Goal: Task Accomplishment & Management: Use online tool/utility

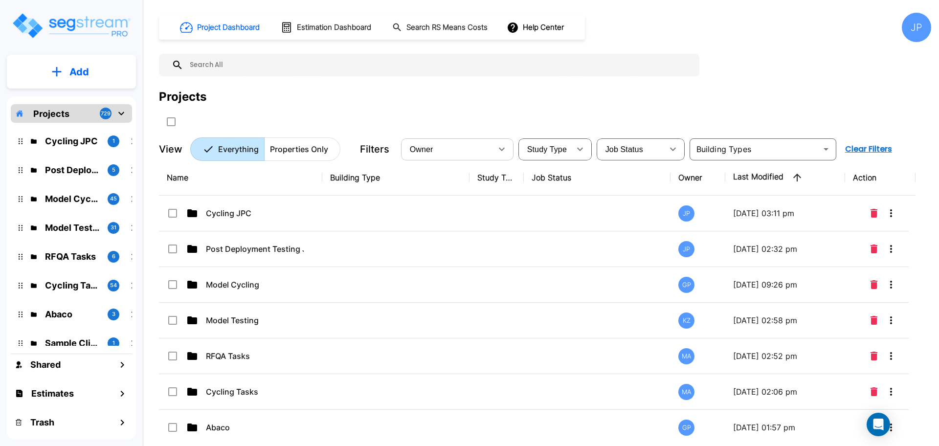
click at [394, 223] on td at bounding box center [395, 214] width 147 height 36
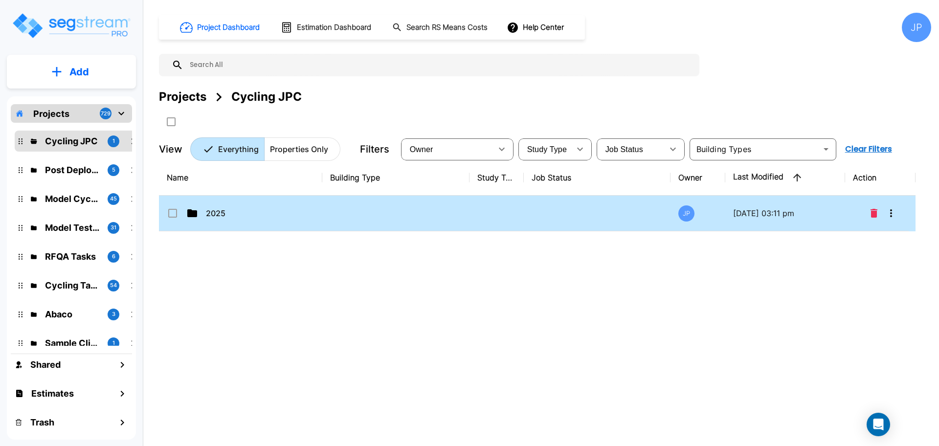
drag, startPoint x: 484, startPoint y: 206, endPoint x: 584, endPoint y: 0, distance: 228.5
click at [484, 206] on td at bounding box center [496, 214] width 54 height 36
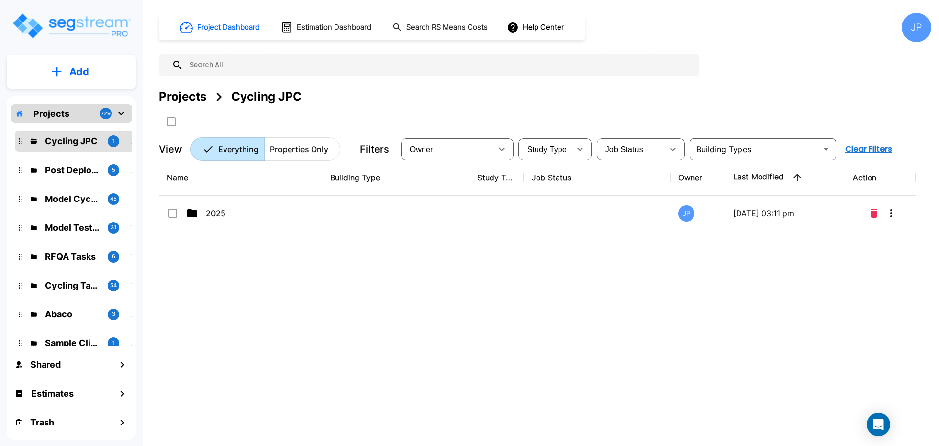
click at [484, 206] on td at bounding box center [496, 214] width 54 height 36
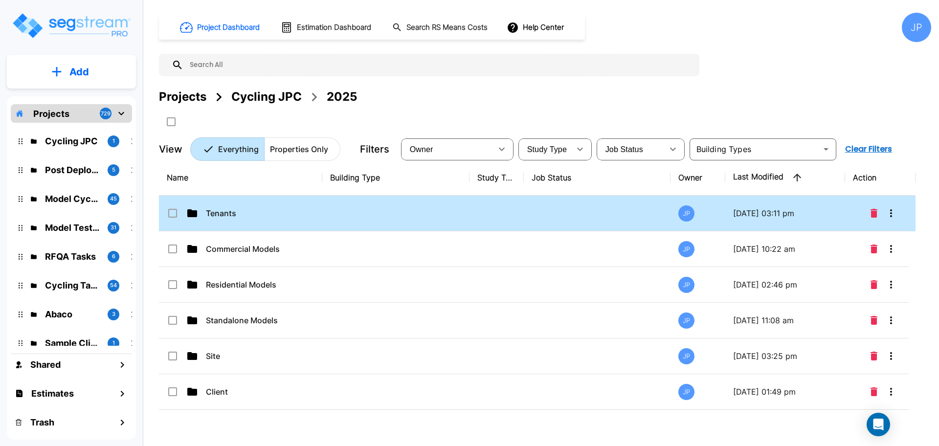
click at [261, 217] on p "Tenants" at bounding box center [255, 213] width 98 height 12
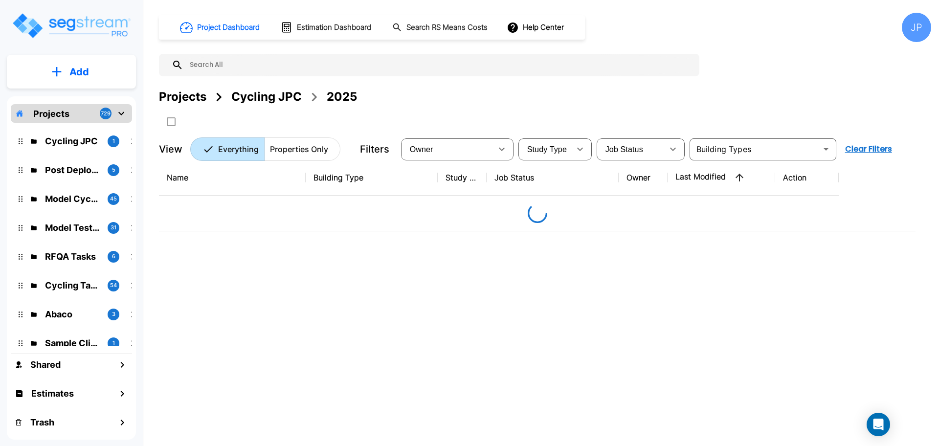
click at [621, 107] on div "Projects Cycling JPC 2025" at bounding box center [545, 109] width 772 height 42
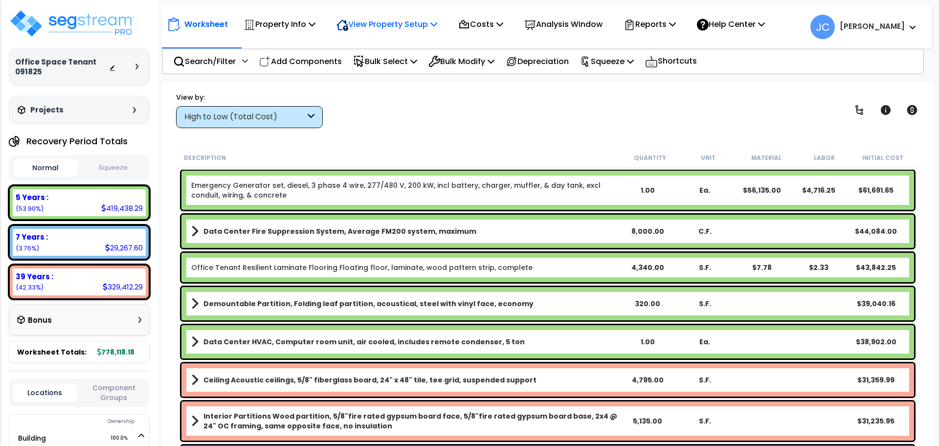
click at [386, 26] on p "View Property Setup" at bounding box center [386, 24] width 101 height 13
click at [386, 72] on link "View Questionnaire" at bounding box center [379, 67] width 97 height 20
click at [306, 125] on div "High to Low (Total Cost)" at bounding box center [249, 117] width 147 height 22
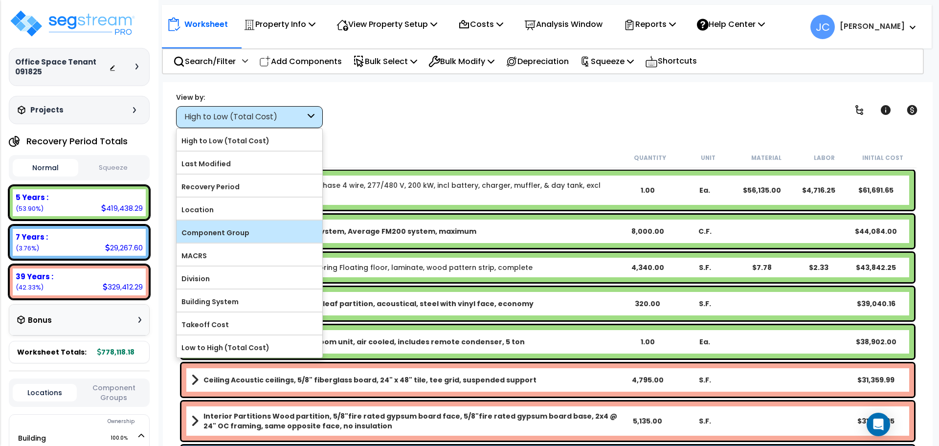
click at [296, 236] on label "Component Group" at bounding box center [250, 232] width 146 height 15
click at [0, 0] on input "Component Group" at bounding box center [0, 0] width 0 height 0
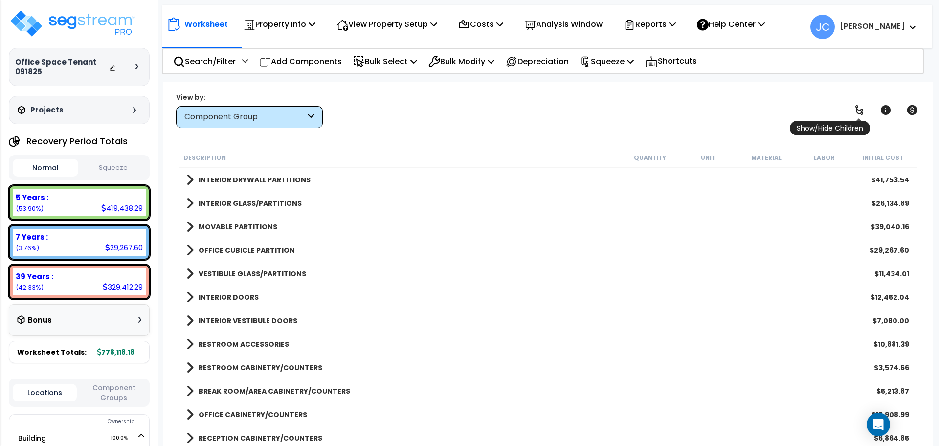
click at [856, 106] on icon at bounding box center [859, 110] width 8 height 10
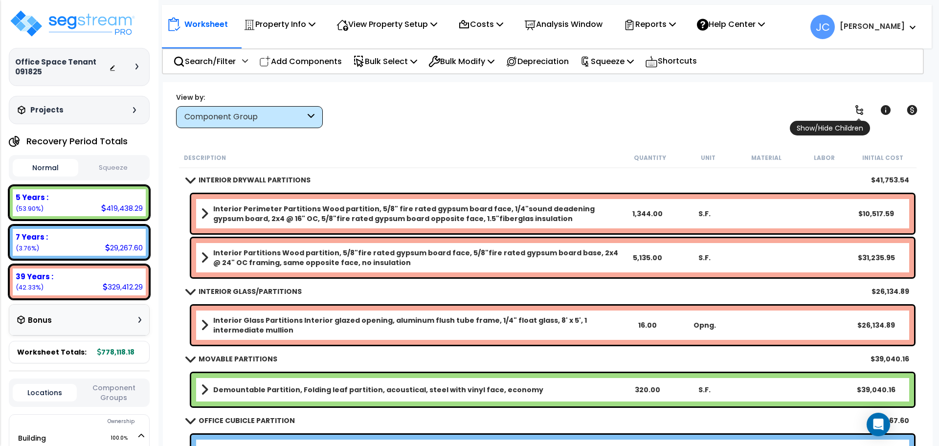
click at [855, 106] on icon at bounding box center [859, 110] width 8 height 10
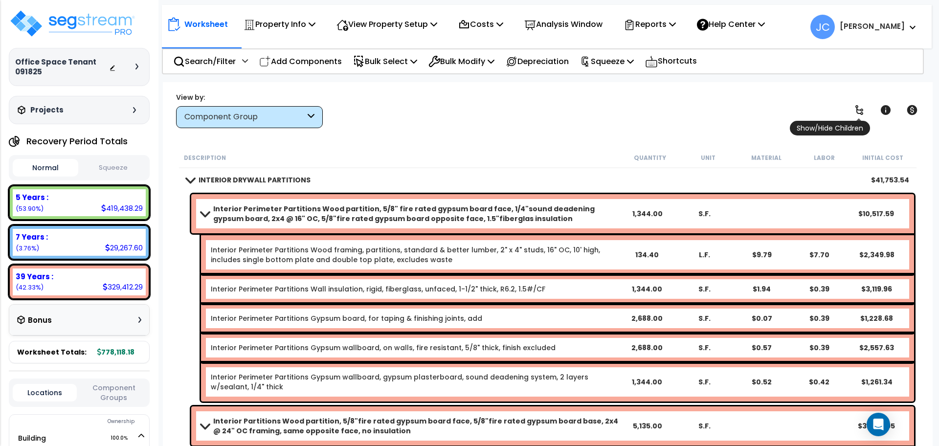
click at [852, 108] on link at bounding box center [859, 110] width 22 height 22
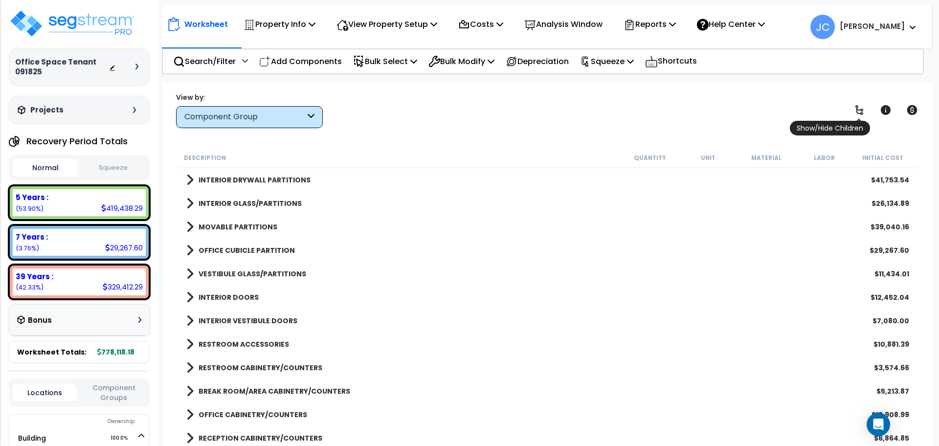
click at [852, 108] on link at bounding box center [859, 110] width 22 height 22
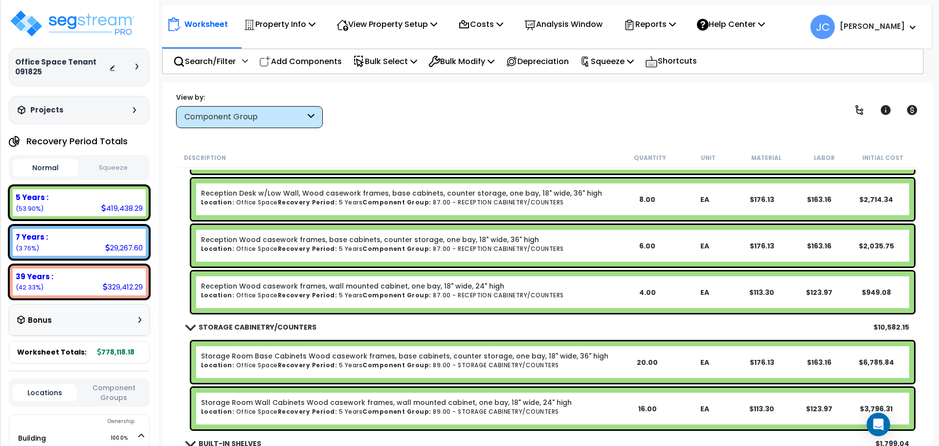
scroll to position [1588, 0]
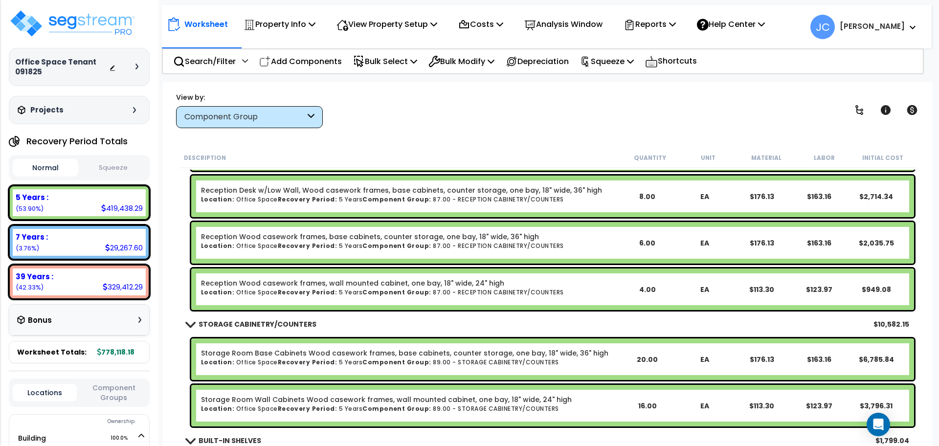
click at [440, 137] on div "Worksheet Property Info Property Setup Add Property Unit Template property Clon…" at bounding box center [548, 305] width 770 height 446
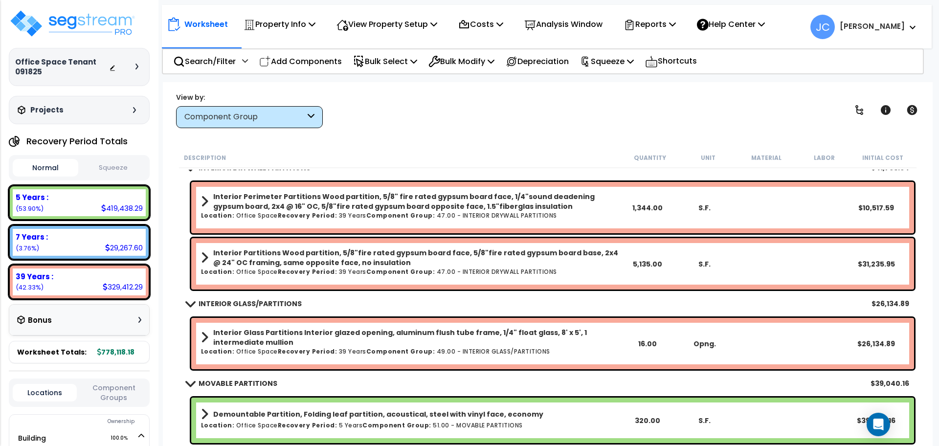
scroll to position [0, 0]
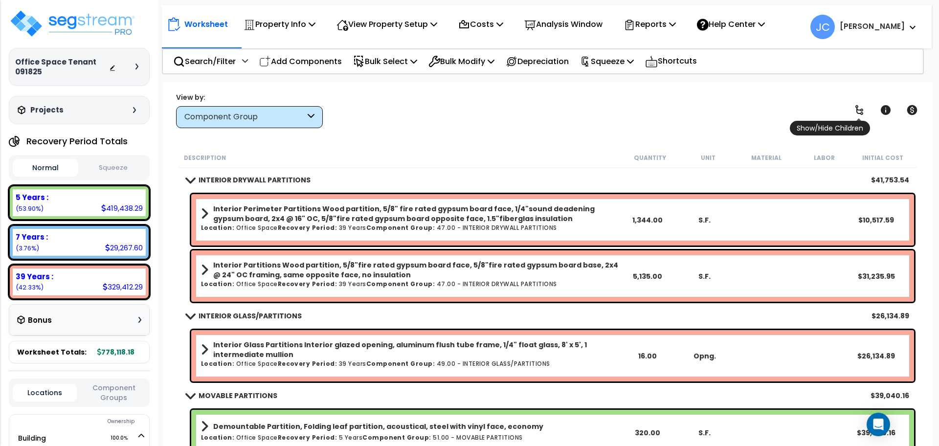
click at [851, 108] on link at bounding box center [859, 110] width 22 height 22
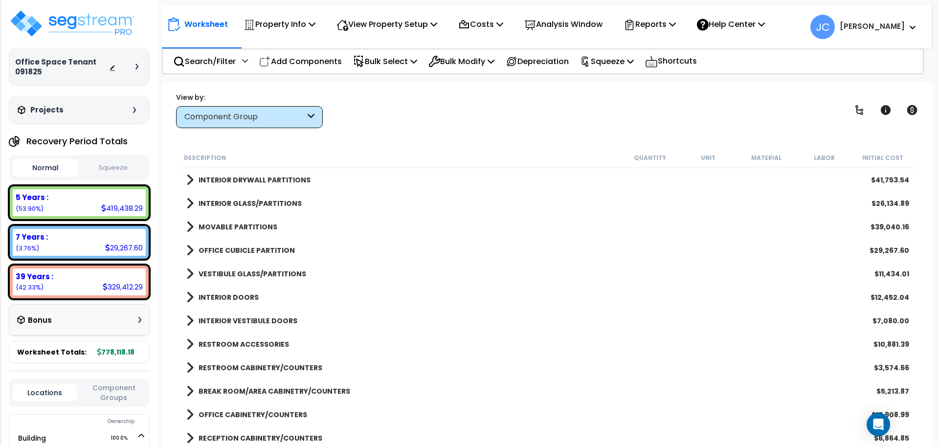
click at [283, 175] on b "INTERIOR DRYWALL PARTITIONS" at bounding box center [255, 180] width 112 height 10
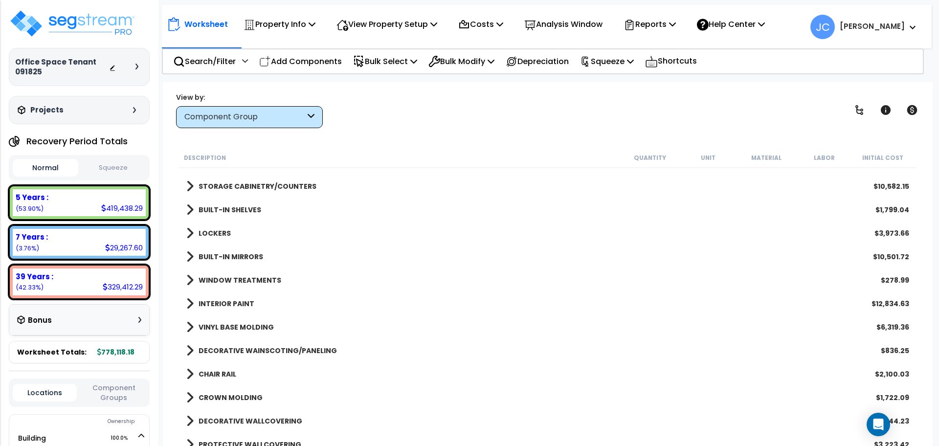
scroll to position [388, 0]
click at [237, 303] on b "INTERIOR PAINT" at bounding box center [227, 303] width 56 height 10
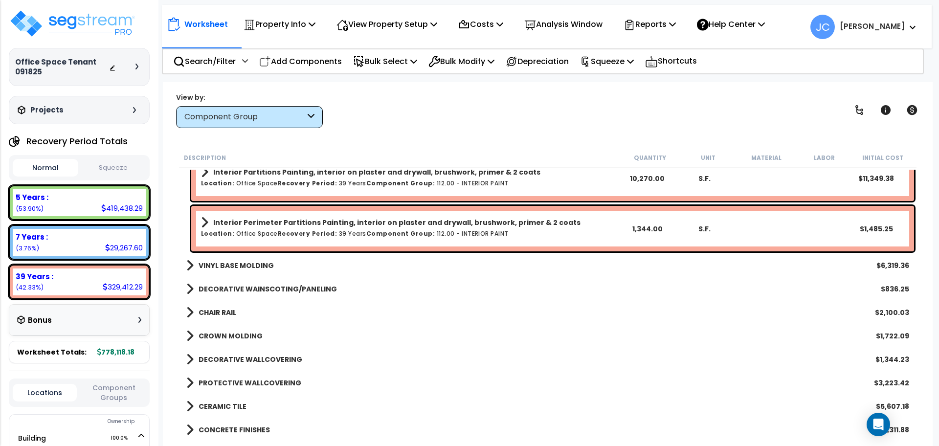
scroll to position [552, 0]
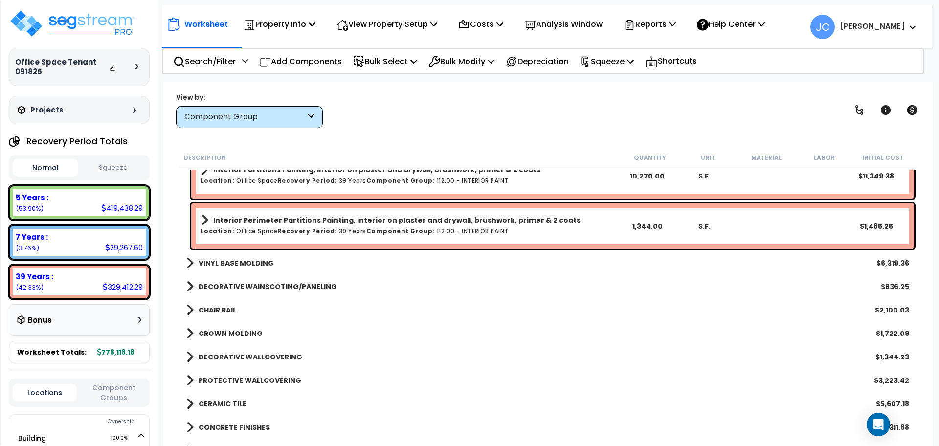
click at [231, 260] on b "VINYL BASE MOLDING" at bounding box center [236, 263] width 75 height 10
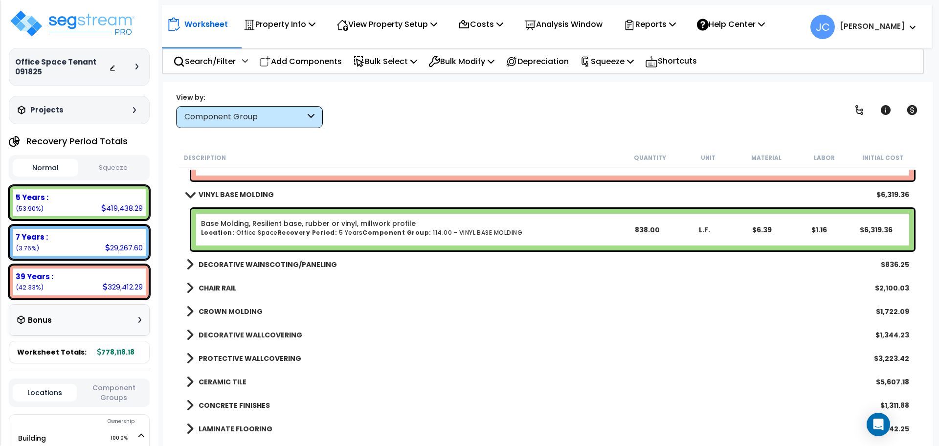
click at [268, 264] on b "DECORATIVE WAINSCOTING/PANELING" at bounding box center [268, 265] width 138 height 10
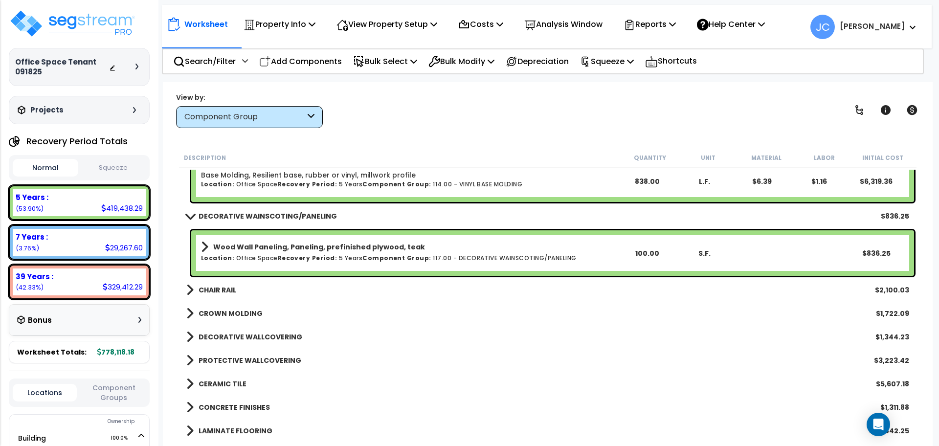
scroll to position [670, 0]
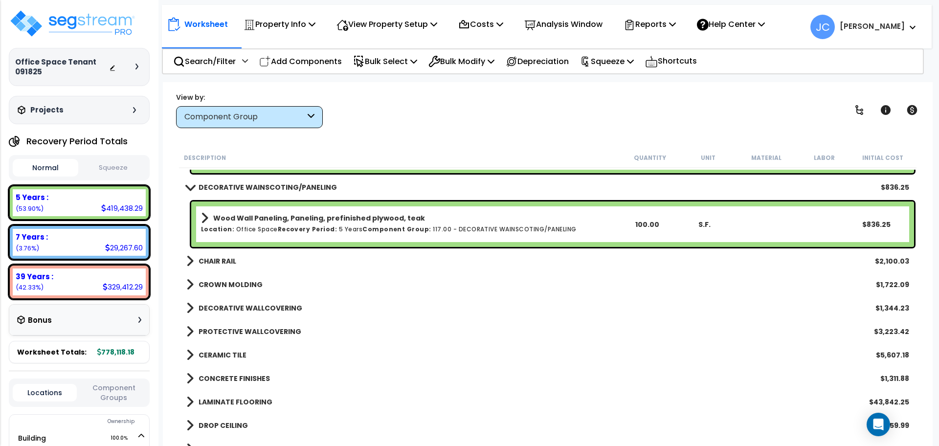
click at [214, 264] on b "CHAIR RAIL" at bounding box center [218, 261] width 38 height 10
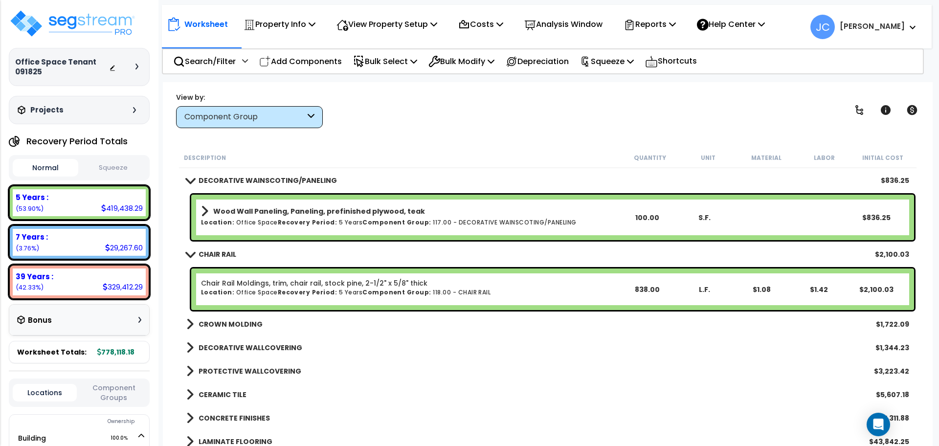
click at [221, 330] on link "CROWN MOLDING" at bounding box center [224, 324] width 76 height 14
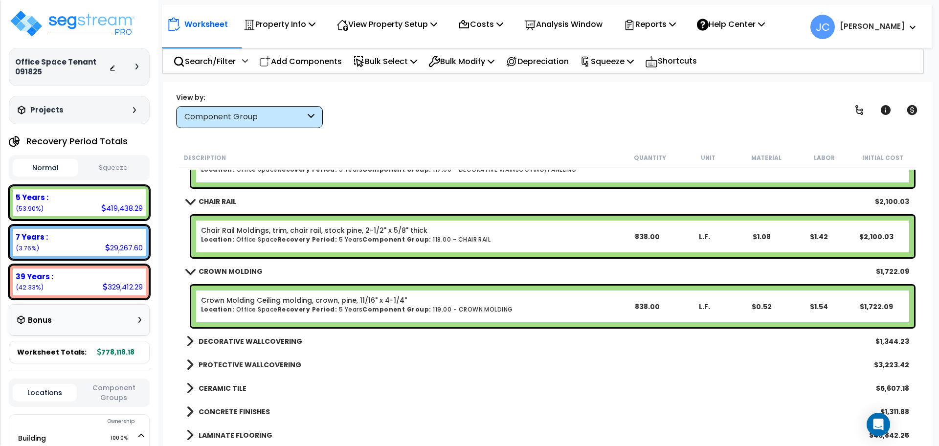
scroll to position [776, 0]
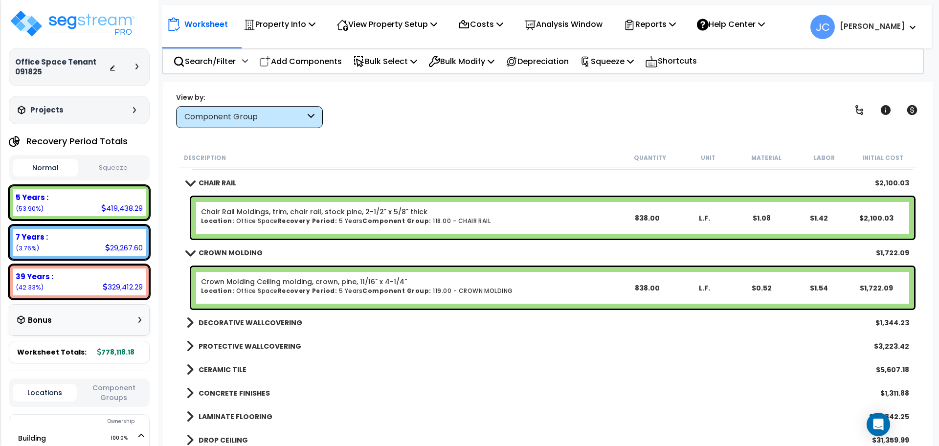
click at [258, 327] on b "DECORATIVE WALLCOVERING" at bounding box center [251, 323] width 104 height 10
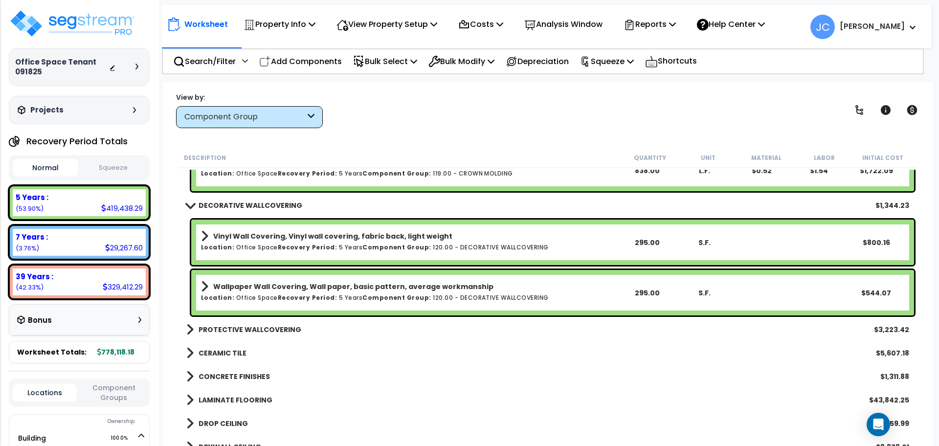
scroll to position [894, 0]
click at [220, 331] on b "PROTECTIVE WALLCOVERING" at bounding box center [250, 329] width 103 height 10
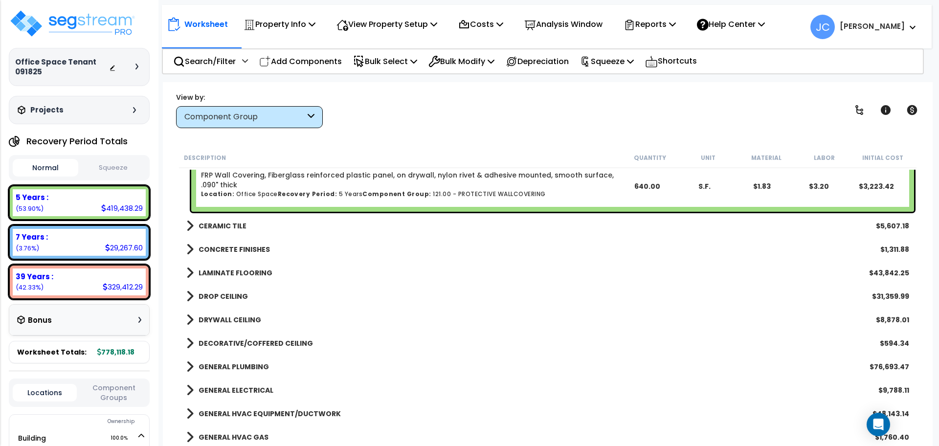
scroll to position [1083, 0]
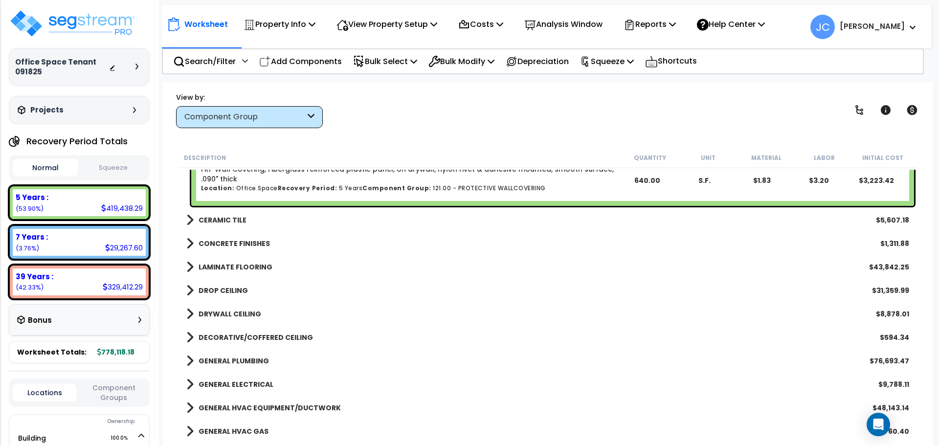
click at [224, 223] on b "CERAMIC TILE" at bounding box center [223, 220] width 48 height 10
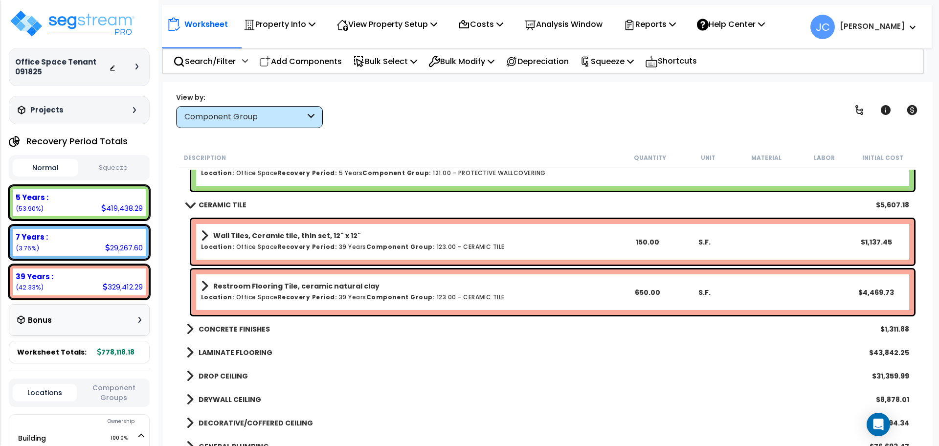
scroll to position [1118, 0]
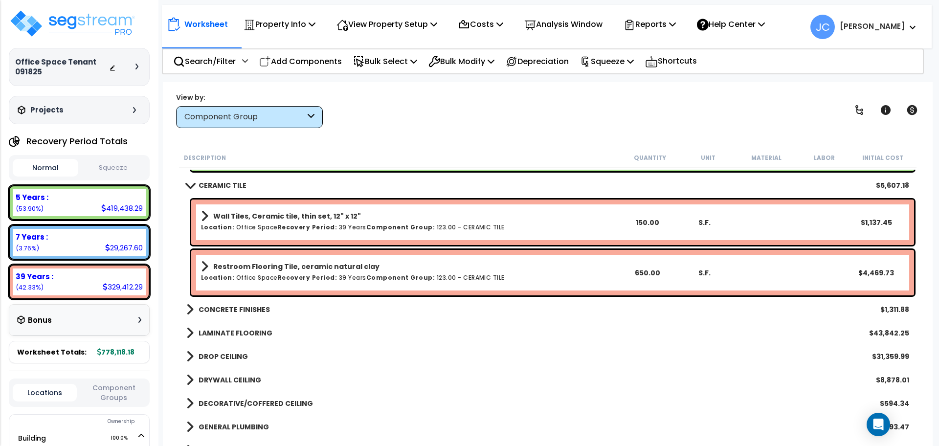
click at [248, 313] on b "CONCRETE FINISHES" at bounding box center [234, 310] width 71 height 10
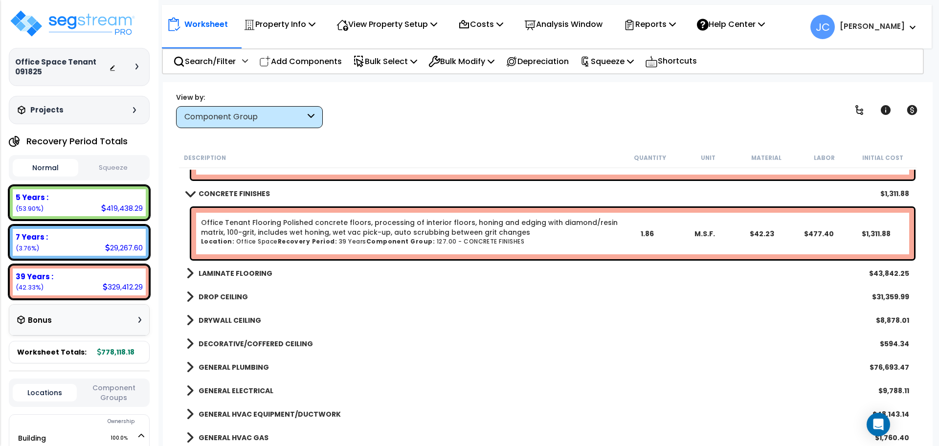
scroll to position [1234, 0]
click at [252, 269] on b "LAMINATE FLOORING" at bounding box center [236, 273] width 74 height 10
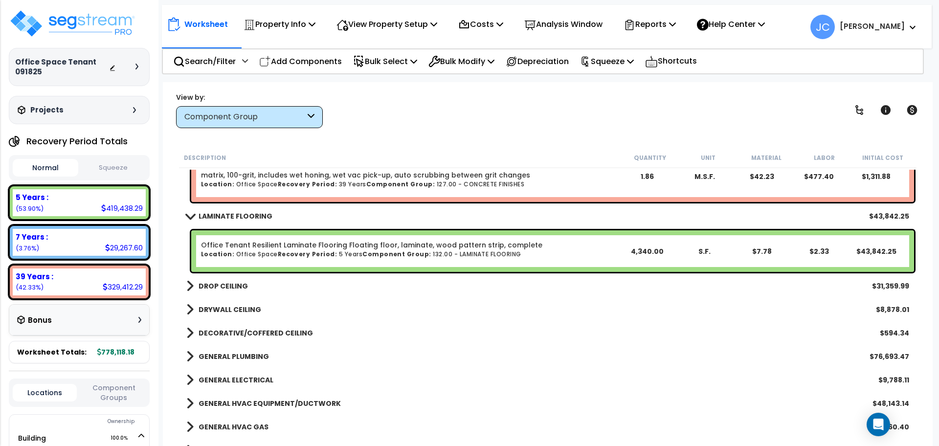
scroll to position [1315, 0]
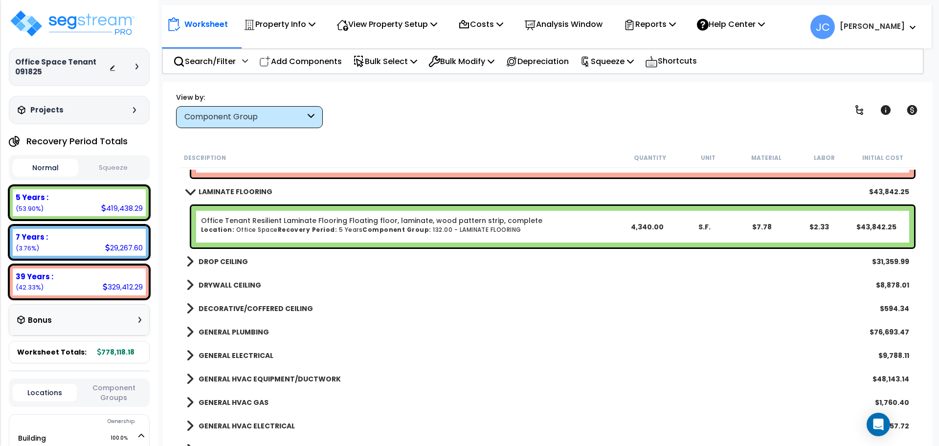
click at [222, 260] on b "DROP CEILING" at bounding box center [223, 262] width 49 height 10
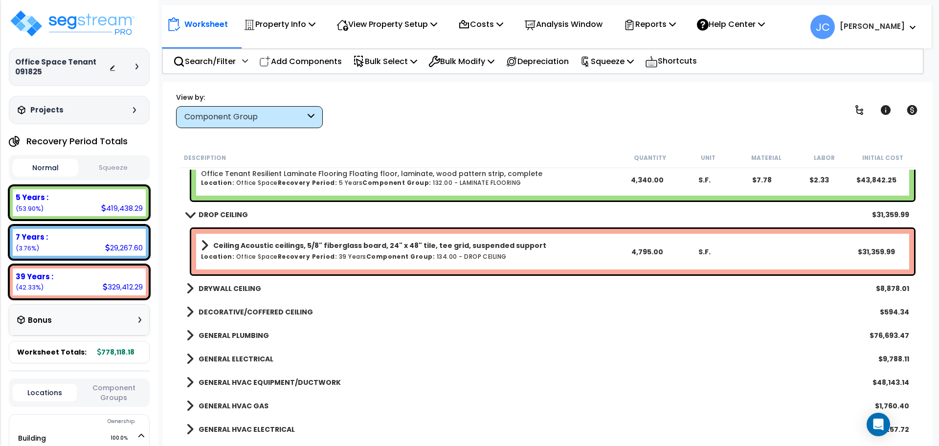
scroll to position [1365, 0]
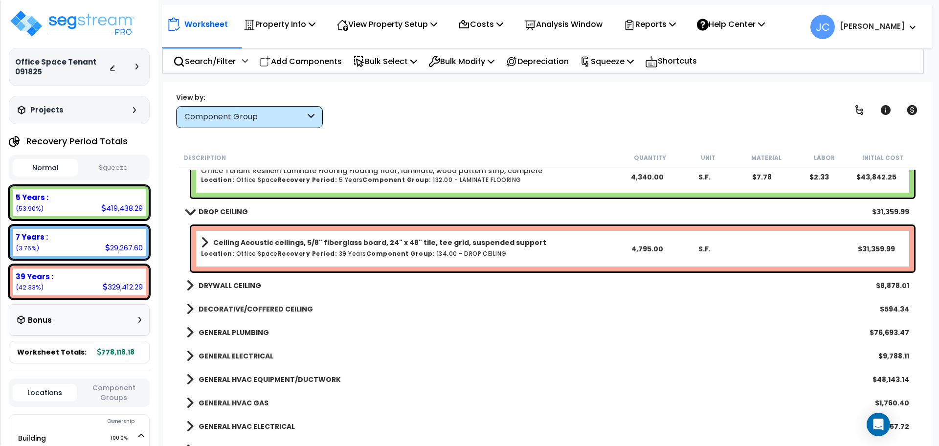
click at [235, 284] on b "DRYWALL CEILING" at bounding box center [230, 286] width 63 height 10
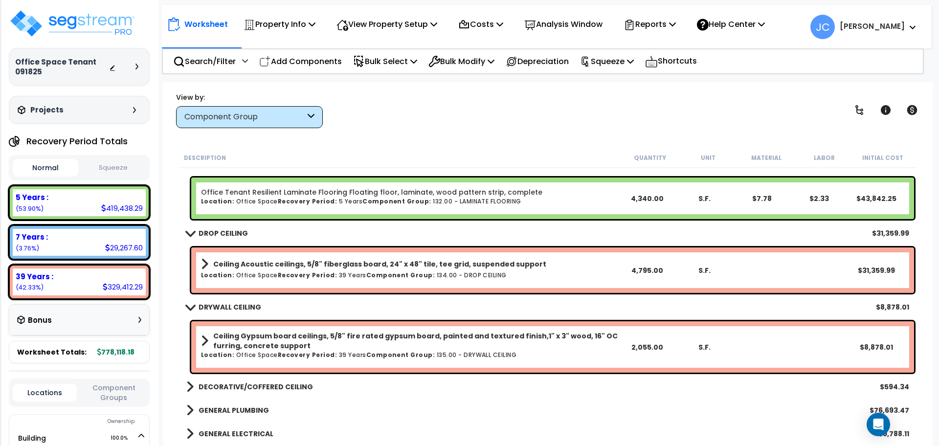
scroll to position [1438, 0]
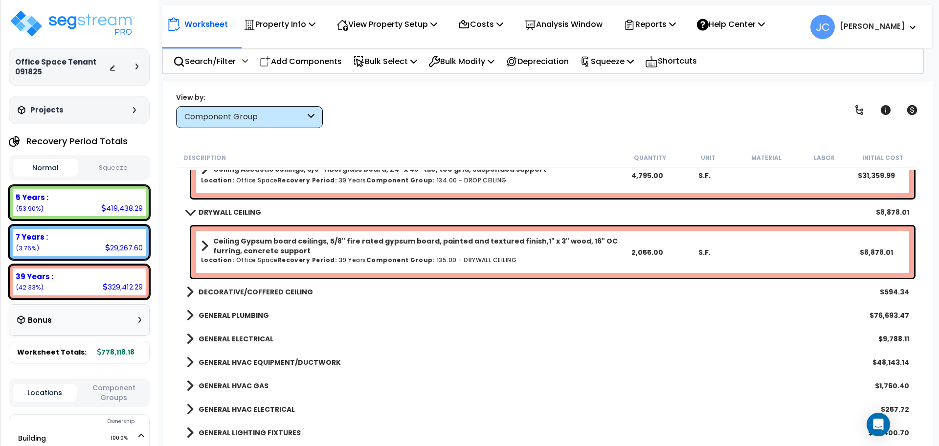
click at [266, 298] on div "DECORATIVE/COFFERED CEILING $594.34" at bounding box center [547, 291] width 732 height 23
click at [269, 292] on b "DECORATIVE/COFFERED CEILING" at bounding box center [256, 292] width 114 height 10
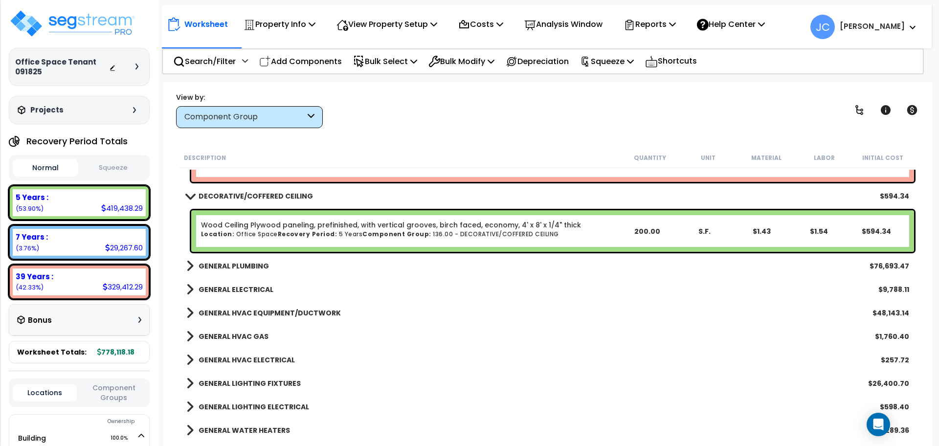
click at [251, 270] on link "GENERAL PLUMBING" at bounding box center [227, 266] width 83 height 14
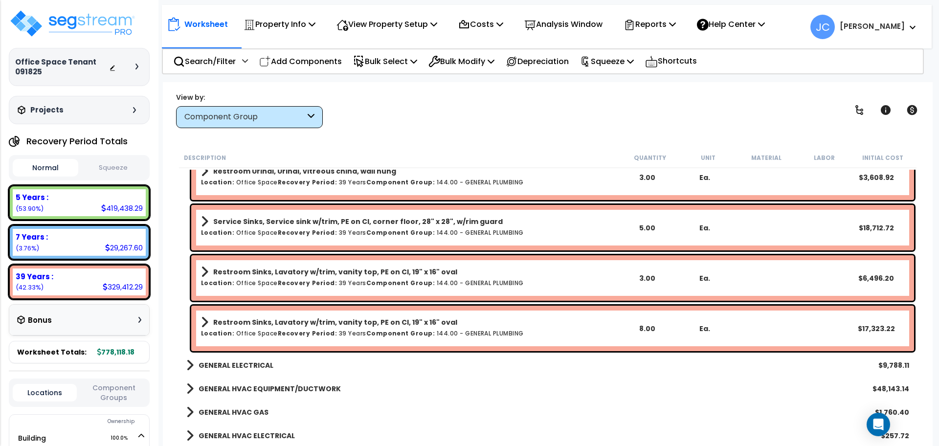
scroll to position [2003, 0]
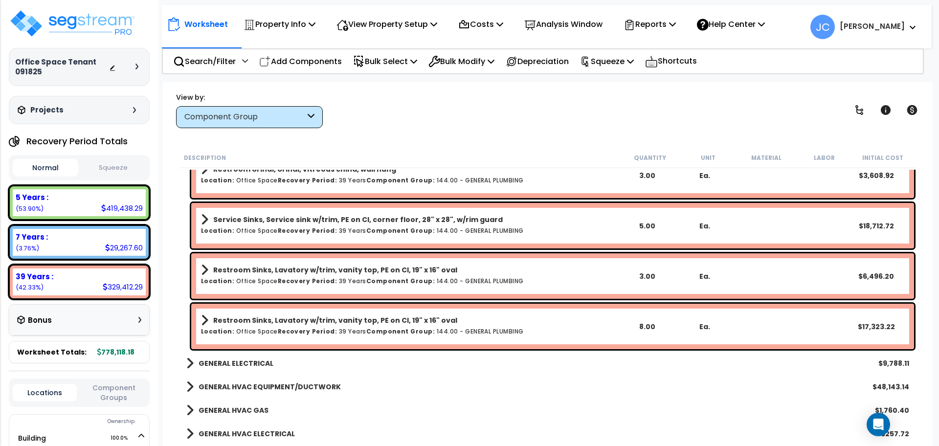
click at [250, 364] on b "GENERAL ELECTRICAL" at bounding box center [236, 363] width 75 height 10
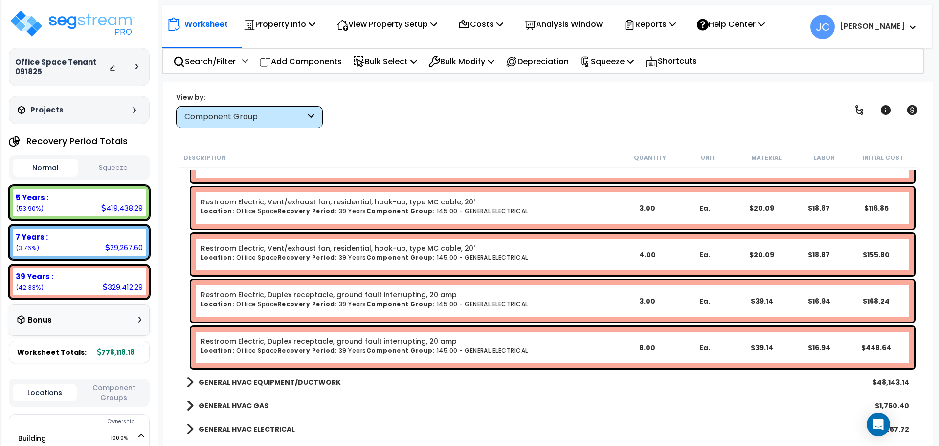
scroll to position [2408, 0]
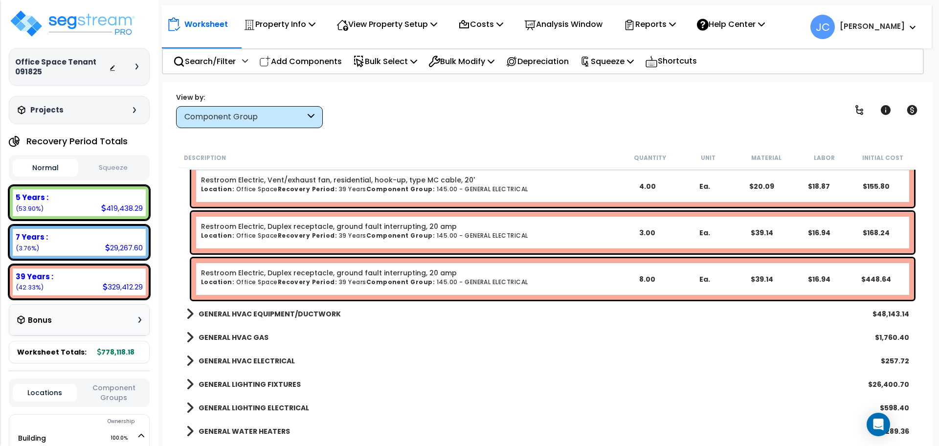
click at [293, 317] on b "GENERAL HVAC EQUIPMENT/DUCTWORK" at bounding box center [270, 314] width 142 height 10
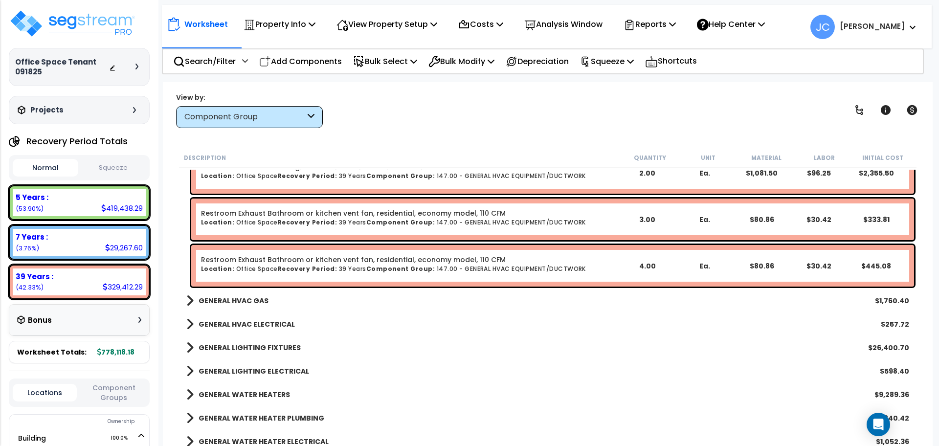
scroll to position [2884, 0]
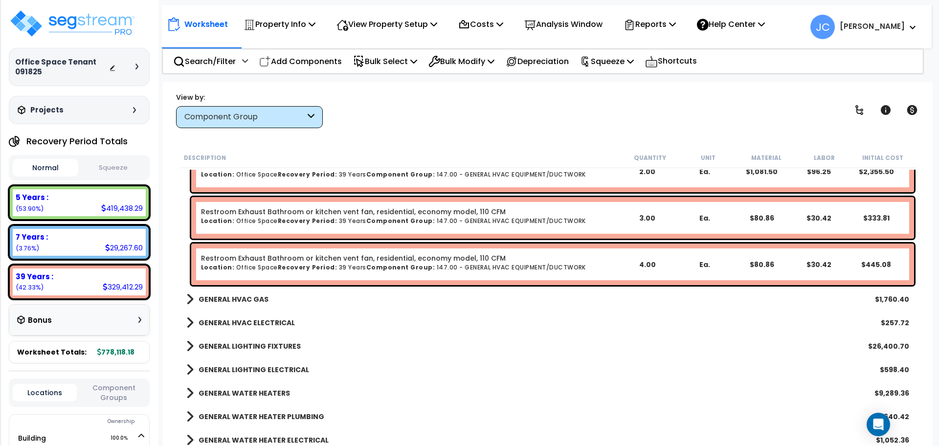
click at [235, 297] on b "GENERAL HVAC GAS" at bounding box center [234, 299] width 70 height 10
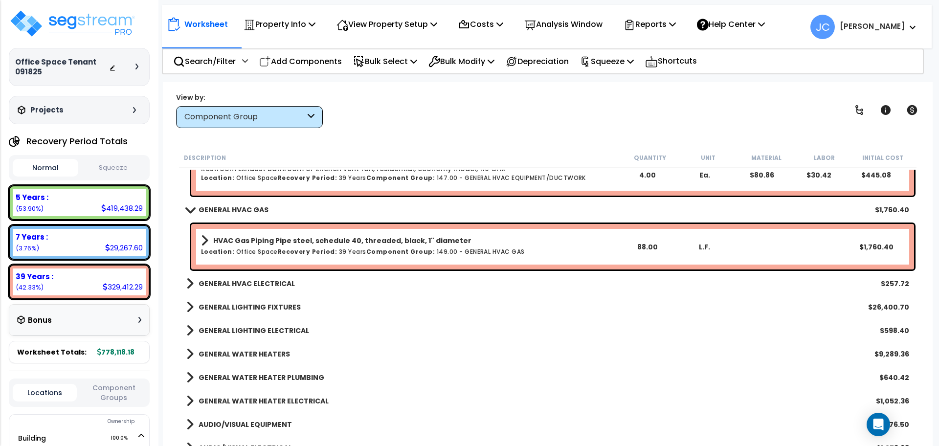
scroll to position [2986, 0]
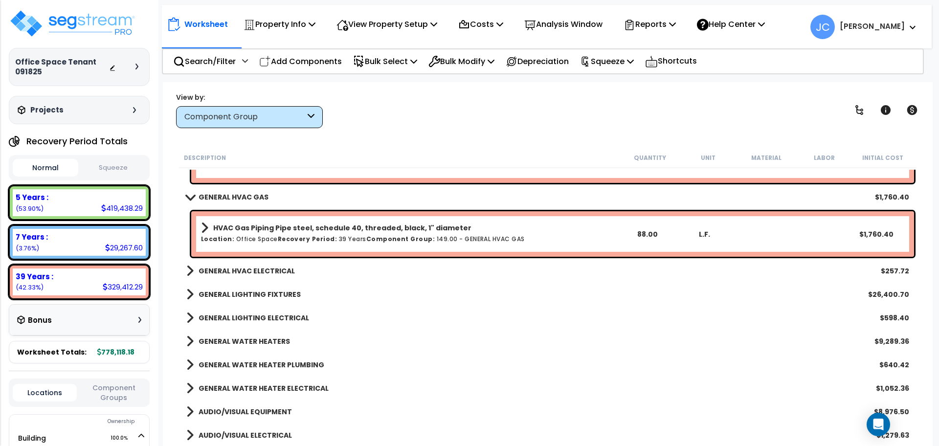
click at [255, 274] on b "GENERAL HVAC ELECTRICAL" at bounding box center [247, 271] width 96 height 10
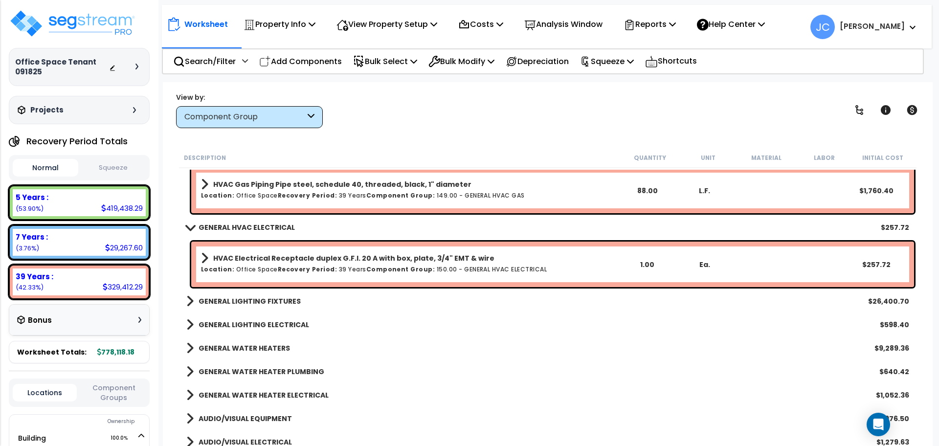
scroll to position [3049, 0]
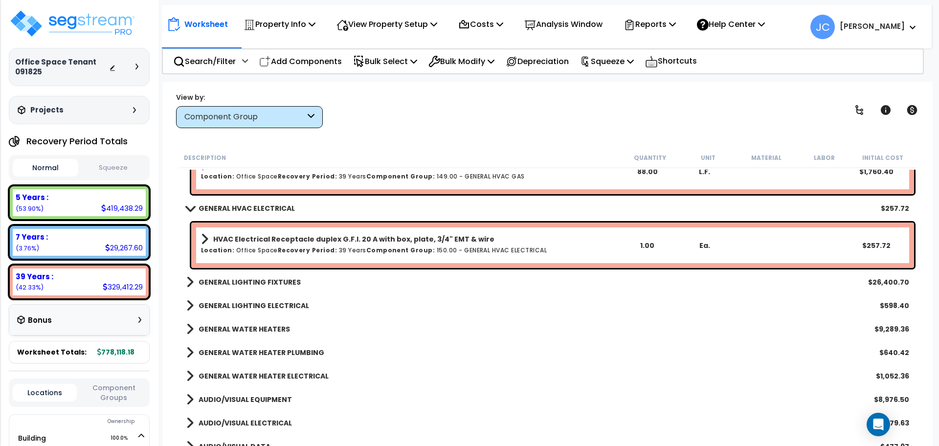
click at [265, 284] on b "GENERAL LIGHTING FIXTURES" at bounding box center [250, 282] width 102 height 10
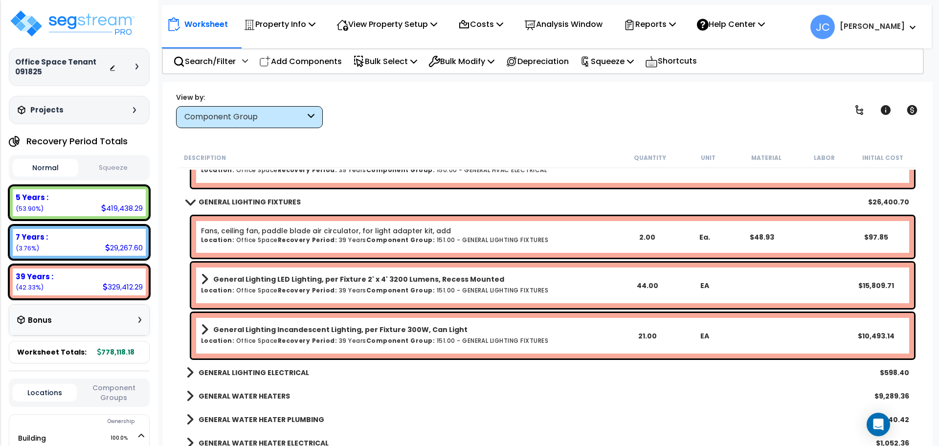
scroll to position [3144, 0]
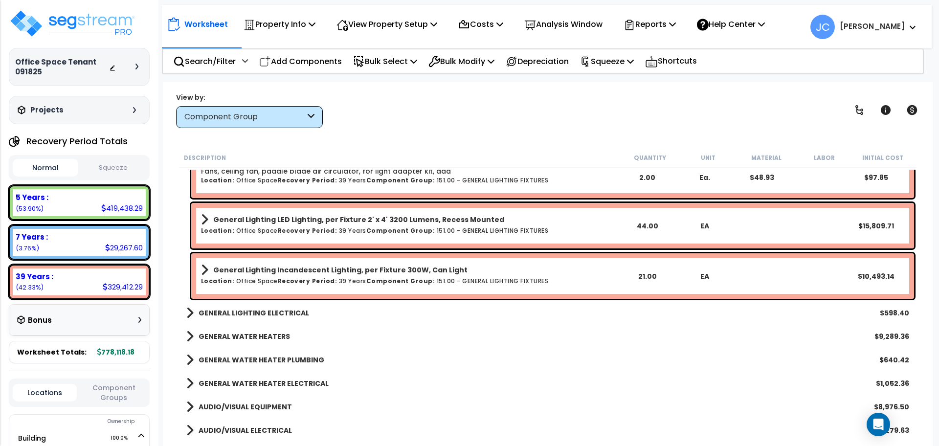
click at [271, 315] on b "GENERAL LIGHTING ELECTRICAL" at bounding box center [254, 313] width 110 height 10
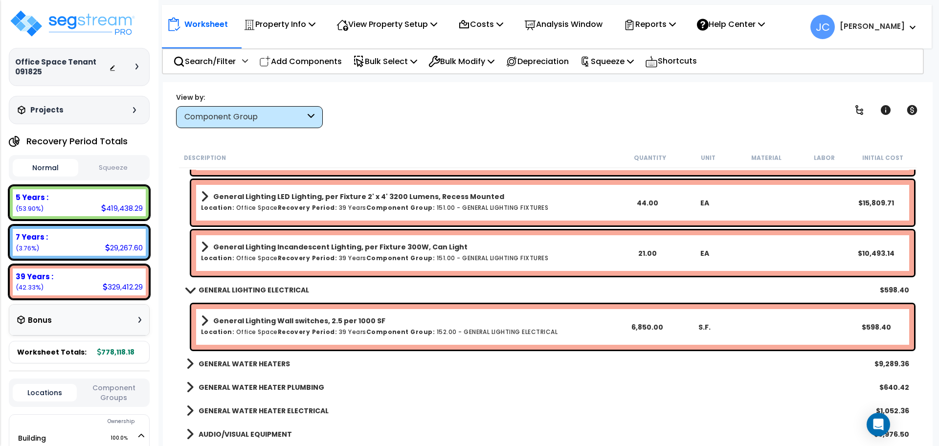
scroll to position [3230, 0]
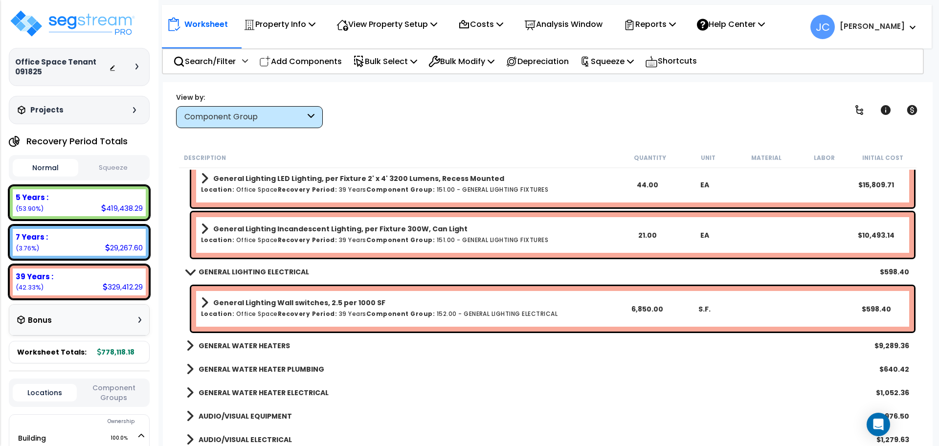
click at [238, 345] on b "GENERAL WATER HEATERS" at bounding box center [244, 346] width 91 height 10
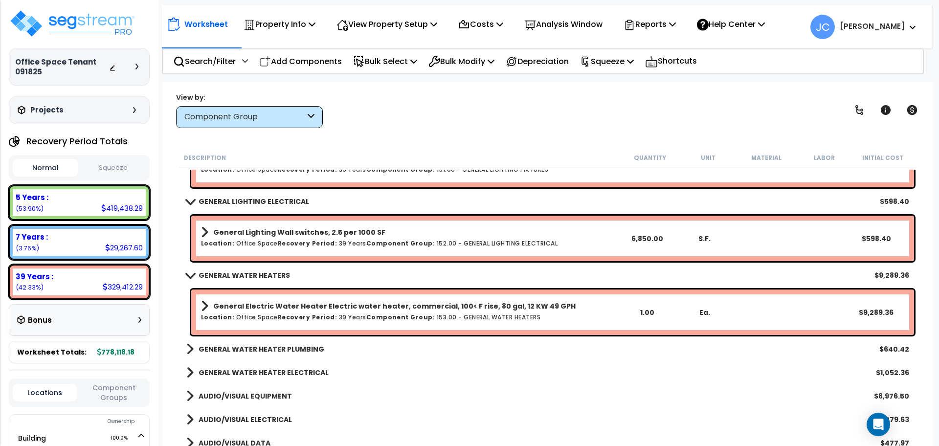
scroll to position [3301, 0]
click at [253, 349] on b "GENERAL WATER HEATER PLUMBING" at bounding box center [262, 348] width 126 height 10
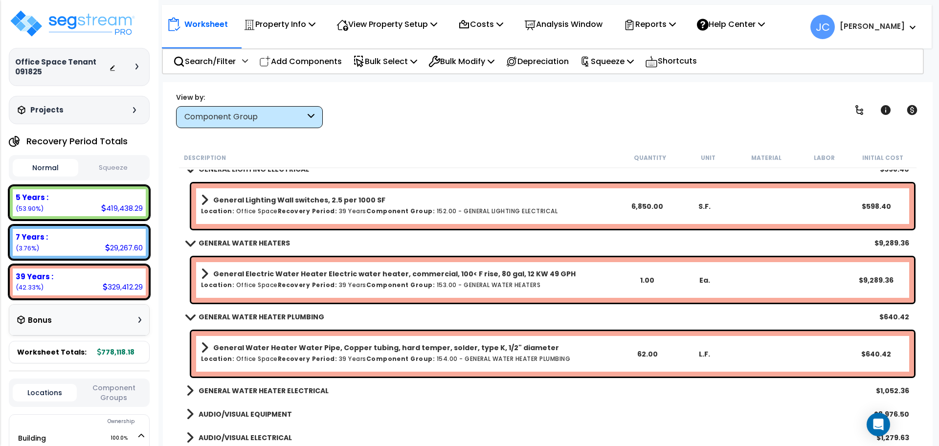
scroll to position [3336, 0]
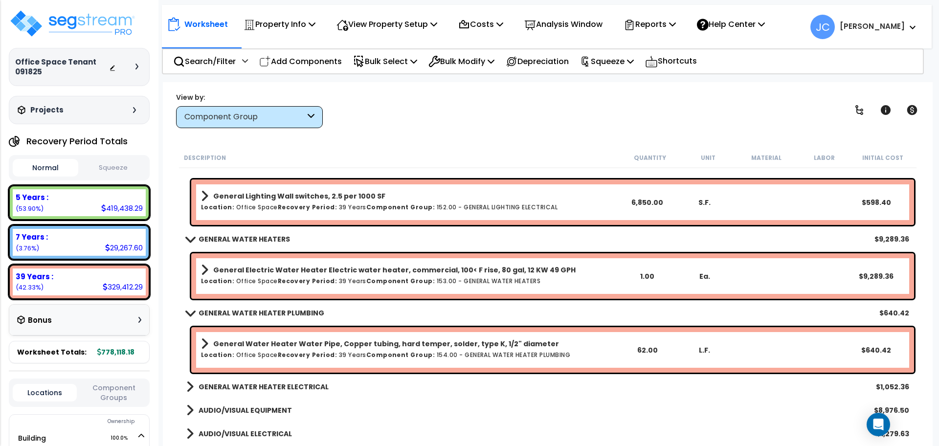
click at [257, 384] on b "GENERAL WATER HEATER ELECTRICAL" at bounding box center [264, 387] width 130 height 10
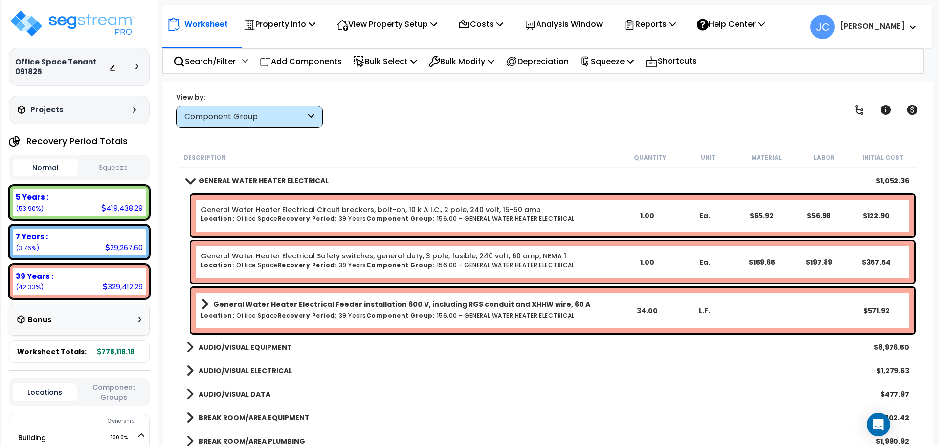
scroll to position [3546, 0]
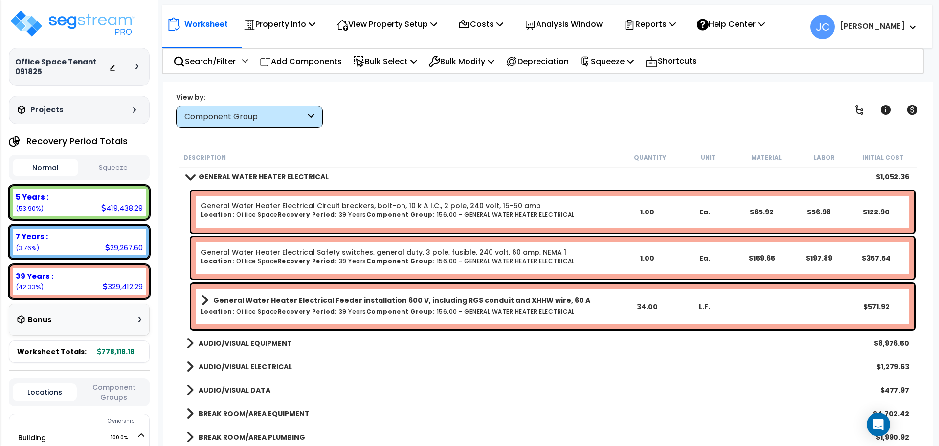
click at [450, 140] on div "Worksheet Property Info Property Setup Add Property Unit Template property Clon…" at bounding box center [548, 305] width 770 height 446
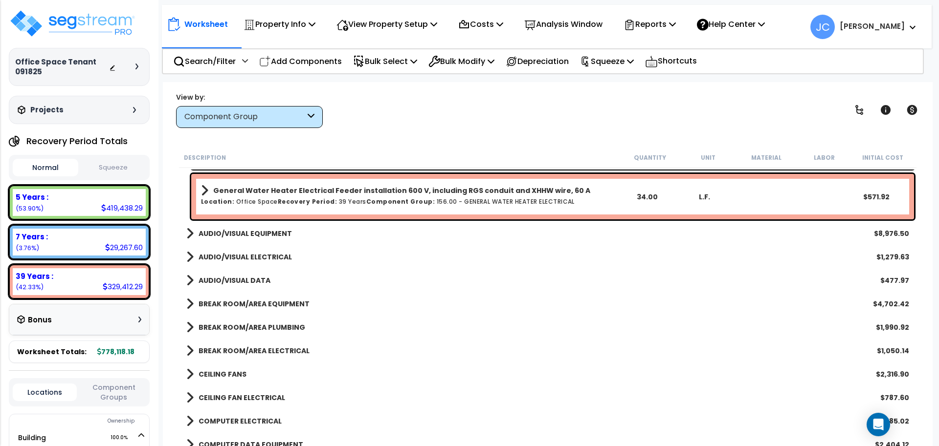
scroll to position [3658, 0]
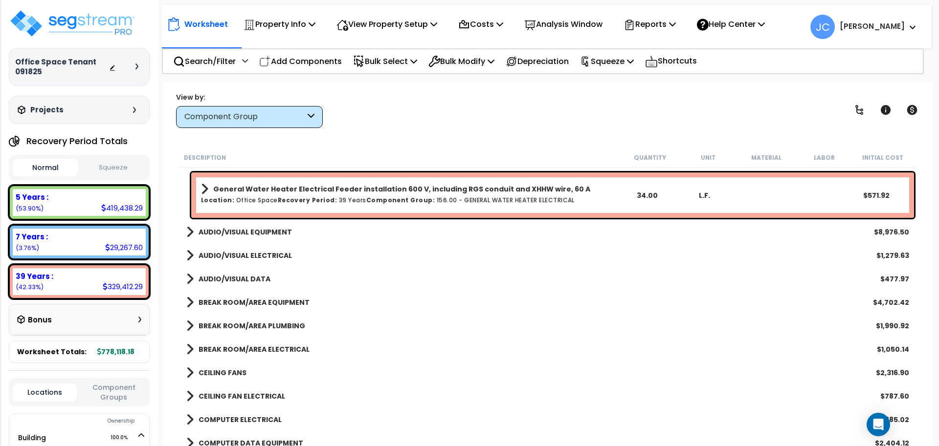
click at [262, 229] on b "AUDIO/VISUAL EQUIPMENT" at bounding box center [245, 232] width 93 height 10
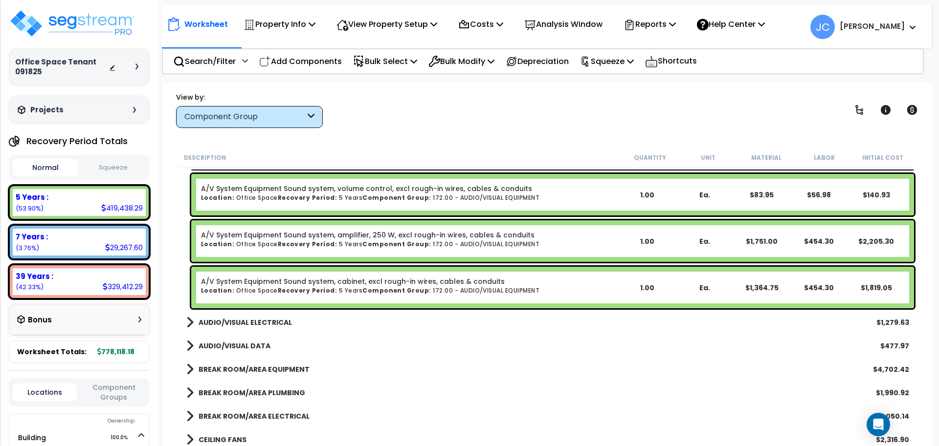
scroll to position [3873, 0]
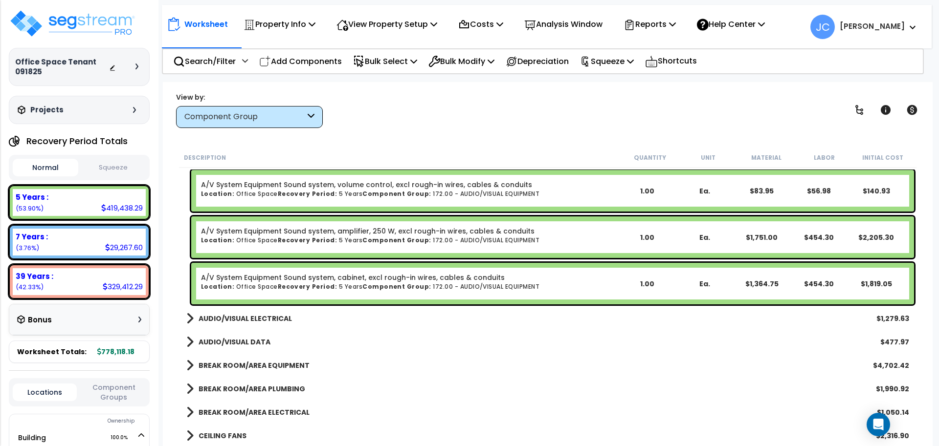
click at [241, 321] on b "AUDIO/VISUAL ELECTRICAL" at bounding box center [245, 319] width 93 height 10
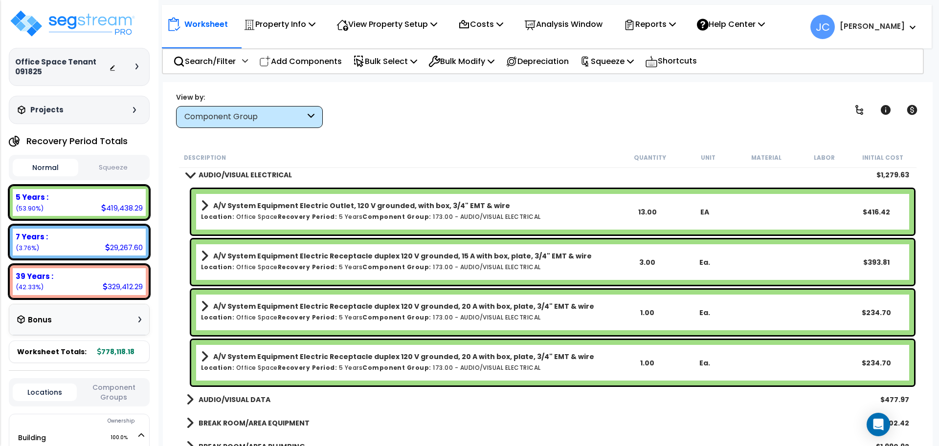
scroll to position [4030, 0]
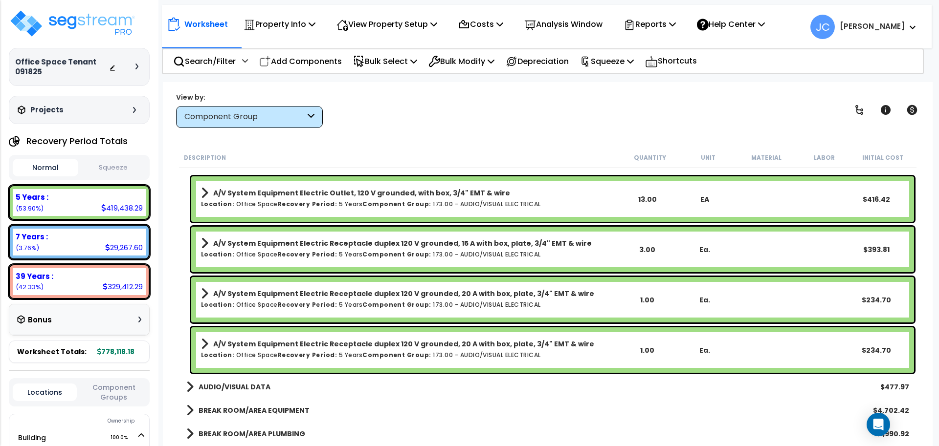
click at [244, 387] on b "AUDIO/VISUAL DATA" at bounding box center [235, 387] width 72 height 10
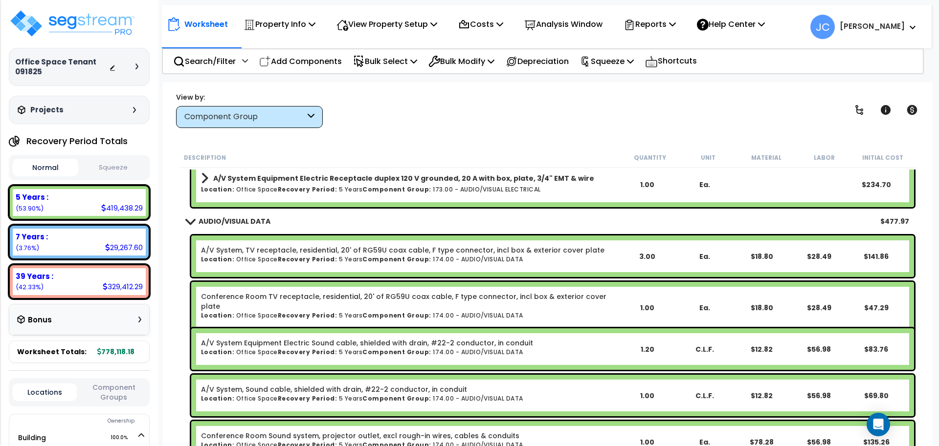
scroll to position [4217, 0]
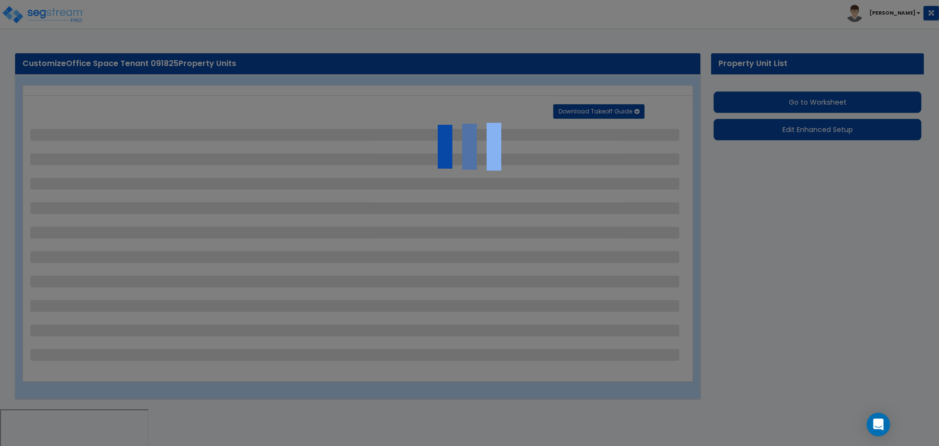
select select "2"
select select "1"
select select "2"
select select "1"
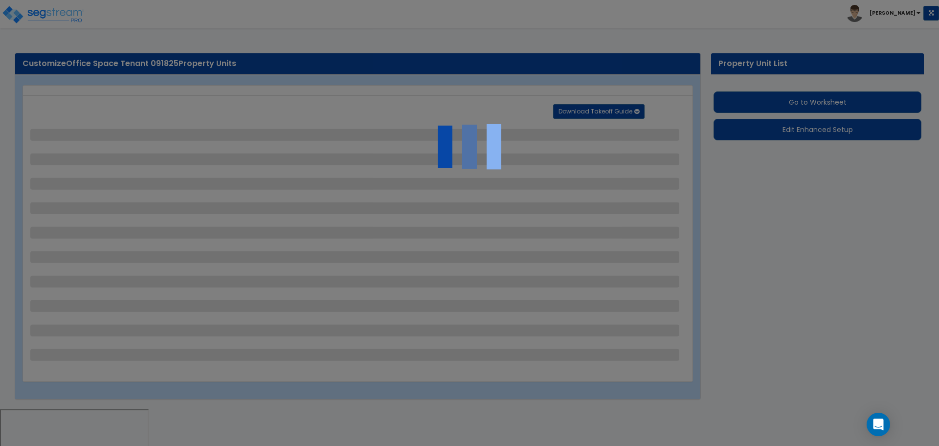
select select "2"
select select "3"
select select "9"
select select "2"
select select "1"
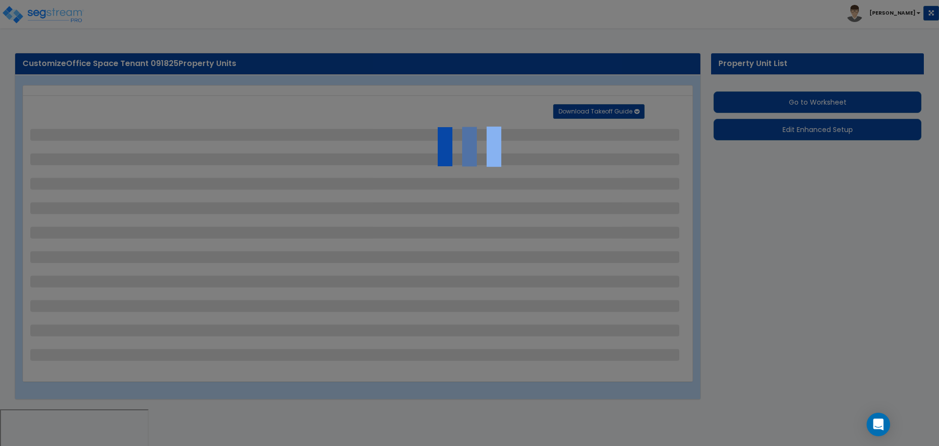
select select "3"
select select "1"
select select "5"
select select "4"
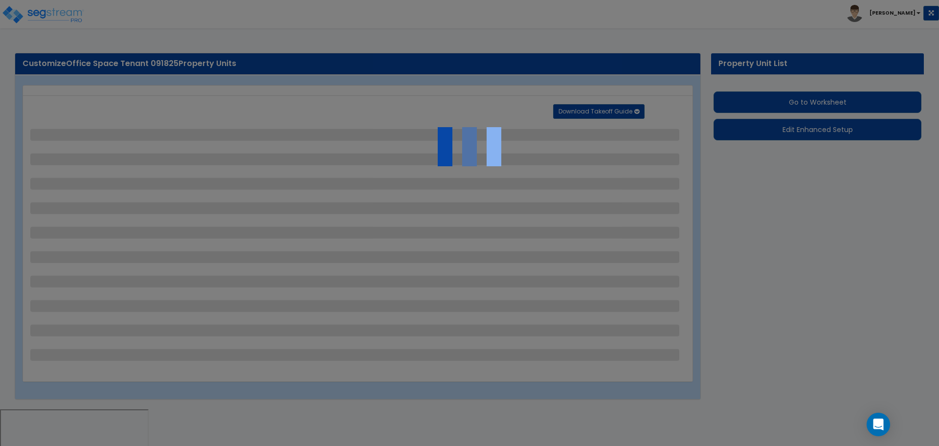
select select "2"
select select "5"
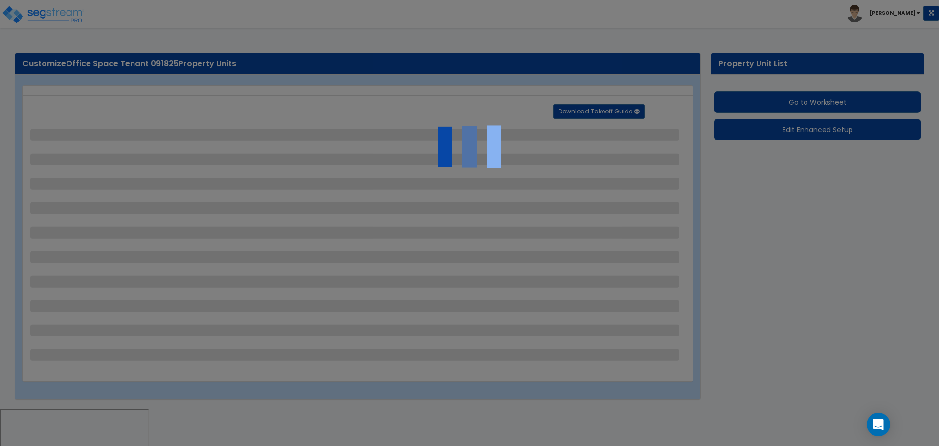
select select "2"
select select "1"
select select "2"
select select "7"
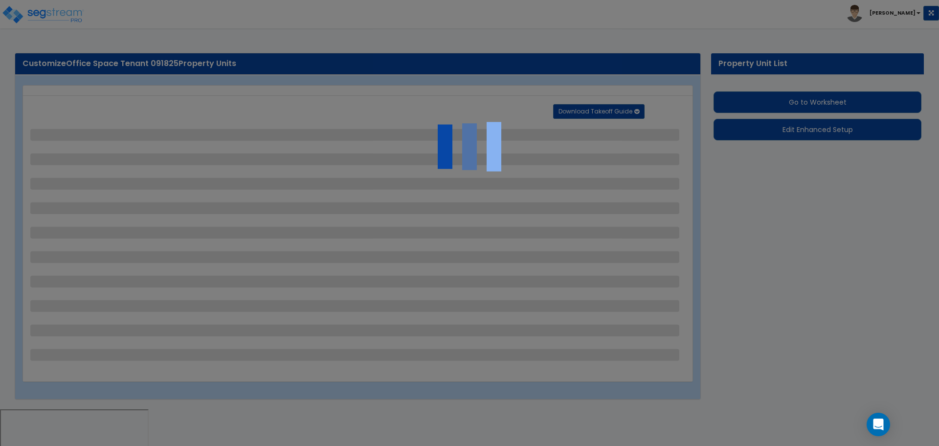
select select "1"
select select "2"
select select "3"
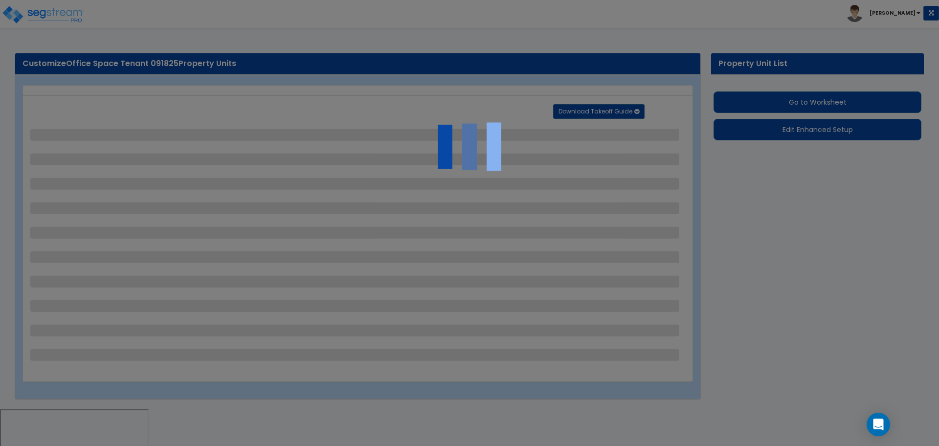
select select "4"
select select "1"
select select "4"
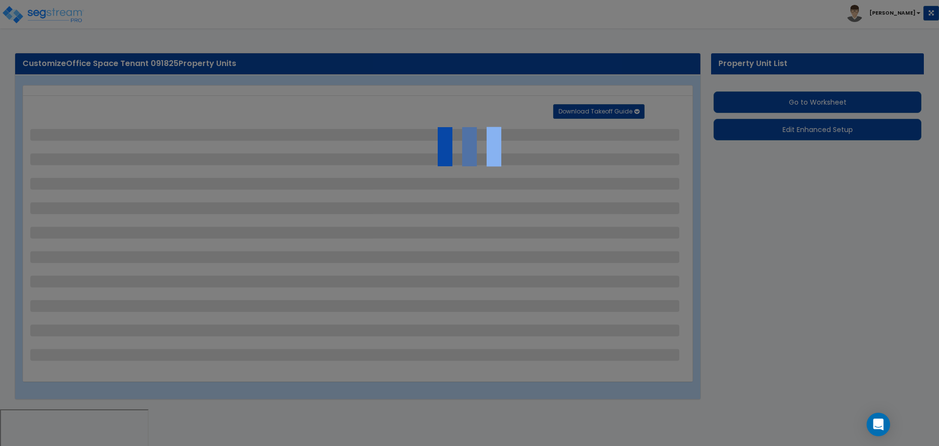
select select "1"
select select "2"
select select "1"
select select "8"
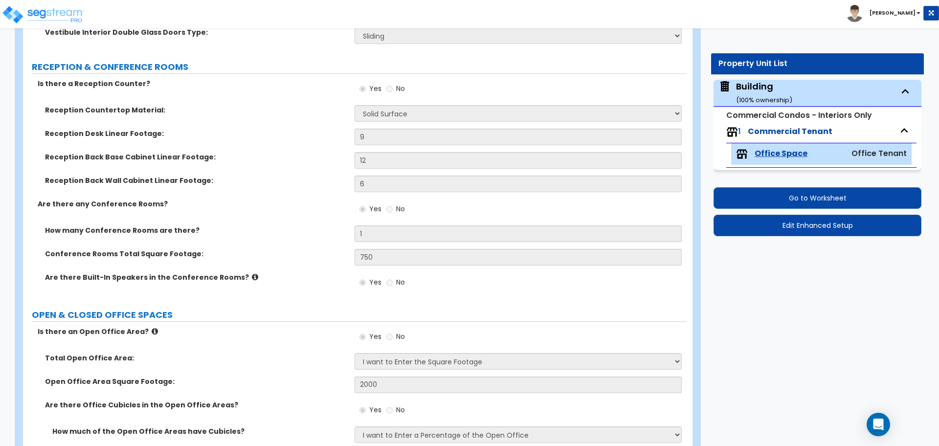
scroll to position [211, 0]
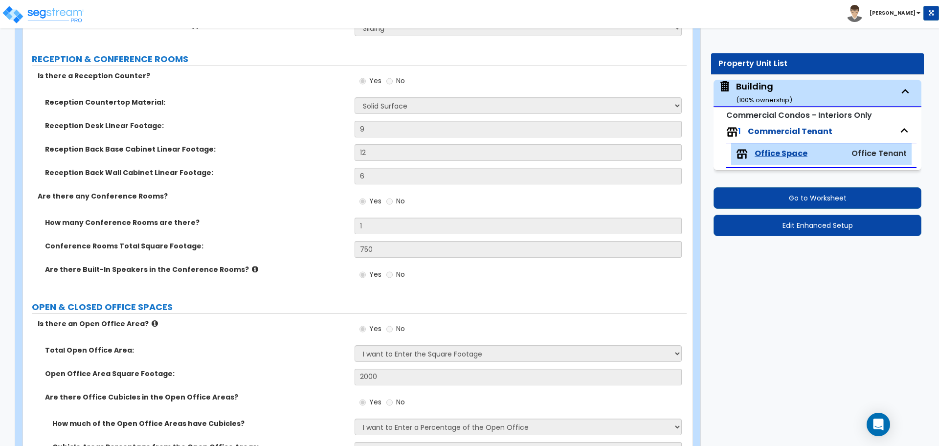
click at [348, 121] on div "Reception Desk Linear Footage:" at bounding box center [188, 126] width 331 height 10
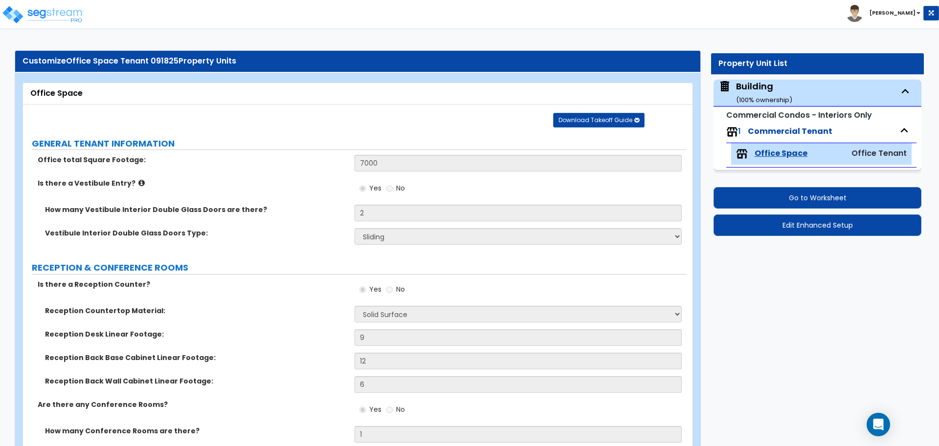
scroll to position [0, 0]
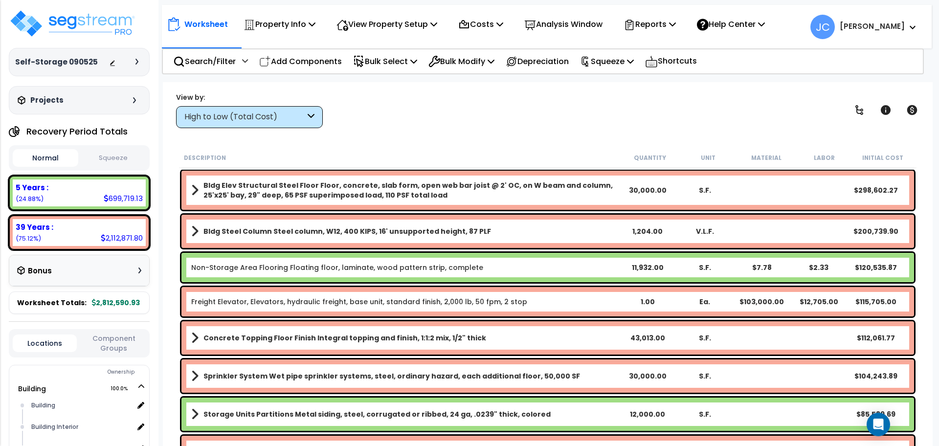
click at [319, 120] on div "High to Low (Total Cost)" at bounding box center [249, 117] width 147 height 22
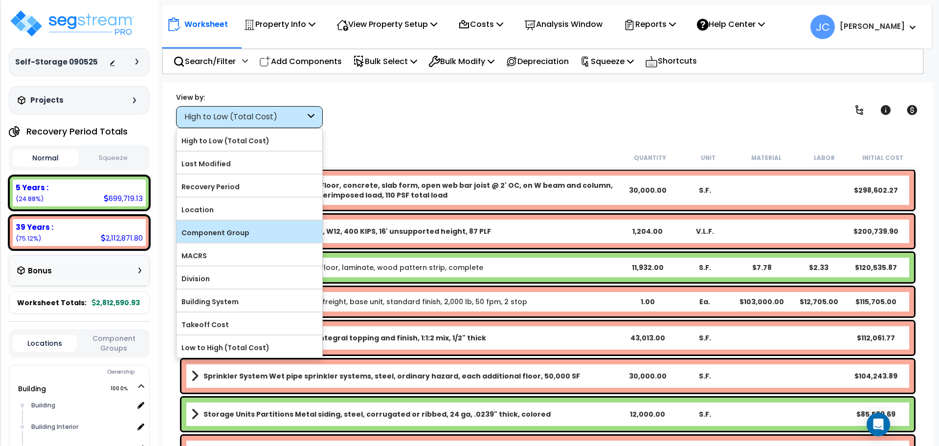
click at [265, 232] on label "Component Group" at bounding box center [250, 232] width 146 height 15
click at [0, 0] on input "Component Group" at bounding box center [0, 0] width 0 height 0
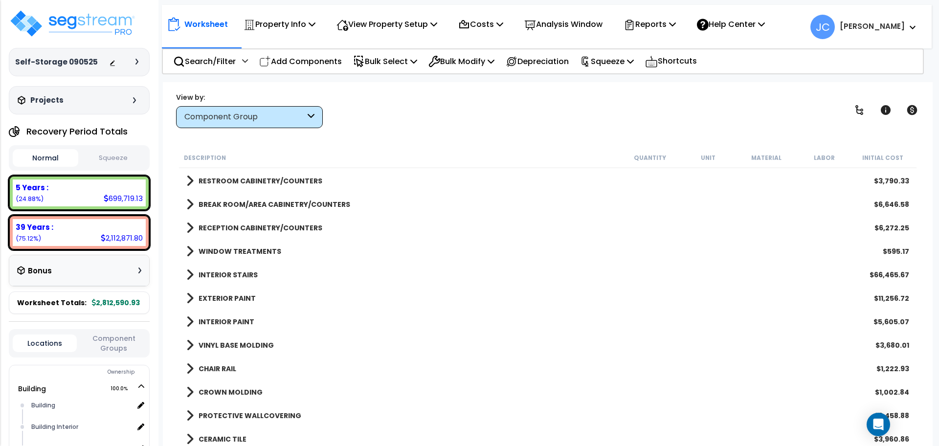
click at [265, 230] on b "RECEPTION CABINETRY/COUNTERS" at bounding box center [261, 228] width 124 height 10
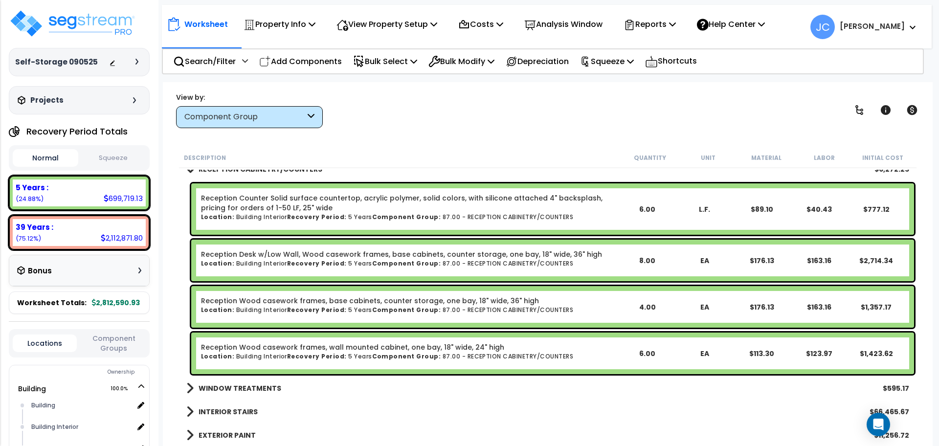
scroll to position [520, 0]
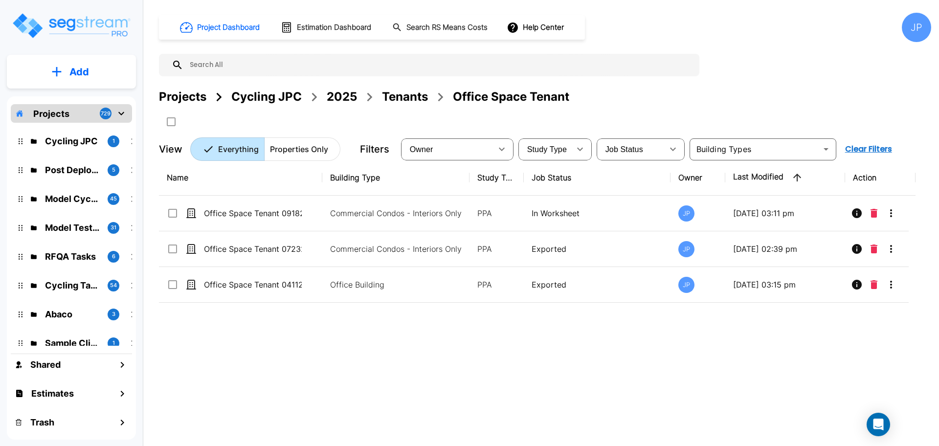
drag, startPoint x: 195, startPoint y: 96, endPoint x: 564, endPoint y: 0, distance: 381.8
click at [194, 96] on div "Projects" at bounding box center [182, 97] width 47 height 18
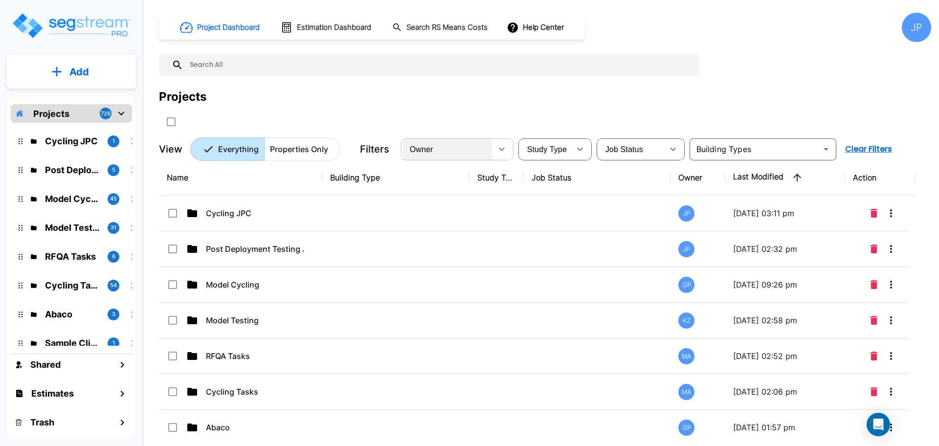
click at [445, 159] on div "Owner" at bounding box center [447, 148] width 89 height 27
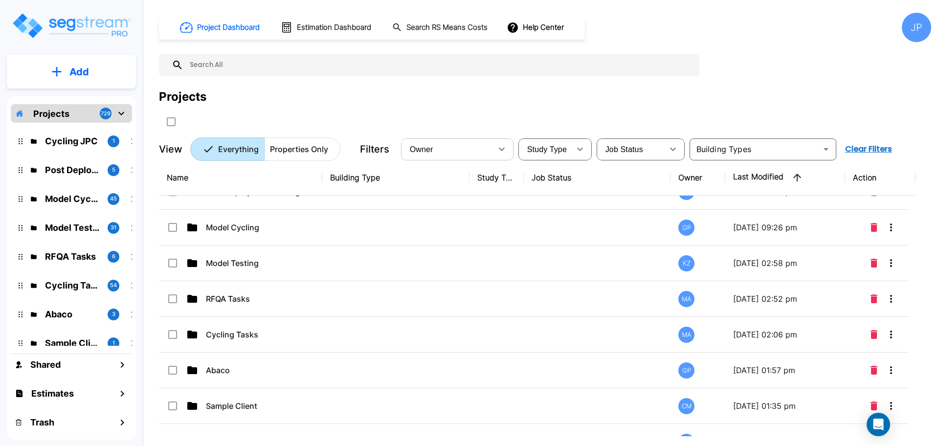
scroll to position [45, 0]
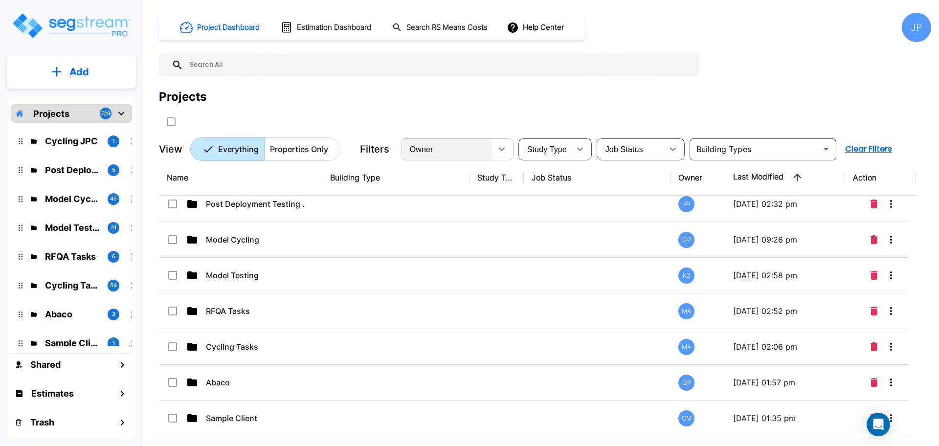
click at [451, 155] on div "Owner" at bounding box center [447, 148] width 89 height 27
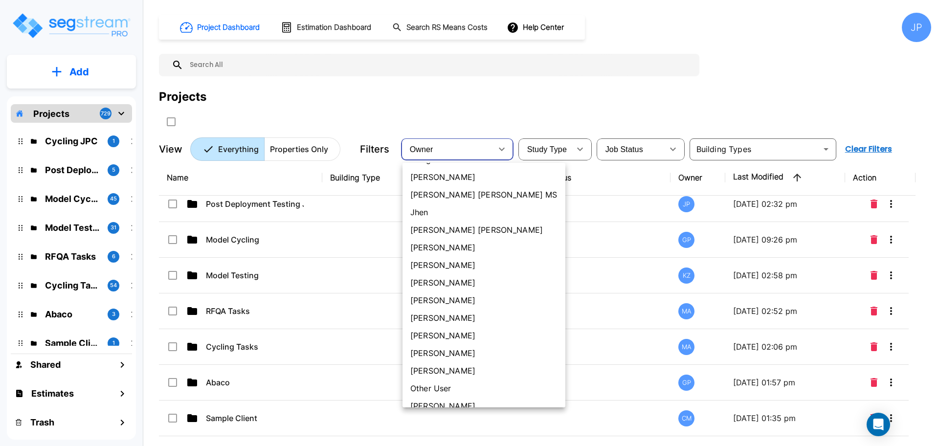
scroll to position [304, 0]
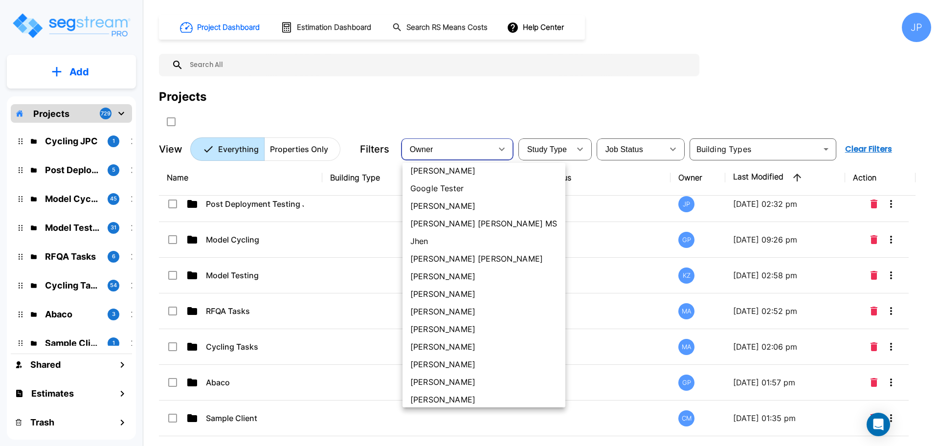
click at [452, 262] on li "[PERSON_NAME] [PERSON_NAME]" at bounding box center [483, 259] width 163 height 18
type input "181"
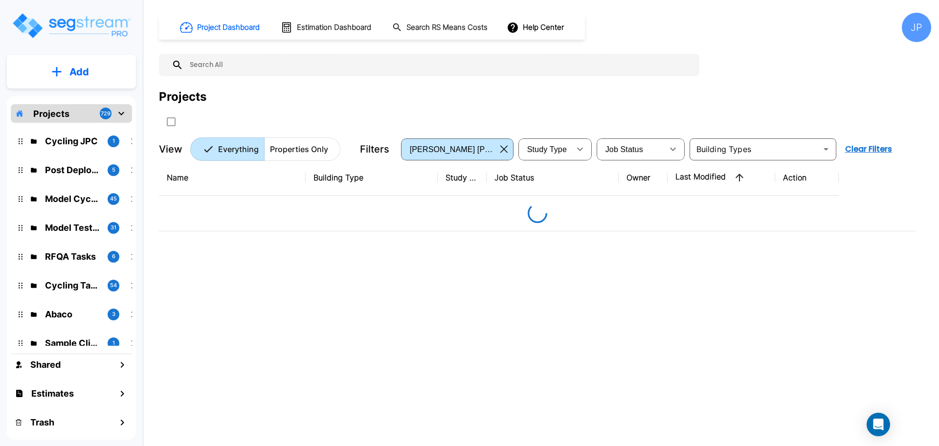
scroll to position [0, 0]
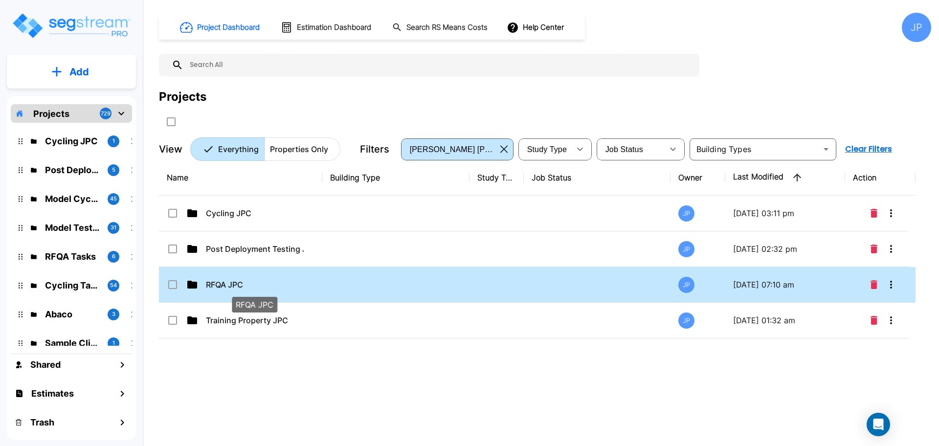
drag, startPoint x: 253, startPoint y: 282, endPoint x: 574, endPoint y: 0, distance: 426.5
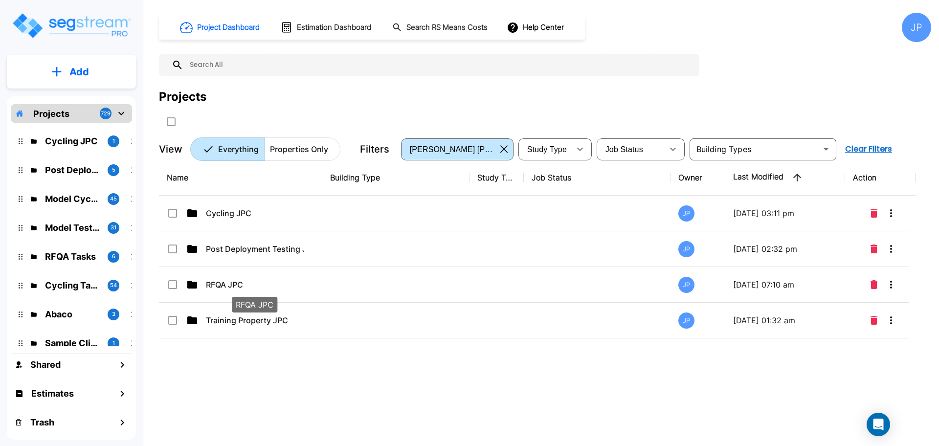
click at [252, 282] on p "RFQA JPC" at bounding box center [255, 285] width 98 height 12
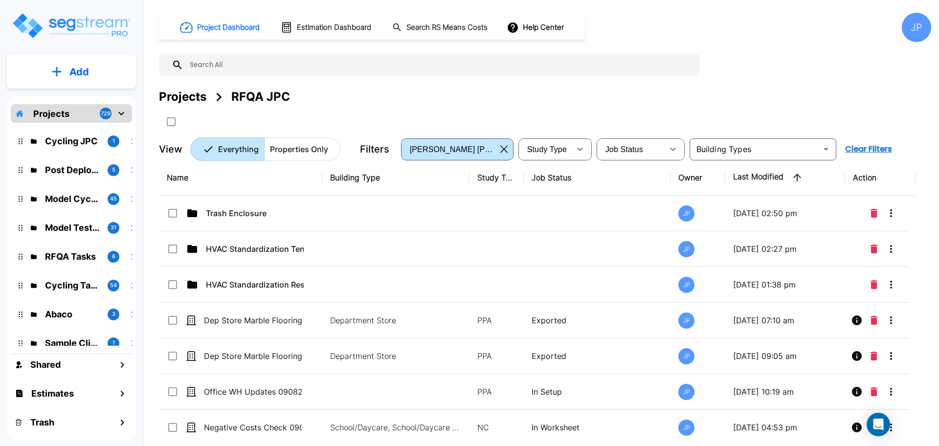
click at [292, 282] on p "HVAC Standardization Residential" at bounding box center [255, 285] width 98 height 12
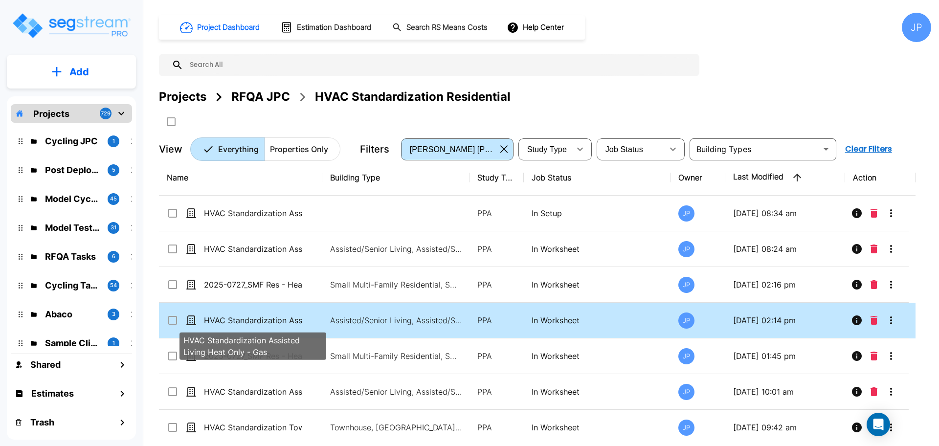
click at [278, 314] on p "HVAC Standardization Assisted Living Heat Only - Gas" at bounding box center [253, 320] width 98 height 12
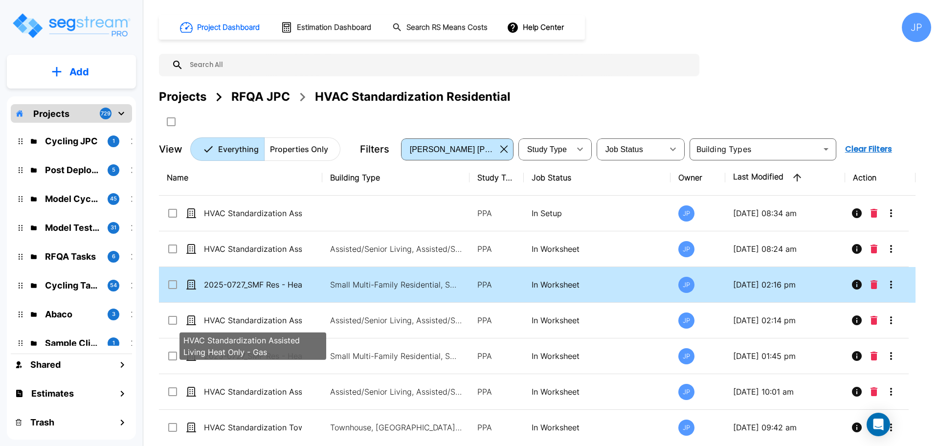
scroll to position [71, 0]
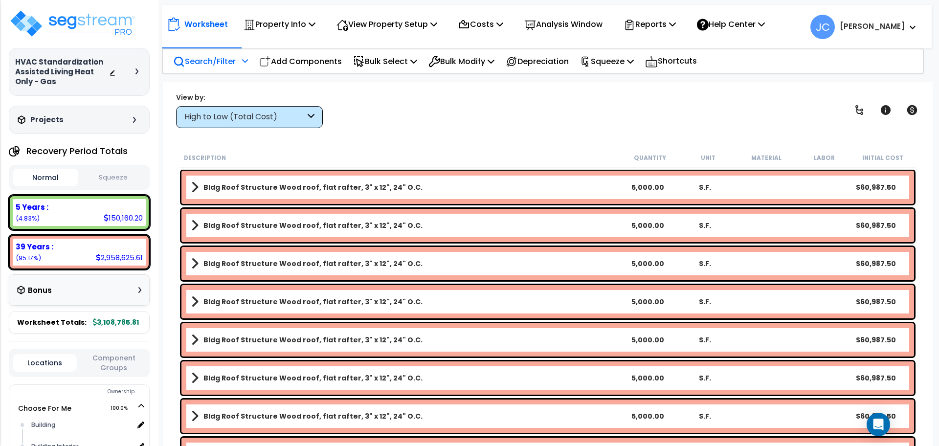
click at [213, 67] on div "Search/Filter Additional Search / Filter" at bounding box center [210, 61] width 75 height 23
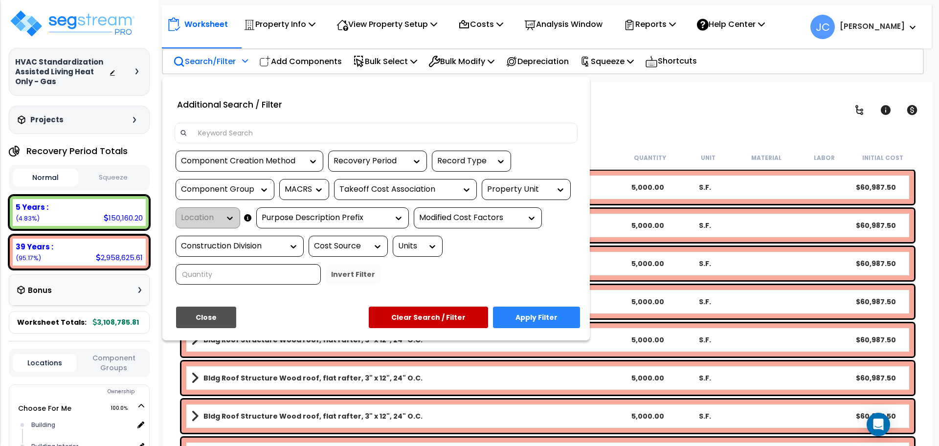
click at [526, 184] on div "Property Unit" at bounding box center [519, 189] width 64 height 11
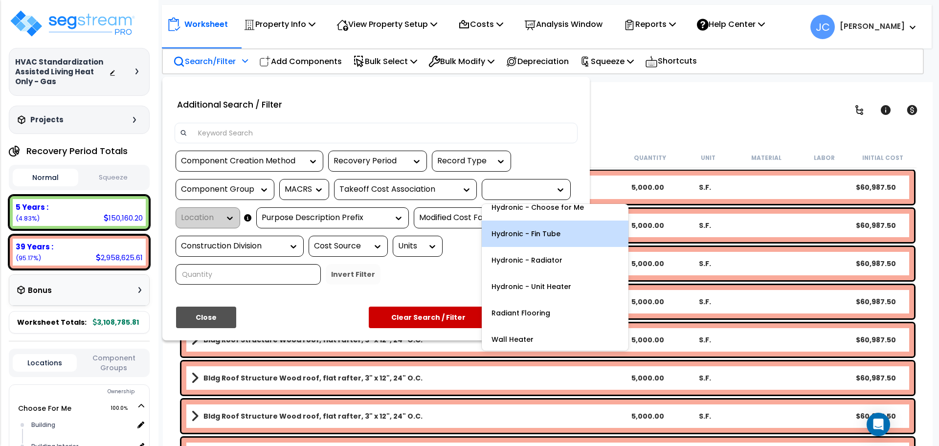
scroll to position [121, 0]
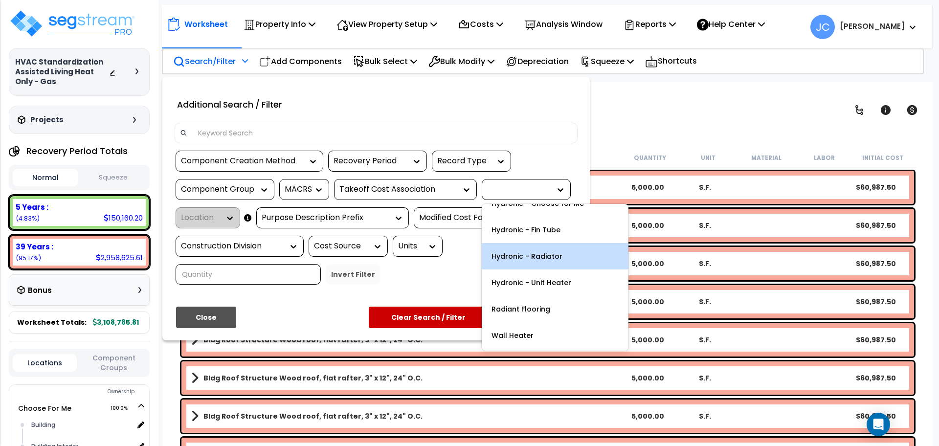
click at [555, 261] on div "Hydronic - Radiator" at bounding box center [555, 256] width 147 height 26
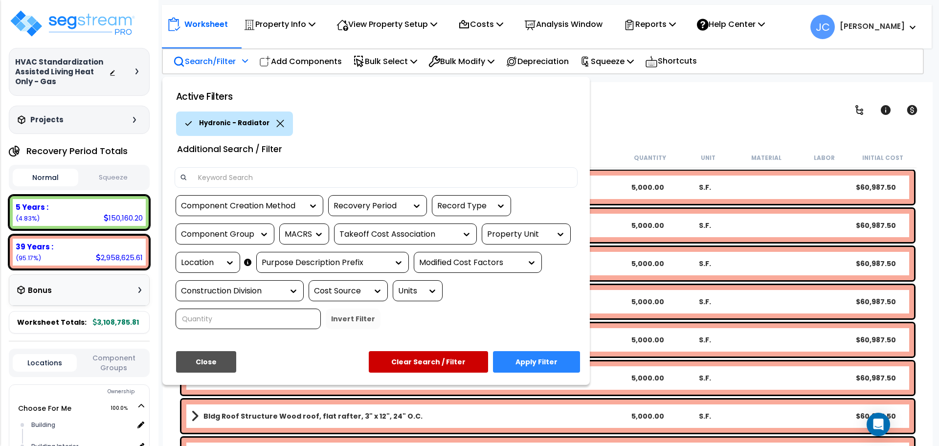
click at [541, 237] on div "Property Unit" at bounding box center [519, 234] width 64 height 11
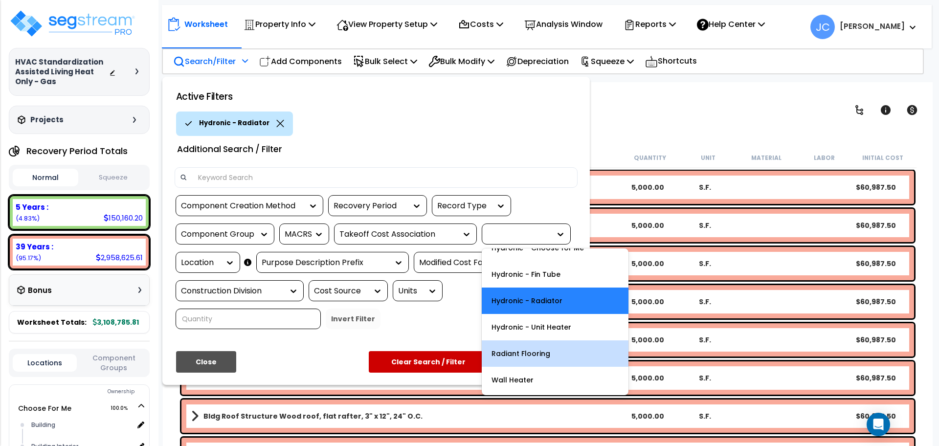
click at [546, 359] on div "Radiant Flooring" at bounding box center [555, 353] width 147 height 26
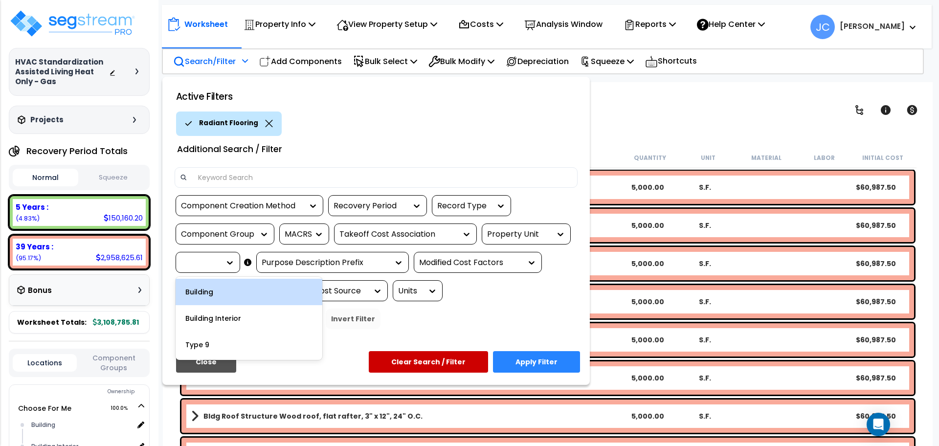
click at [223, 264] on div at bounding box center [227, 263] width 15 height 10
click at [239, 294] on div "Building" at bounding box center [249, 292] width 147 height 26
click at [215, 267] on div at bounding box center [200, 262] width 39 height 11
click at [221, 297] on div "Building Interior" at bounding box center [249, 292] width 147 height 26
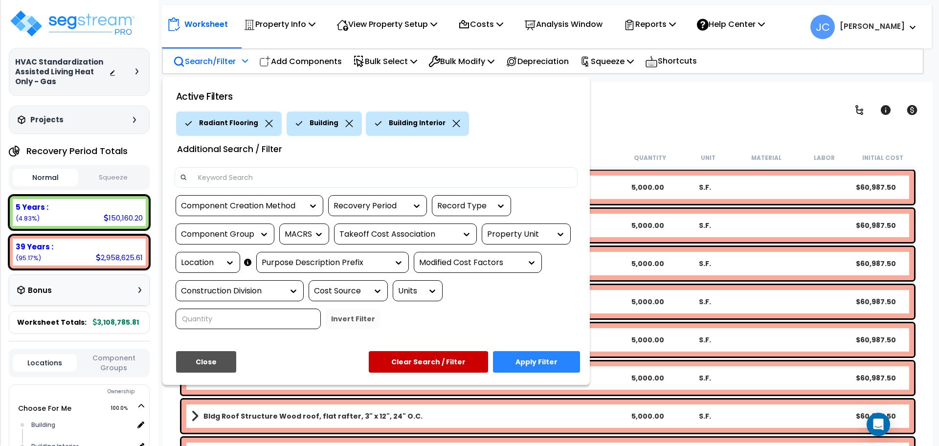
scroll to position [26, 0]
click at [541, 351] on button "Apply Filter" at bounding box center [536, 362] width 87 height 22
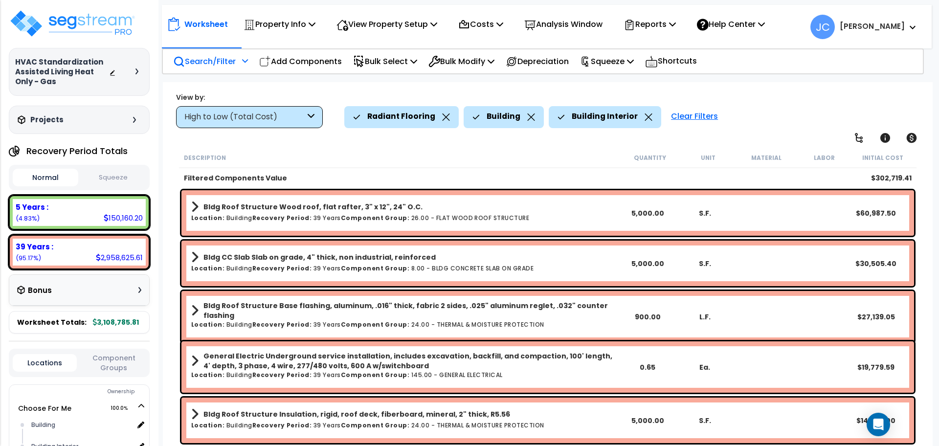
click at [241, 109] on div "High to Low (Total Cost)" at bounding box center [249, 117] width 147 height 22
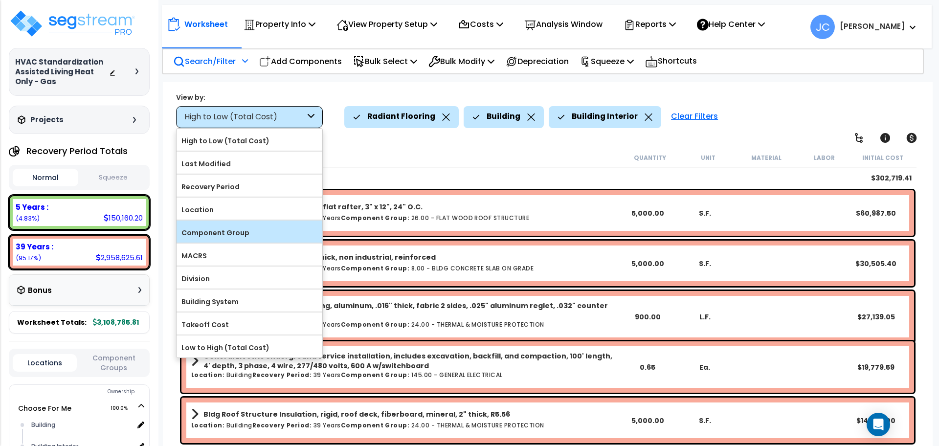
click at [238, 228] on label "Component Group" at bounding box center [250, 232] width 146 height 15
click at [0, 0] on input "Component Group" at bounding box center [0, 0] width 0 height 0
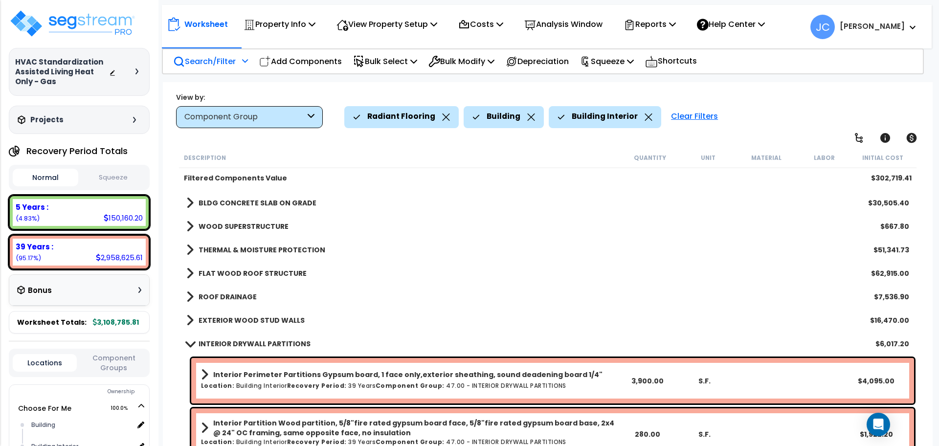
scroll to position [0, 0]
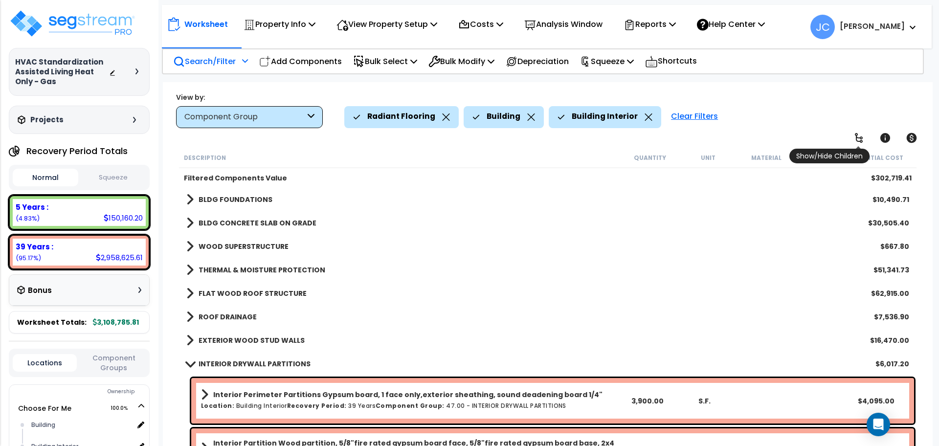
click at [865, 131] on link at bounding box center [859, 138] width 22 height 22
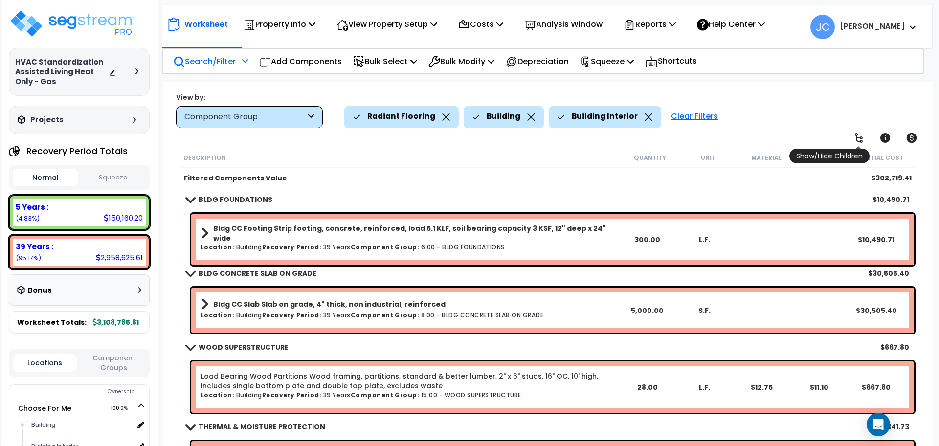
click at [861, 134] on icon at bounding box center [859, 138] width 12 height 12
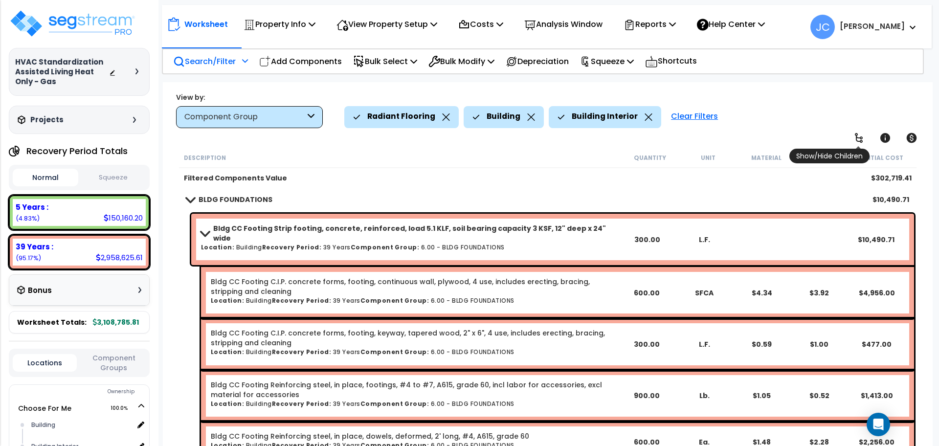
click at [861, 134] on icon at bounding box center [859, 138] width 12 height 12
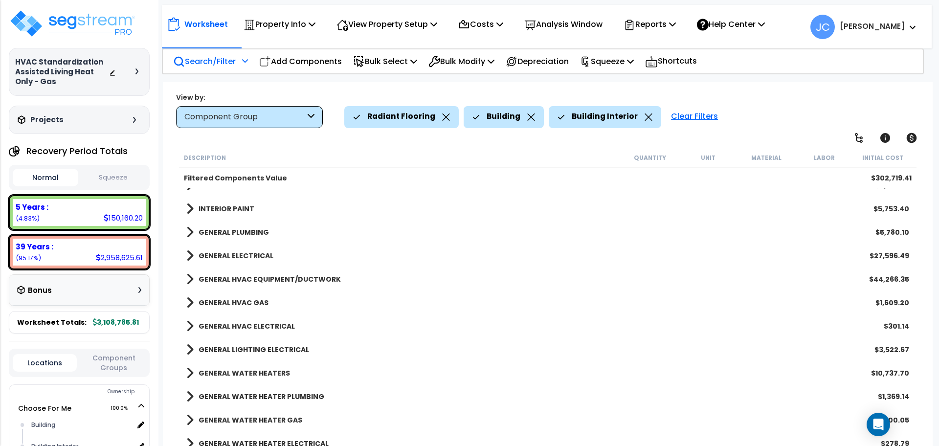
scroll to position [210, 0]
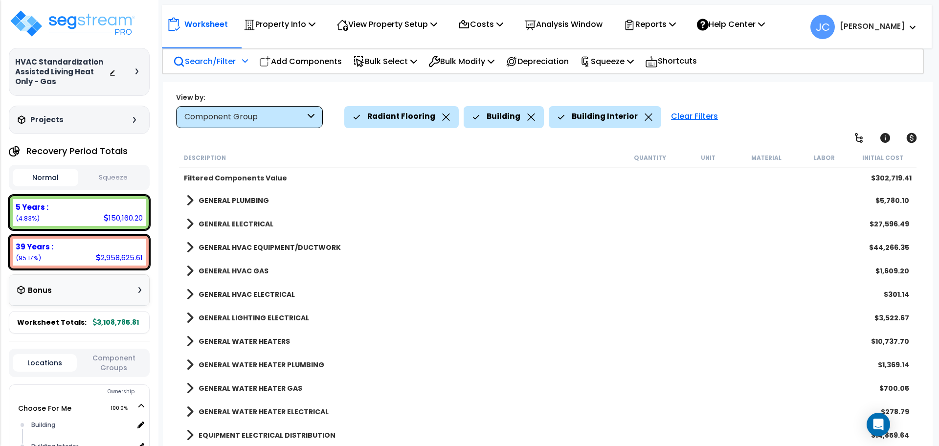
click at [261, 245] on b "GENERAL HVAC EQUIPMENT/DUCTWORK" at bounding box center [270, 248] width 142 height 10
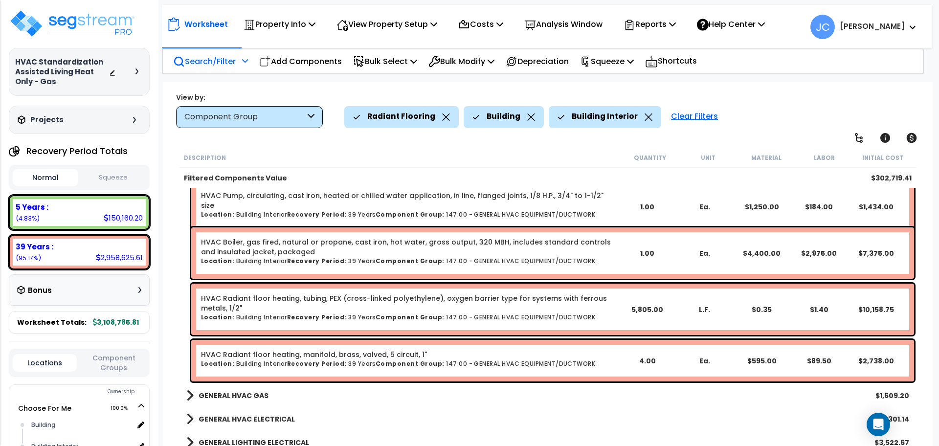
scroll to position [432, 0]
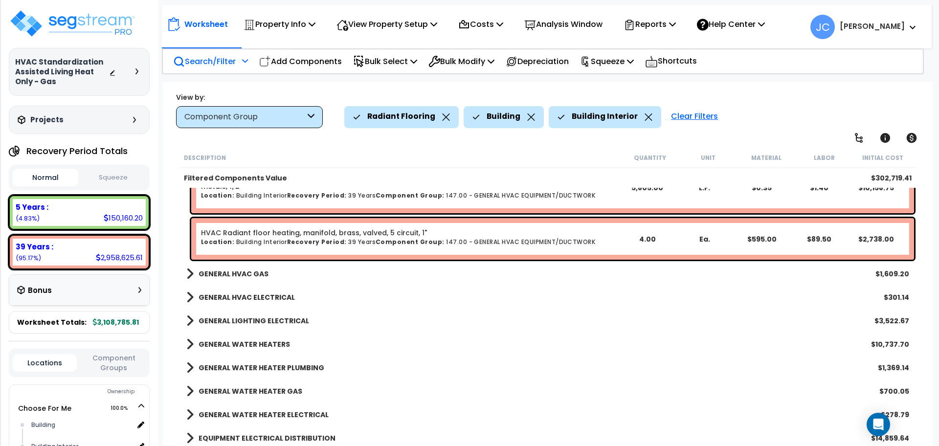
click at [252, 272] on b "GENERAL HVAC GAS" at bounding box center [234, 274] width 70 height 10
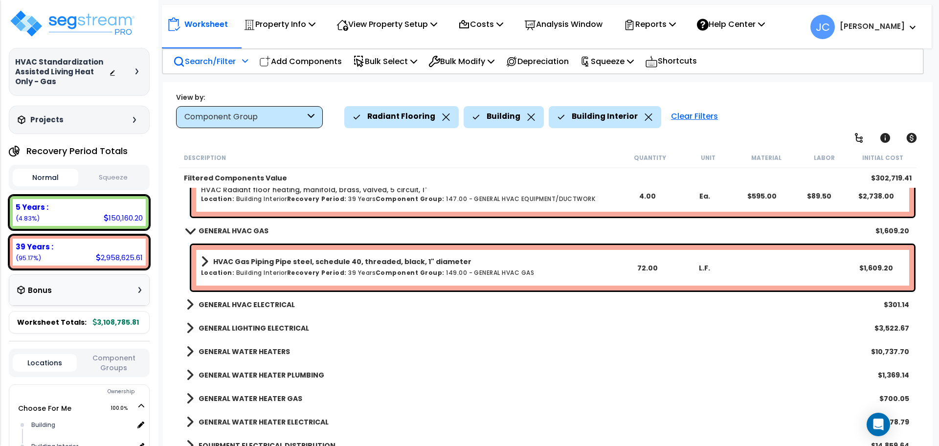
scroll to position [600, 0]
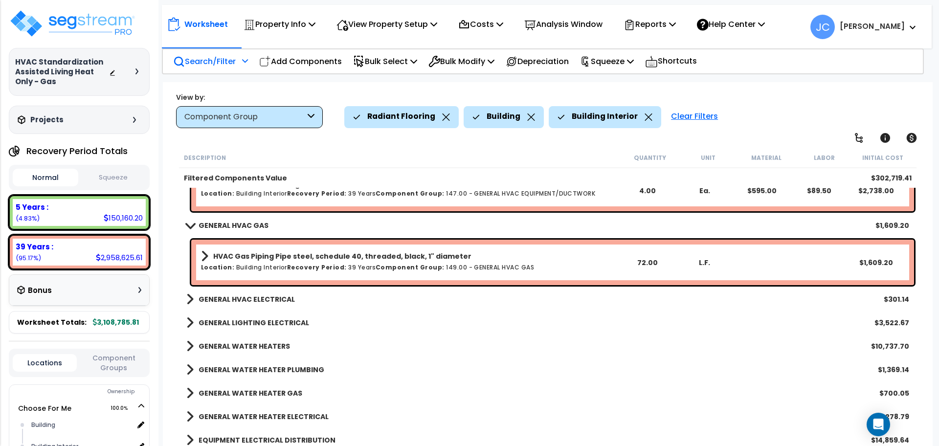
click at [274, 297] on b "GENERAL HVAC ELECTRICAL" at bounding box center [247, 299] width 96 height 10
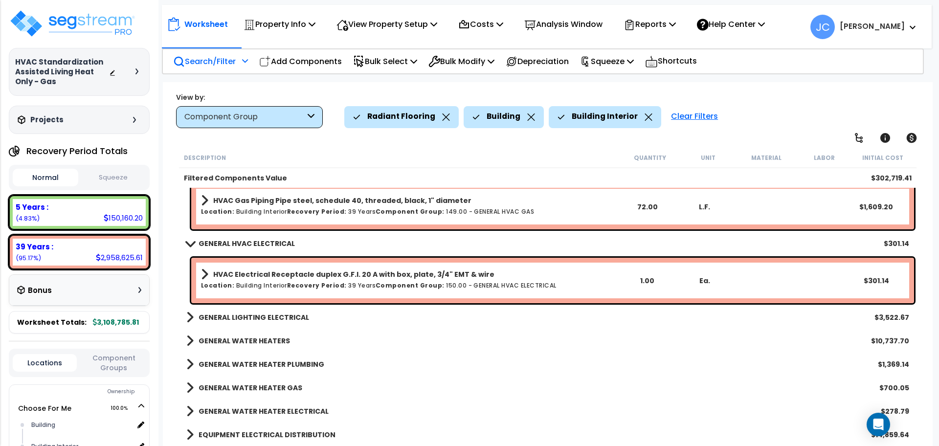
scroll to position [43, 0]
click at [285, 409] on b "GENERAL WATER HEATER ELECTRICAL" at bounding box center [264, 411] width 130 height 10
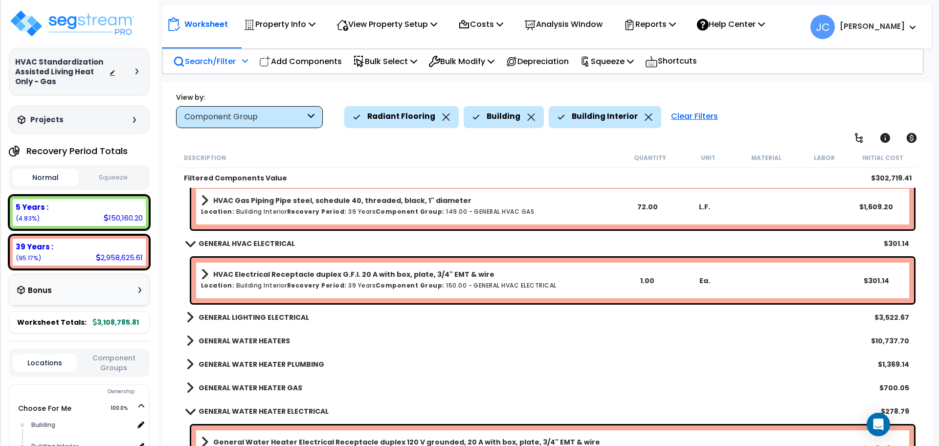
scroll to position [706, 0]
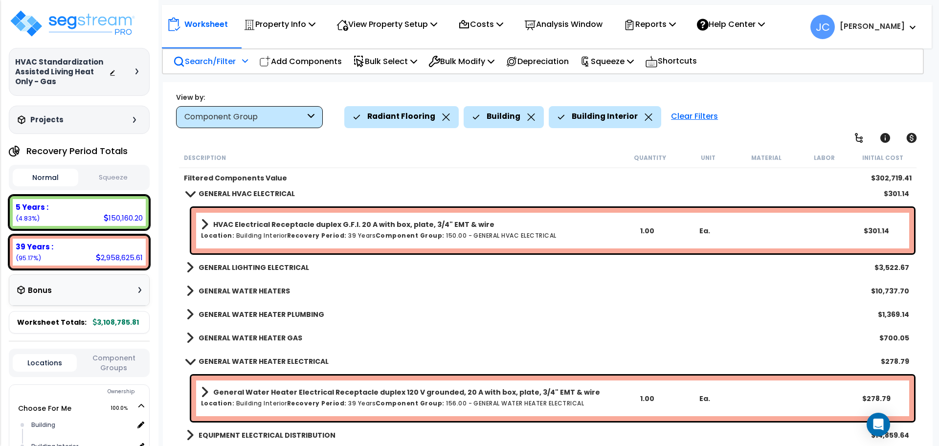
click at [292, 360] on b "GENERAL WATER HEATER ELECTRICAL" at bounding box center [264, 361] width 130 height 10
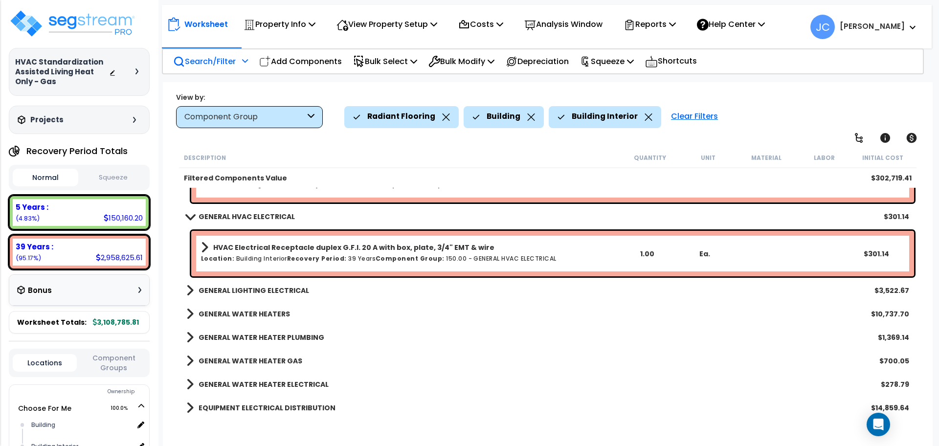
scroll to position [683, 0]
click at [309, 394] on div "GENERAL WATER HEATER ELECTRICAL $278.79" at bounding box center [547, 384] width 732 height 23
click at [302, 383] on b "GENERAL WATER HEATER ELECTRICAL" at bounding box center [264, 385] width 130 height 10
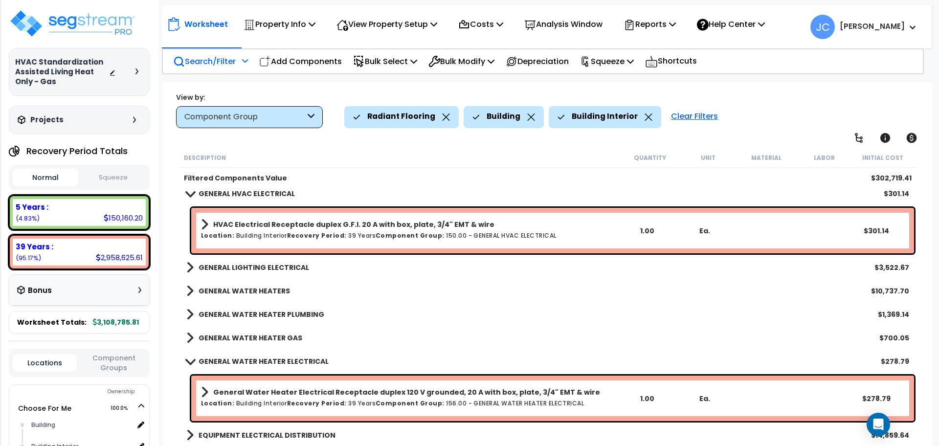
click at [286, 362] on b "GENERAL WATER HEATER ELECTRICAL" at bounding box center [264, 361] width 130 height 10
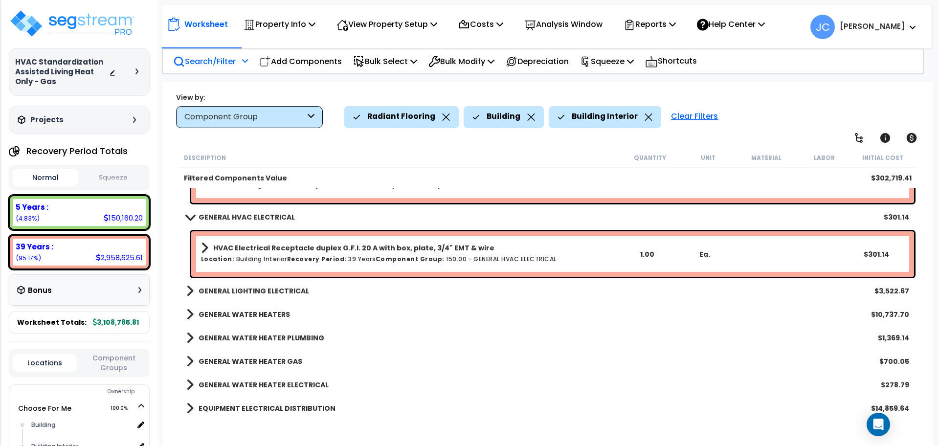
click at [293, 383] on b "GENERAL WATER HEATER ELECTRICAL" at bounding box center [264, 385] width 130 height 10
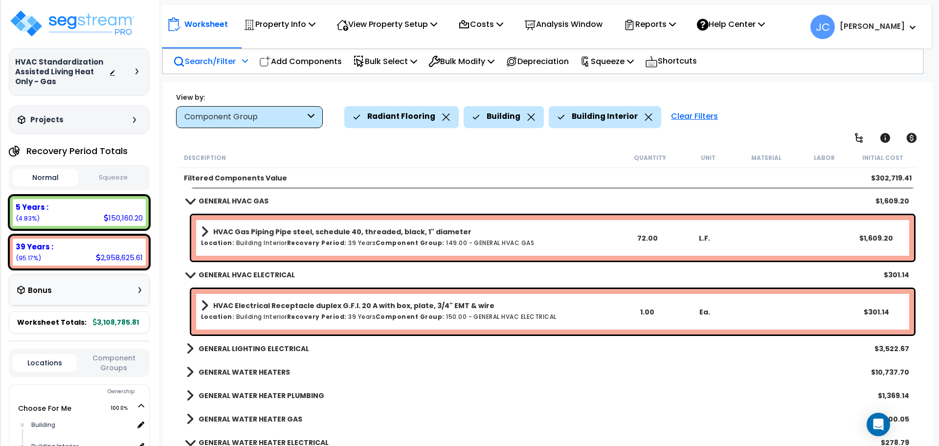
scroll to position [706, 0]
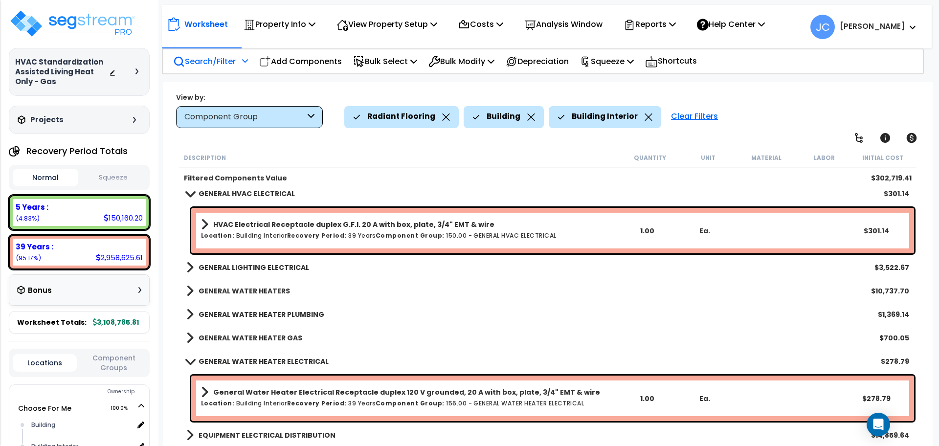
click at [694, 116] on div "Clear Filters" at bounding box center [694, 117] width 57 height 22
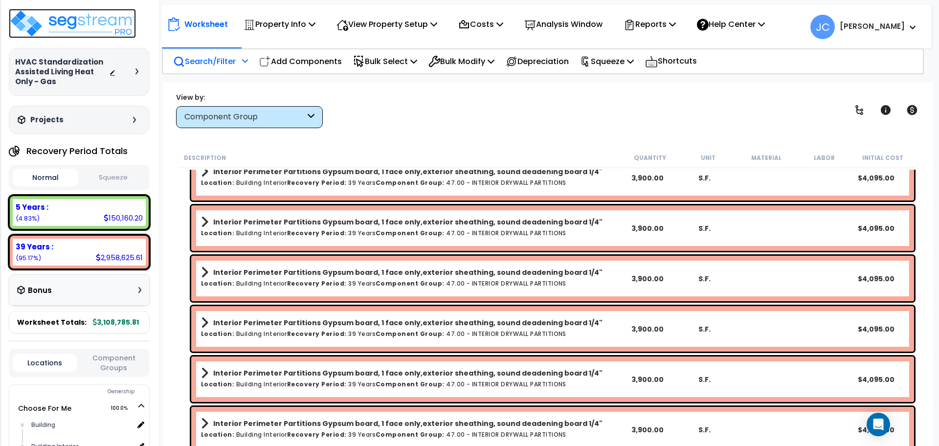
click at [86, 24] on img at bounding box center [72, 23] width 127 height 29
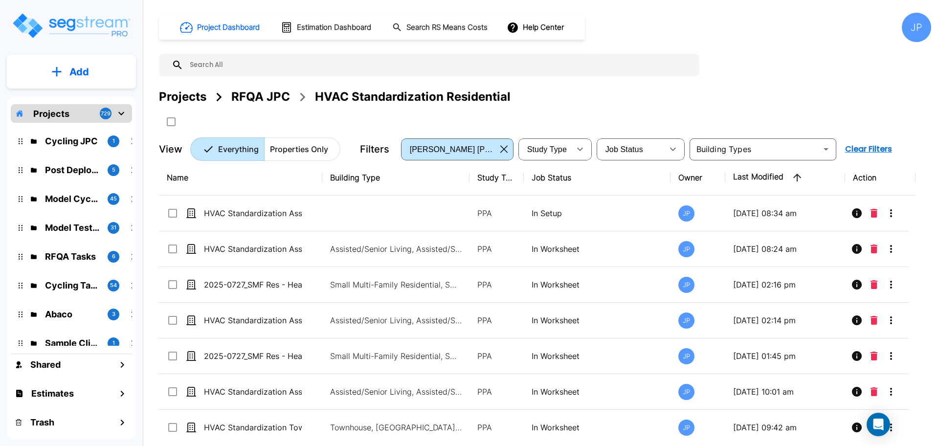
click at [184, 92] on div "Projects" at bounding box center [182, 97] width 47 height 18
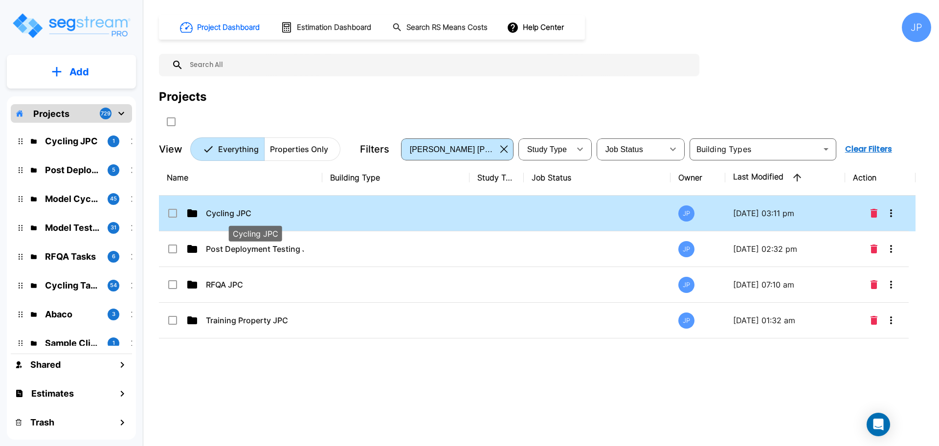
click at [231, 212] on p "Cycling JPC" at bounding box center [255, 213] width 98 height 12
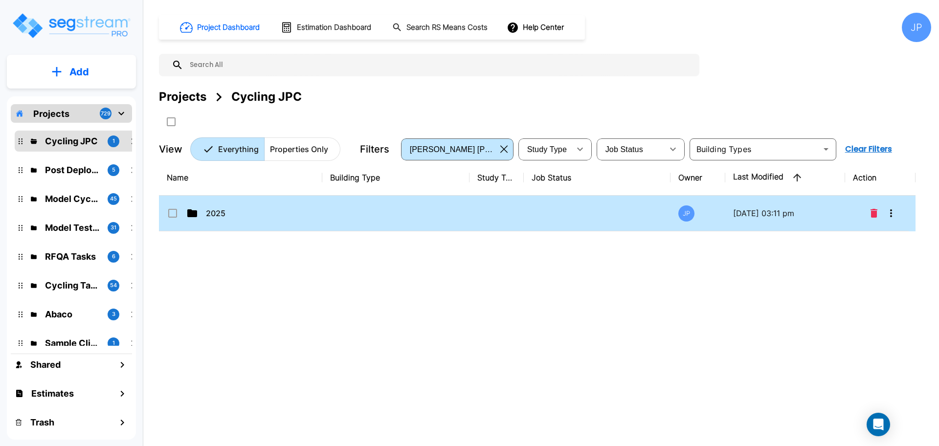
click at [349, 212] on td at bounding box center [395, 214] width 147 height 36
drag, startPoint x: 349, startPoint y: 212, endPoint x: 520, endPoint y: 1, distance: 271.1
click at [349, 212] on td at bounding box center [395, 214] width 147 height 36
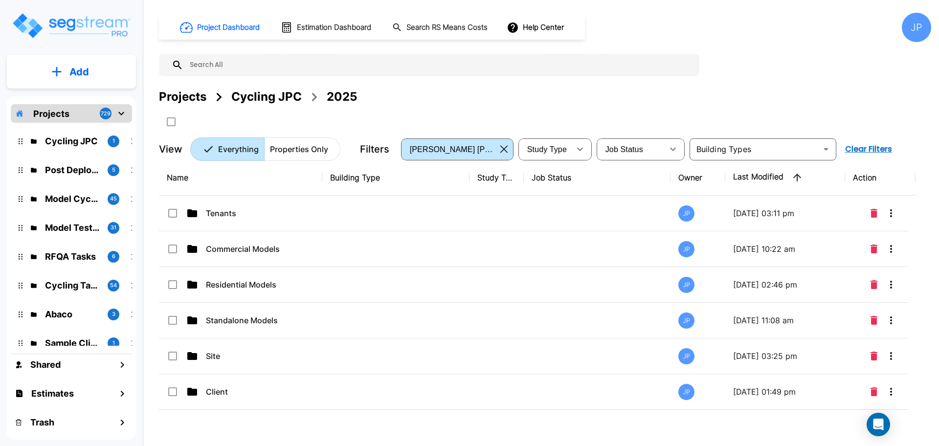
click at [362, 222] on td at bounding box center [395, 214] width 147 height 36
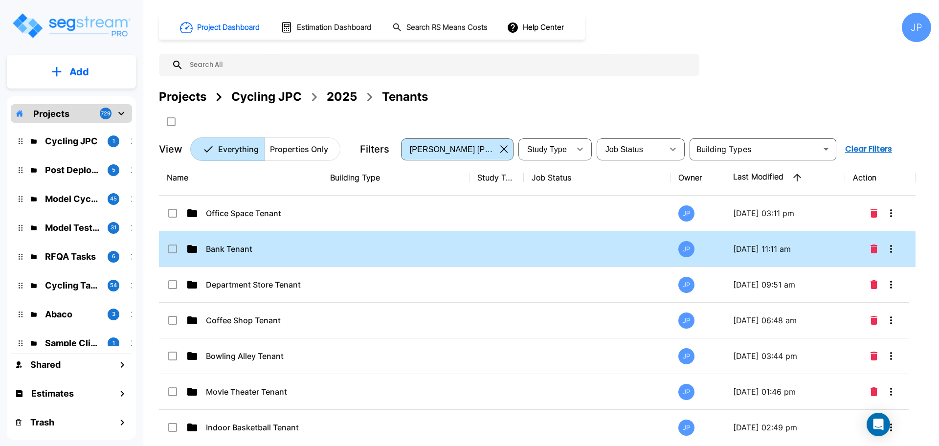
click at [403, 255] on td at bounding box center [395, 249] width 147 height 36
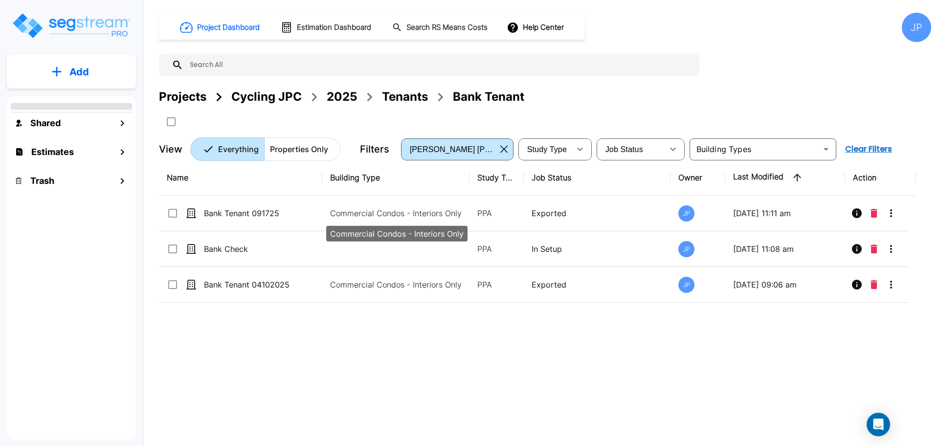
click at [451, 210] on p "Commercial Condos - Interiors Only" at bounding box center [396, 213] width 132 height 12
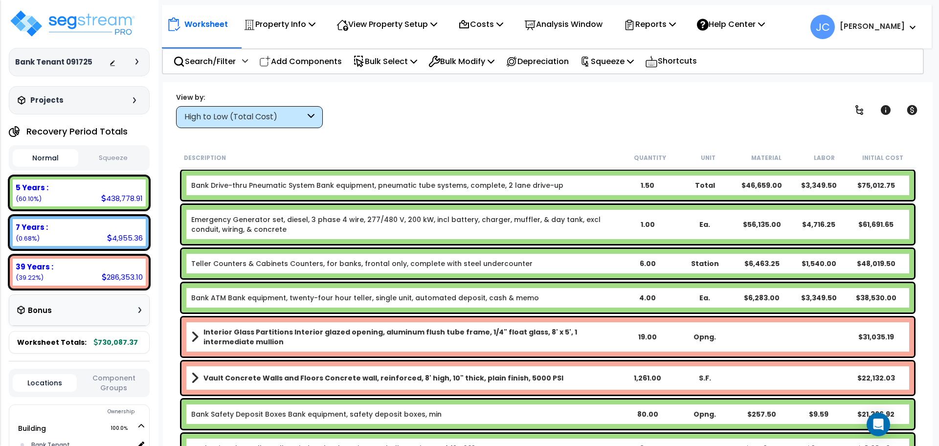
click at [311, 110] on div "High to Low (Total Cost)" at bounding box center [249, 117] width 147 height 22
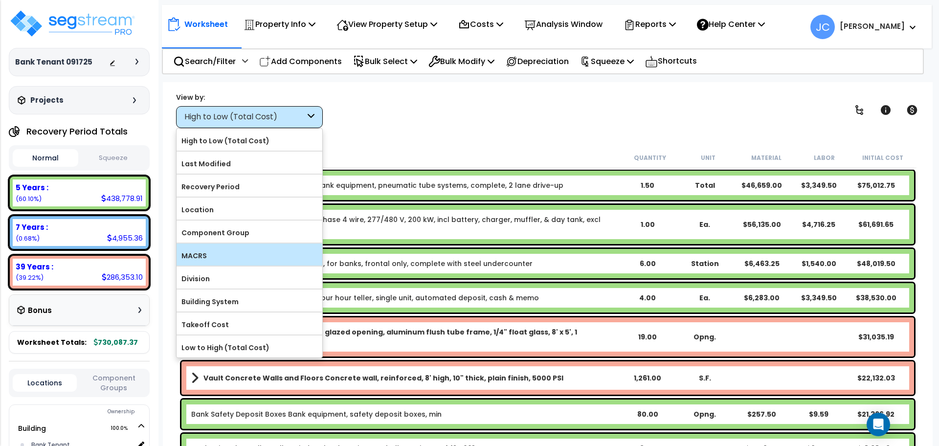
click at [259, 243] on div "MACRS" at bounding box center [250, 254] width 146 height 22
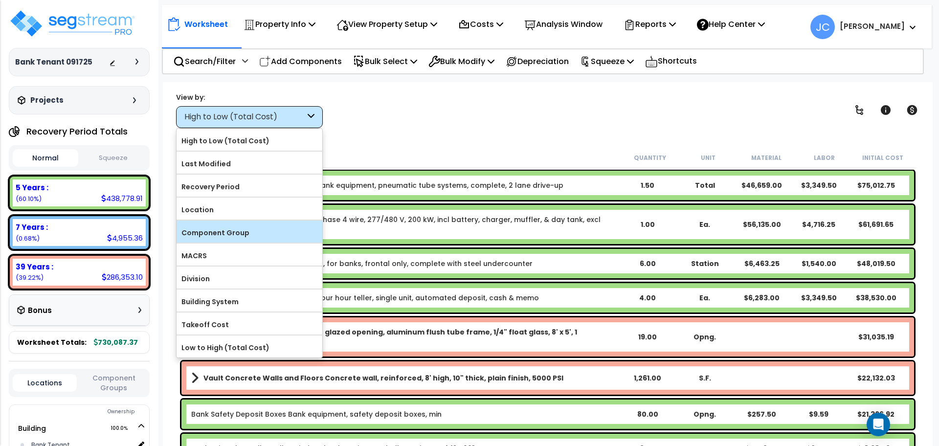
click at [251, 230] on label "Component Group" at bounding box center [250, 232] width 146 height 15
click at [0, 0] on input "Component Group" at bounding box center [0, 0] width 0 height 0
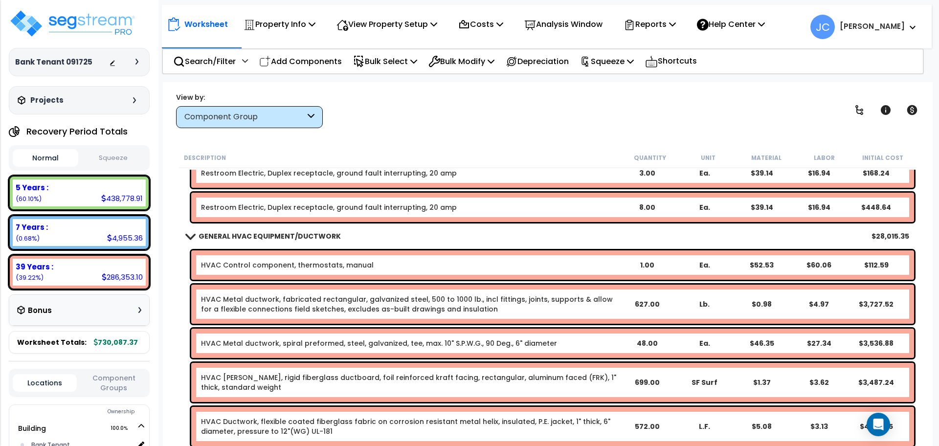
scroll to position [1945, 0]
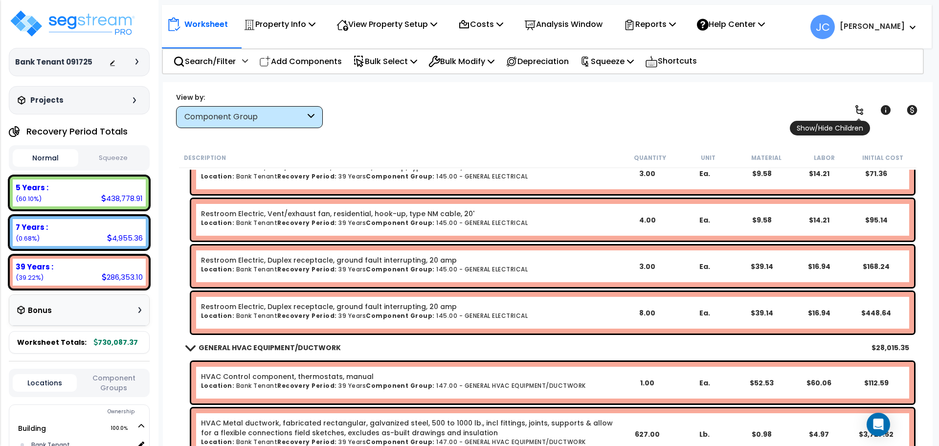
click at [864, 102] on link at bounding box center [859, 110] width 22 height 22
click at [863, 103] on link at bounding box center [859, 110] width 22 height 22
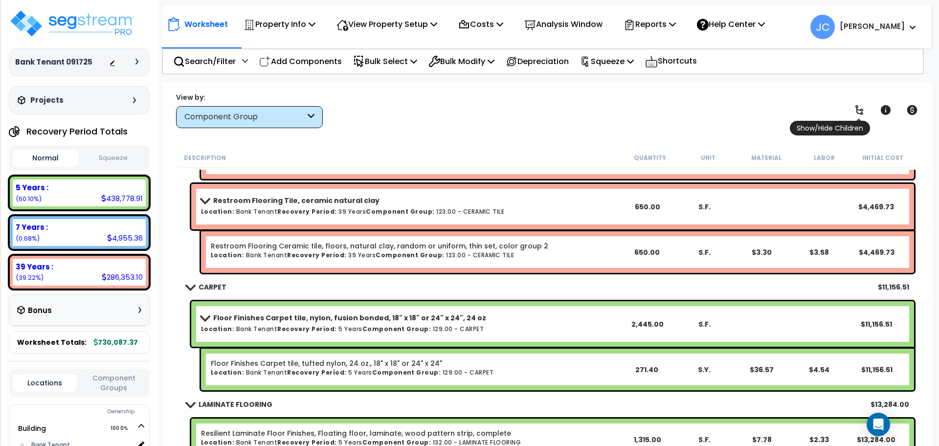
click at [861, 106] on icon at bounding box center [859, 110] width 12 height 12
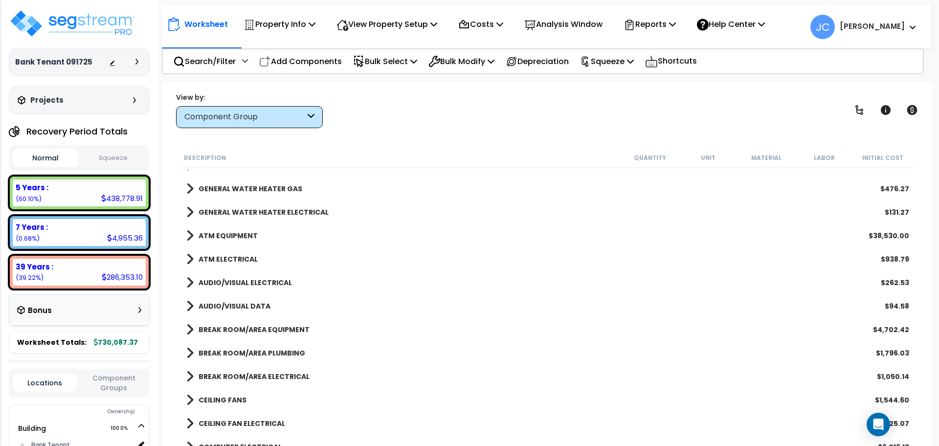
scroll to position [968, 0]
click at [289, 209] on b "GENERAL WATER HEATER ELECTRICAL" at bounding box center [264, 213] width 130 height 10
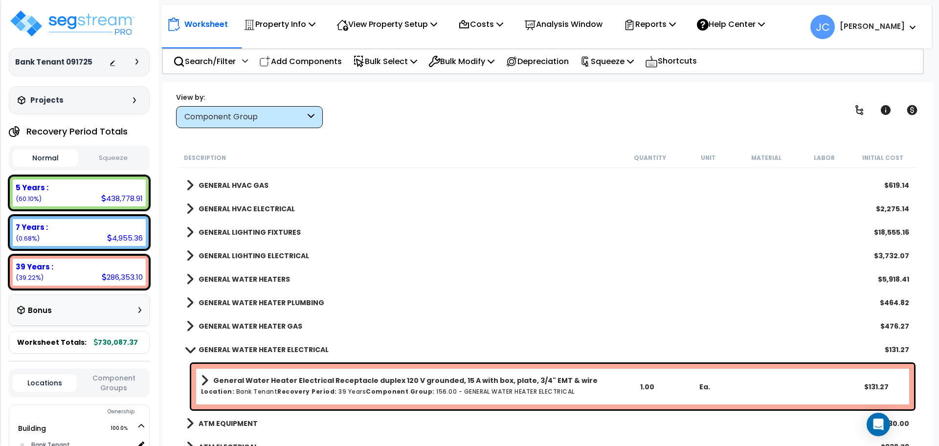
scroll to position [803, 0]
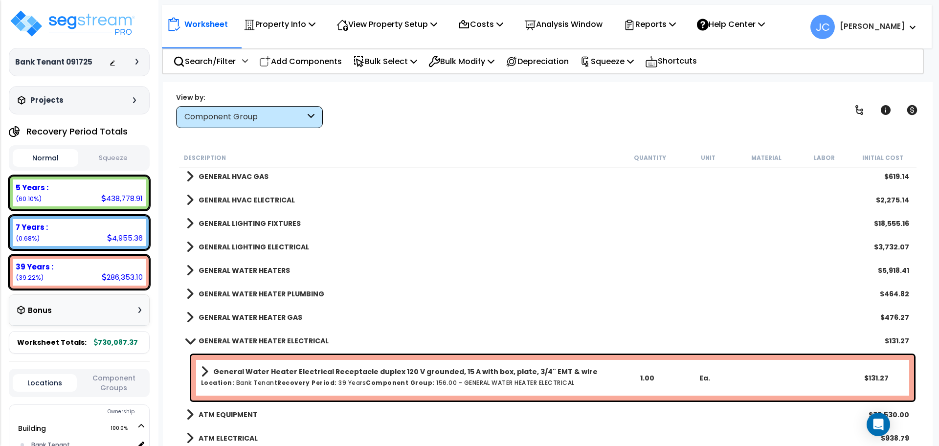
click at [274, 313] on b "GENERAL WATER HEATER GAS" at bounding box center [251, 317] width 104 height 10
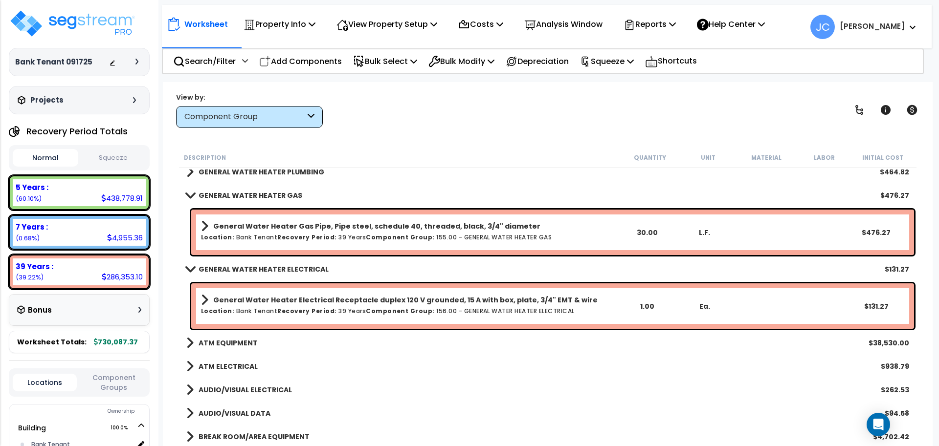
scroll to position [861, 0]
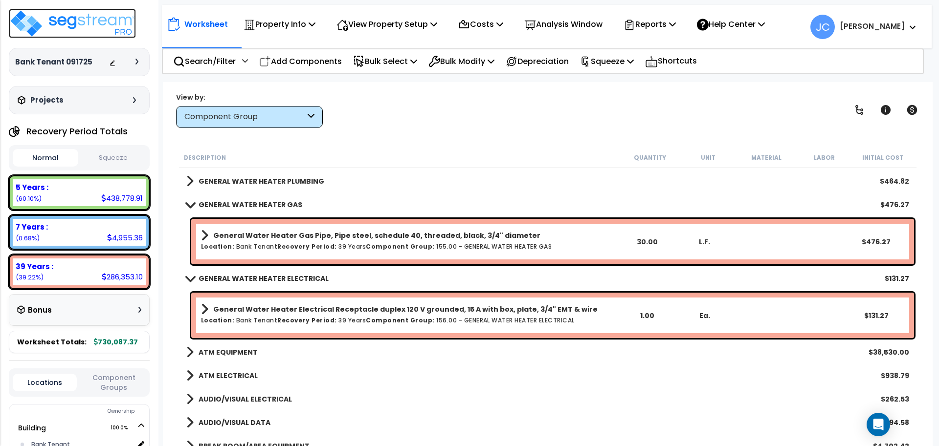
click at [100, 15] on img at bounding box center [72, 23] width 127 height 29
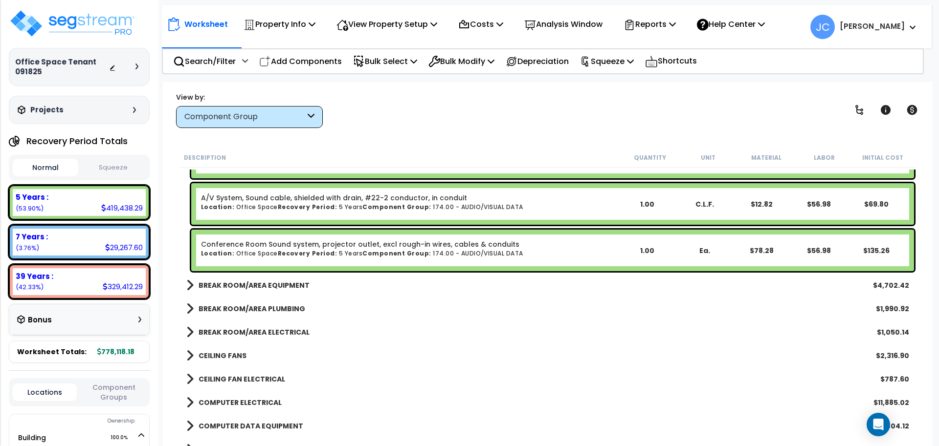
scroll to position [4391, 0]
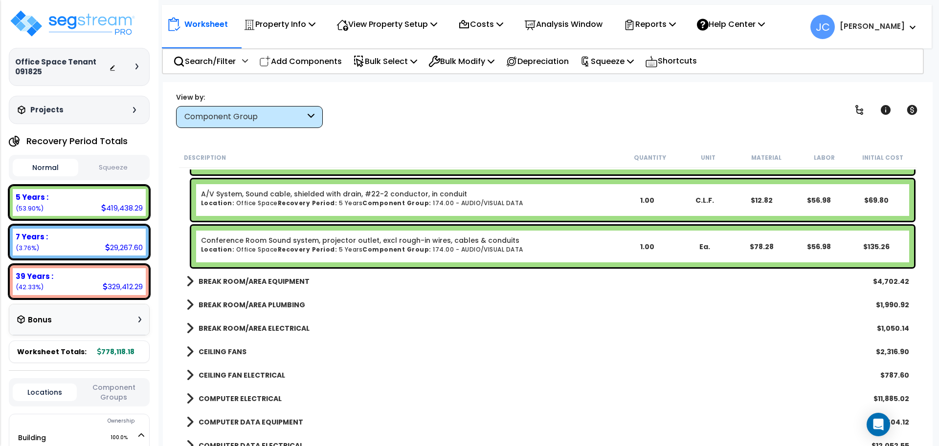
click at [271, 275] on link "BREAK ROOM/AREA EQUIPMENT" at bounding box center [247, 282] width 123 height 14
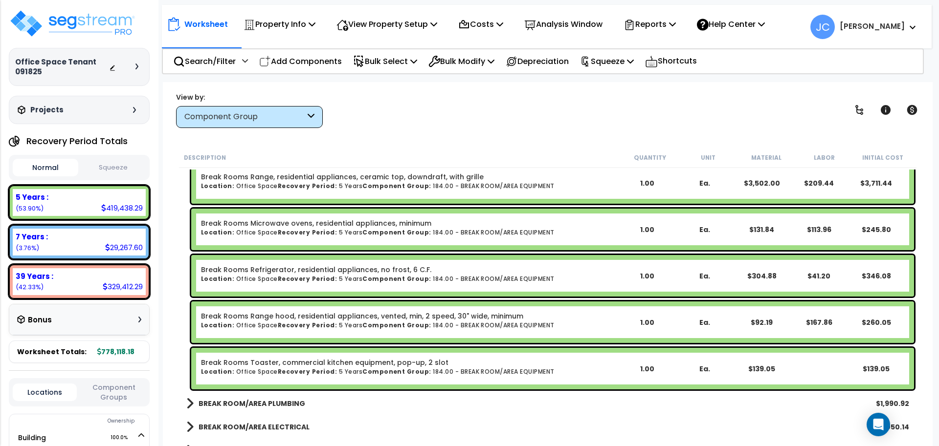
scroll to position [4594, 0]
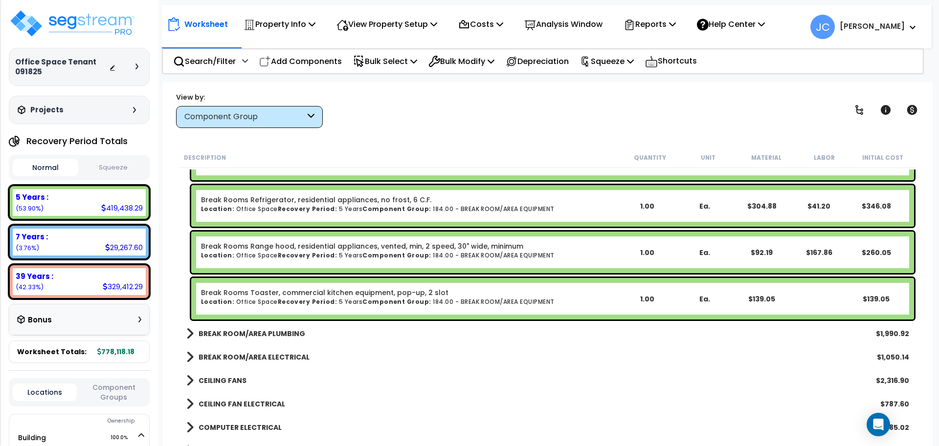
click at [276, 328] on link "BREAK ROOM/AREA PLUMBING" at bounding box center [245, 334] width 119 height 14
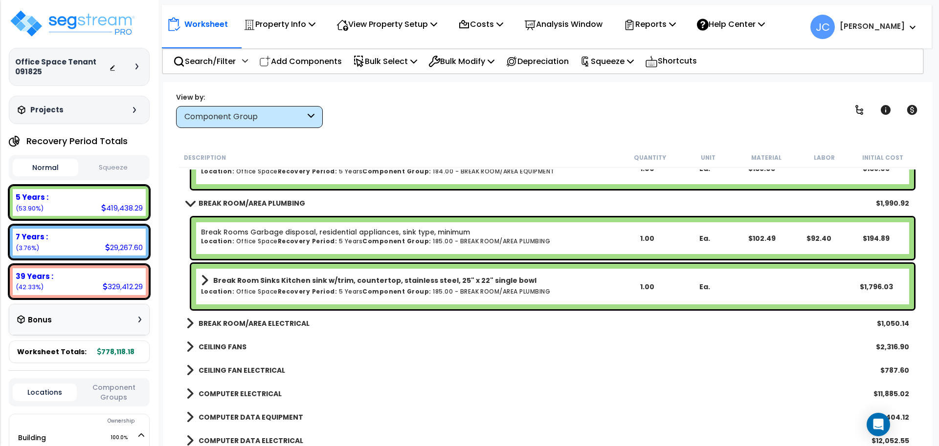
scroll to position [4725, 0]
click at [283, 328] on link "BREAK ROOM/AREA ELECTRICAL" at bounding box center [247, 323] width 123 height 14
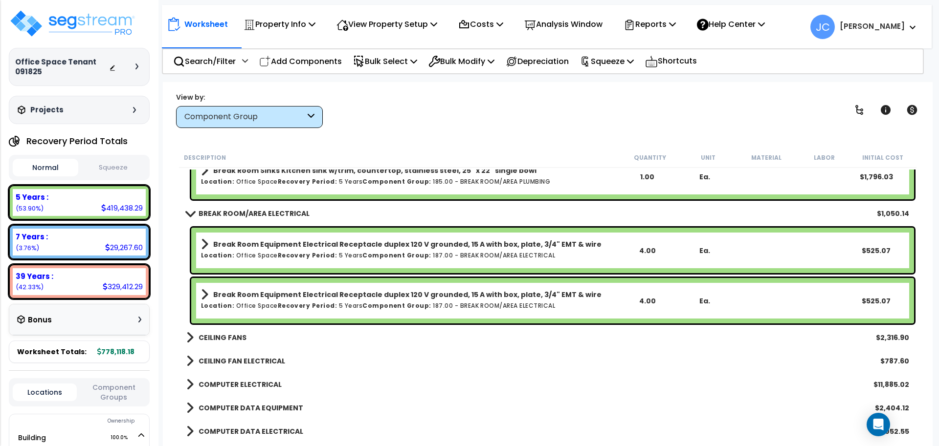
scroll to position [4837, 0]
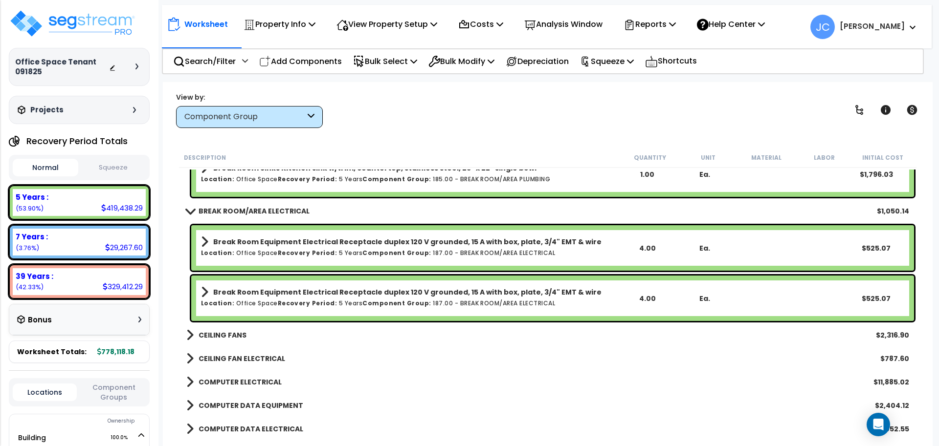
click at [229, 336] on b "CEILING FANS" at bounding box center [223, 336] width 48 height 10
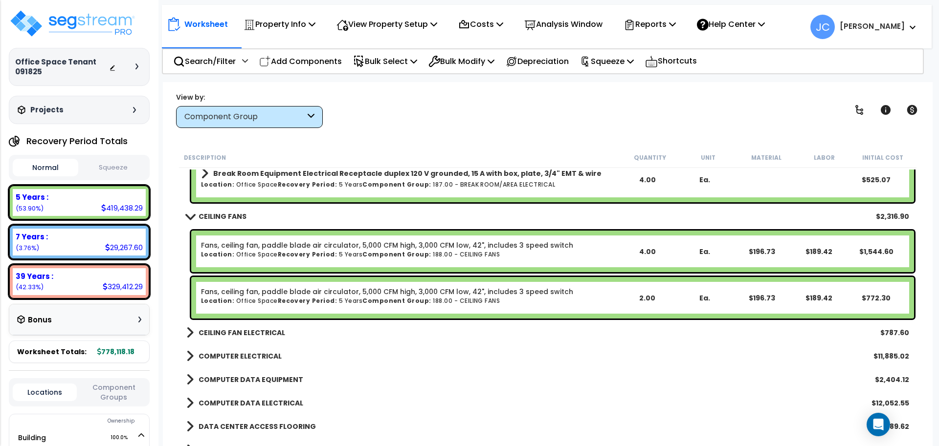
scroll to position [4958, 0]
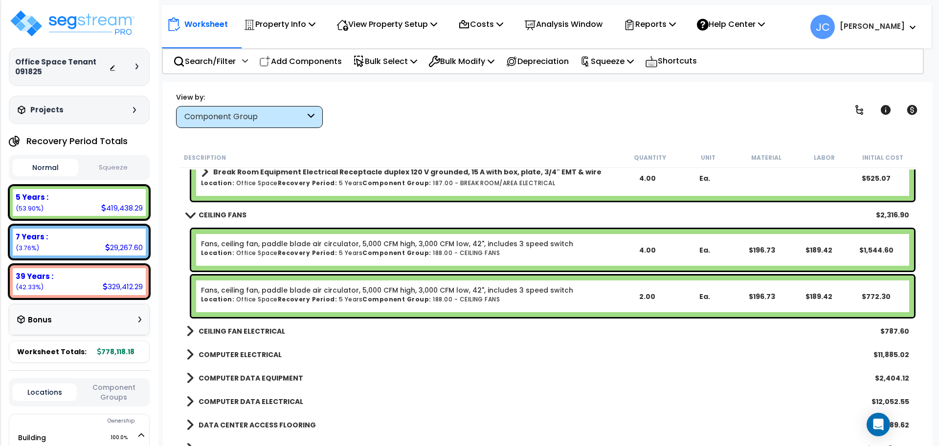
click at [262, 333] on b "CEILING FAN ELECTRICAL" at bounding box center [242, 332] width 87 height 10
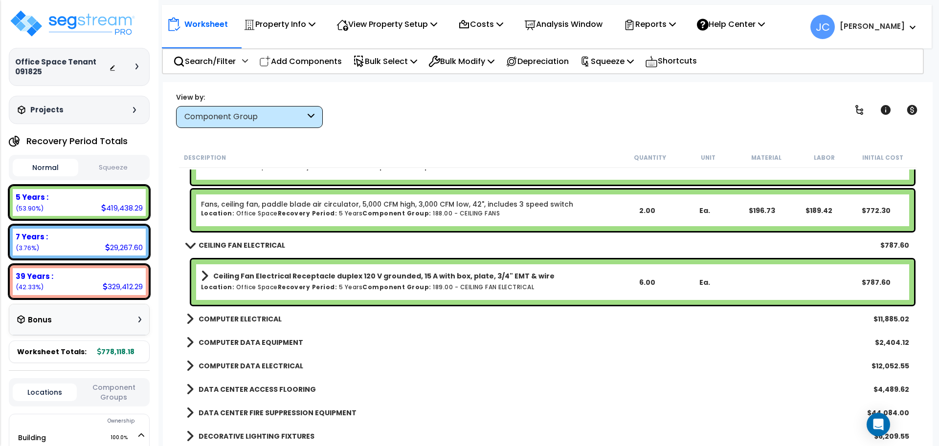
scroll to position [5045, 0]
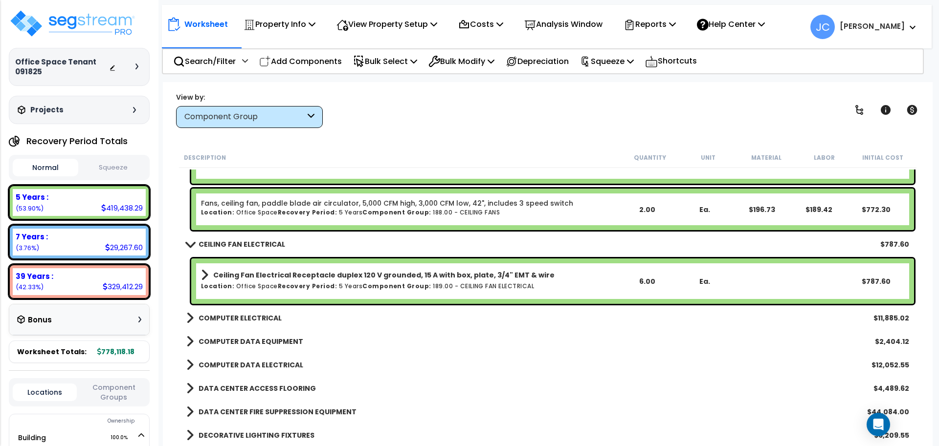
click at [257, 319] on b "COMPUTER ELECTRICAL" at bounding box center [240, 318] width 83 height 10
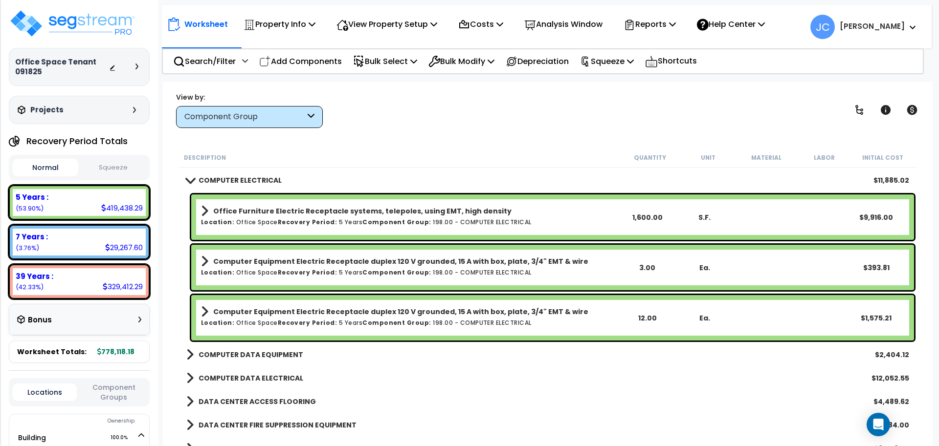
scroll to position [5199, 0]
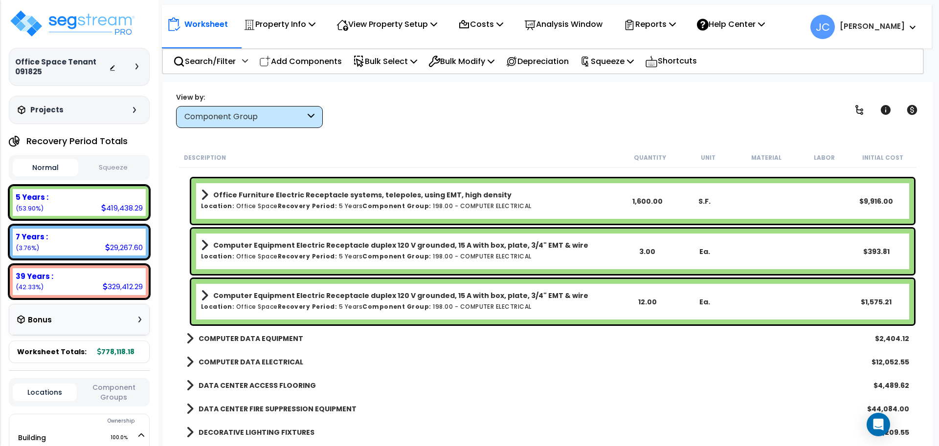
click at [287, 340] on b "COMPUTER DATA EQUIPMENT" at bounding box center [251, 339] width 105 height 10
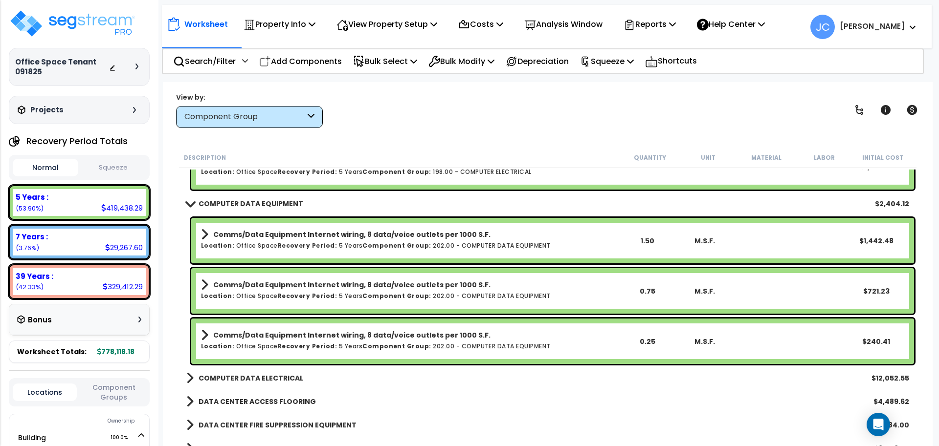
scroll to position [5334, 0]
click at [253, 381] on b "COMPUTER DATA ELECTRICAL" at bounding box center [251, 378] width 105 height 10
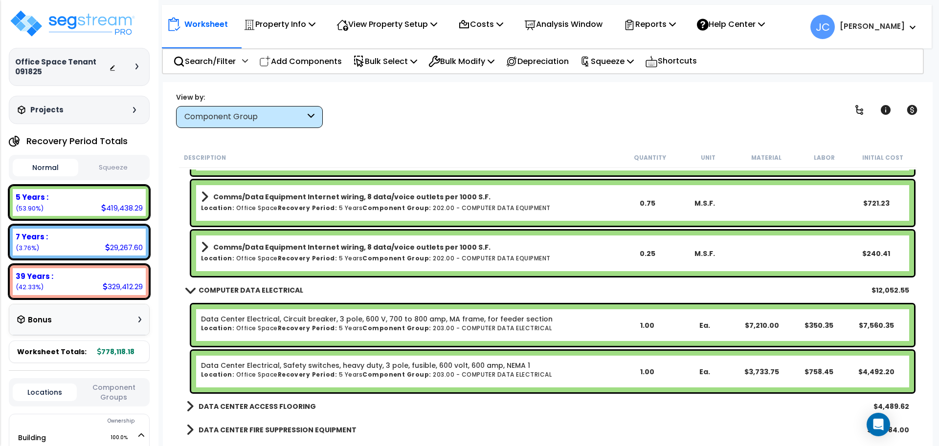
scroll to position [5442, 0]
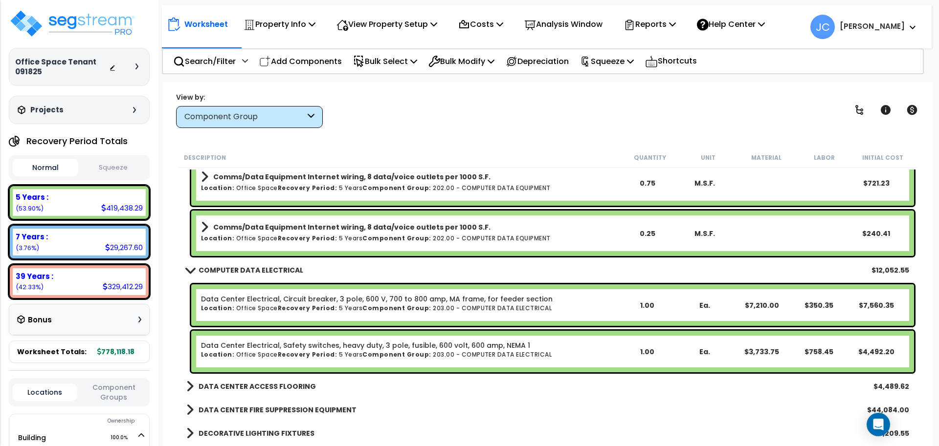
click at [261, 382] on b "DATA CENTER ACCESS FLOORING" at bounding box center [257, 387] width 117 height 10
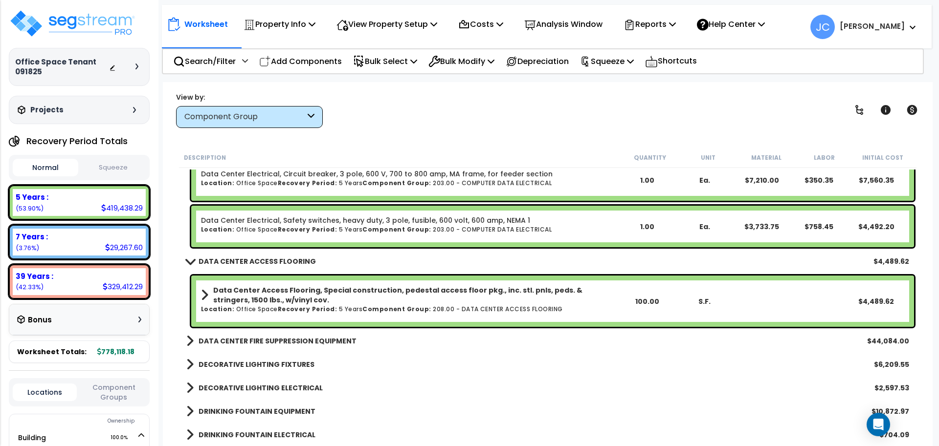
scroll to position [5569, 0]
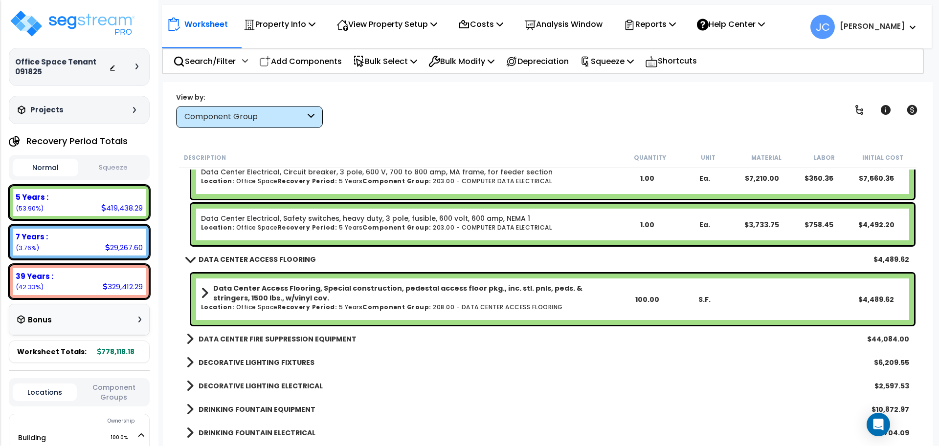
click at [312, 338] on b "DATA CENTER FIRE SUPPRESSION EQUIPMENT" at bounding box center [278, 339] width 158 height 10
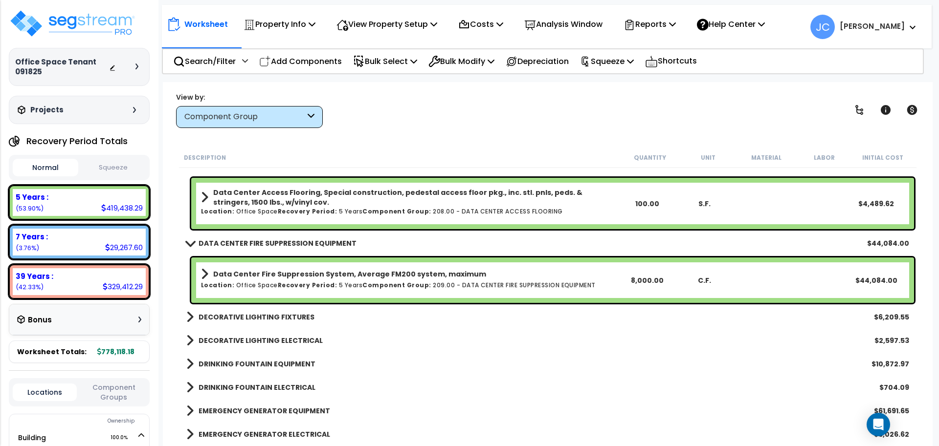
scroll to position [5670, 0]
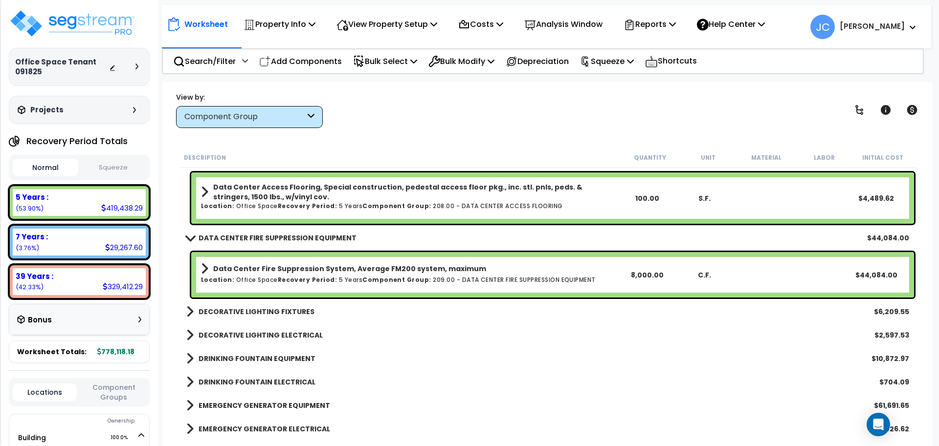
click at [260, 315] on b "DECORATIVE LIGHTING FIXTURES" at bounding box center [257, 312] width 116 height 10
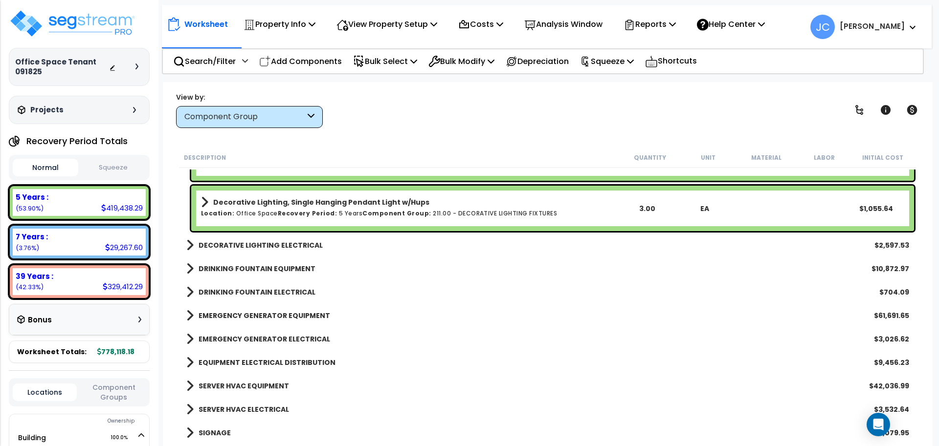
scroll to position [6009, 0]
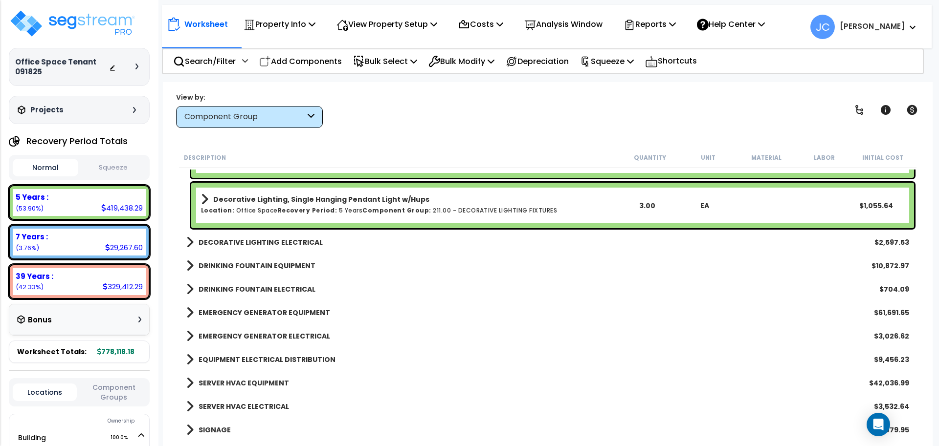
click at [278, 236] on link "DECORATIVE LIGHTING ELECTRICAL" at bounding box center [254, 243] width 136 height 14
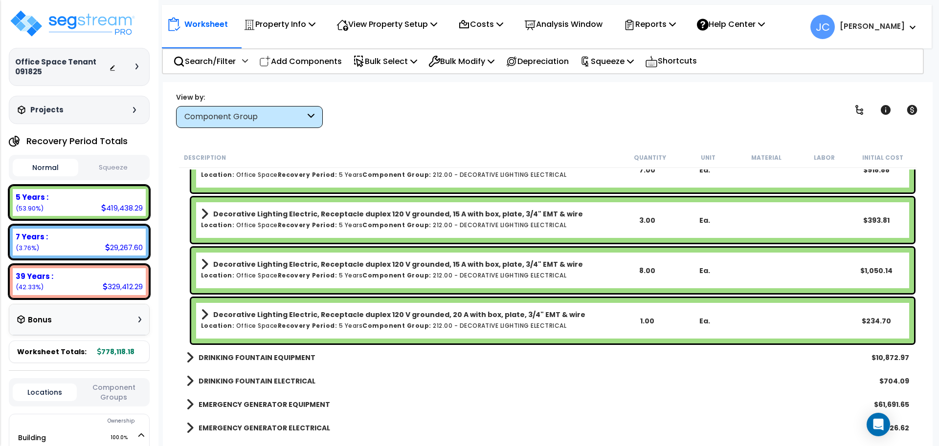
scroll to position [6147, 0]
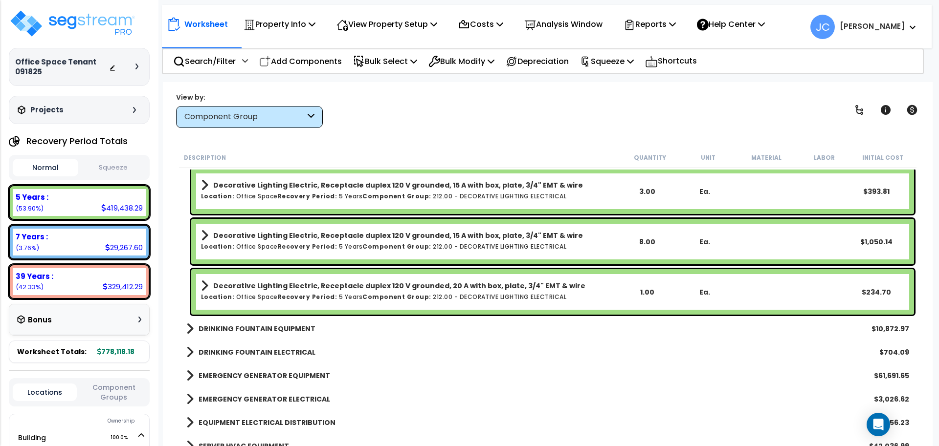
click at [292, 329] on b "DRINKING FOUNTAIN EQUIPMENT" at bounding box center [257, 329] width 117 height 10
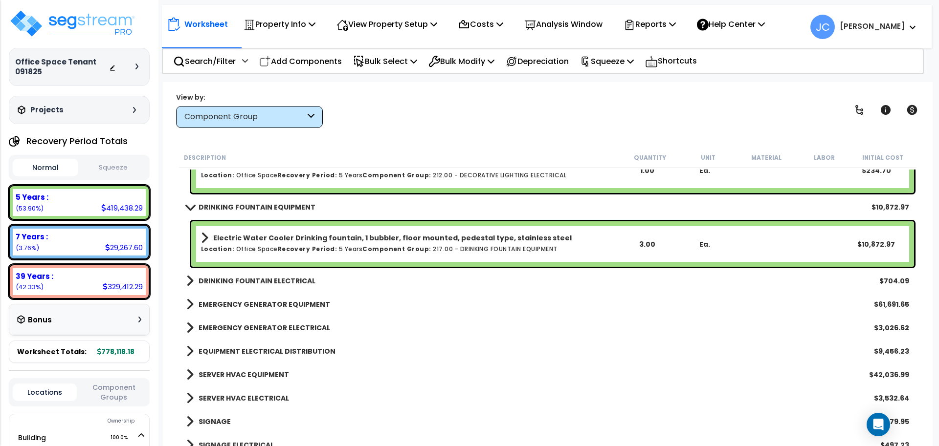
scroll to position [6270, 0]
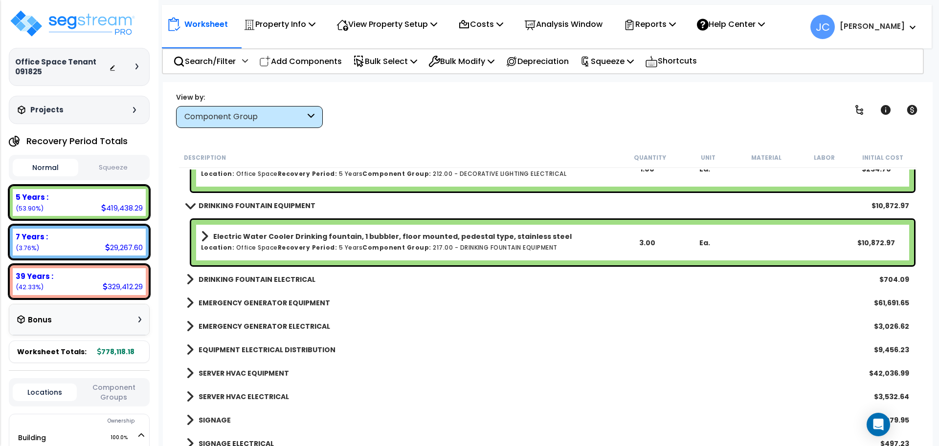
click at [300, 275] on b "DRINKING FOUNTAIN ELECTRICAL" at bounding box center [257, 280] width 117 height 10
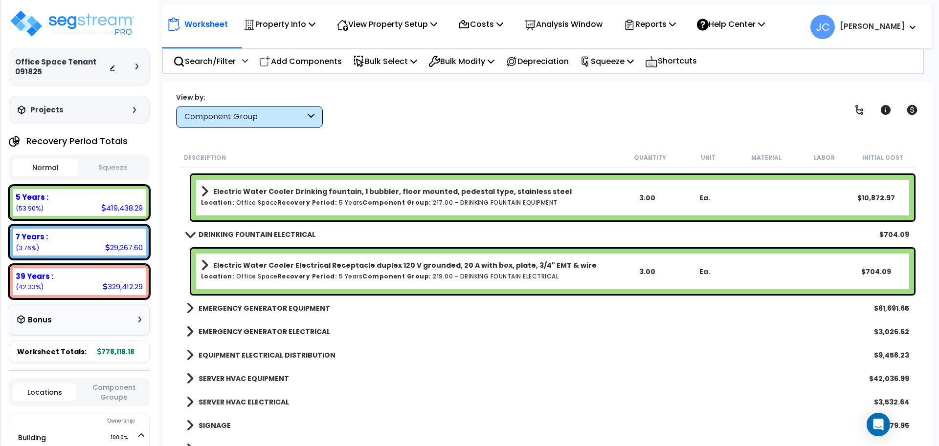
scroll to position [6323, 0]
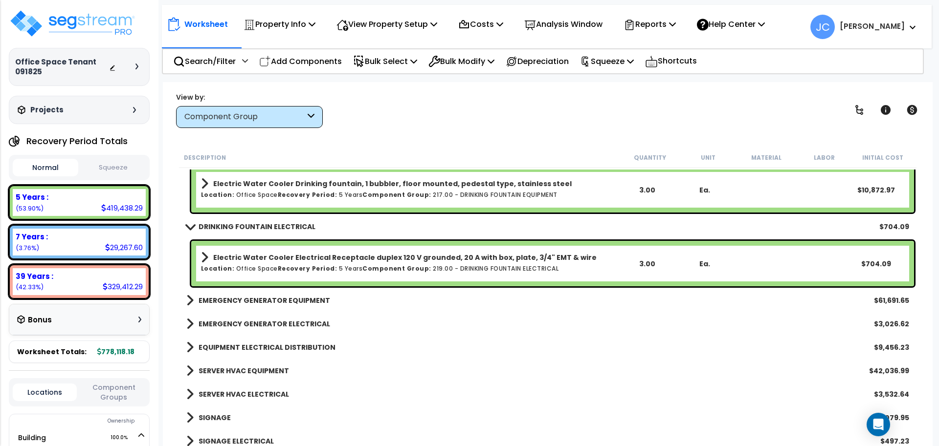
click at [293, 300] on b "EMERGENCY GENERATOR EQUIPMENT" at bounding box center [265, 301] width 132 height 10
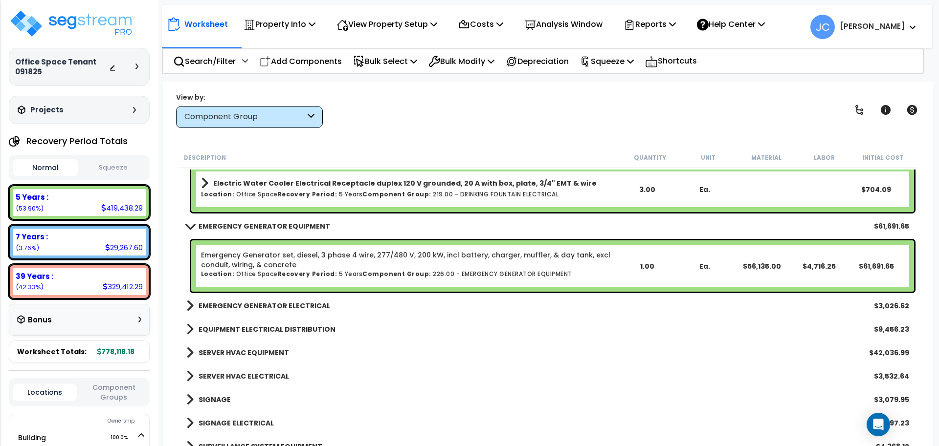
scroll to position [6400, 0]
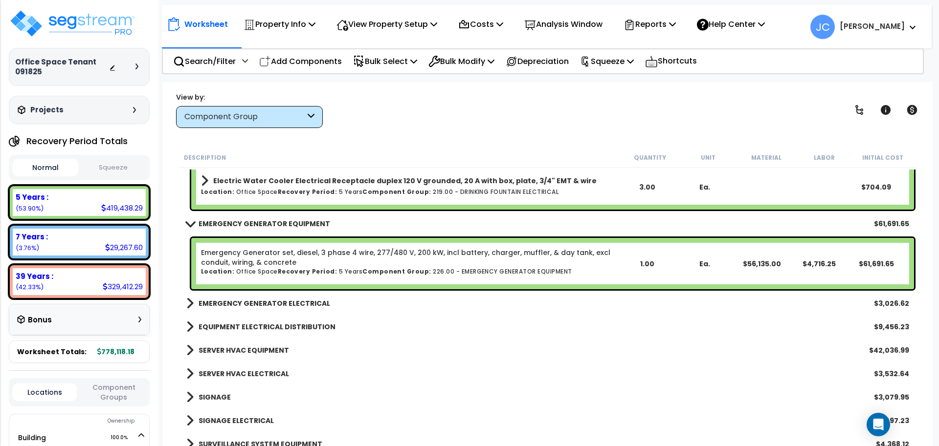
click at [293, 301] on b "EMERGENCY GENERATOR ELECTRICAL" at bounding box center [265, 304] width 132 height 10
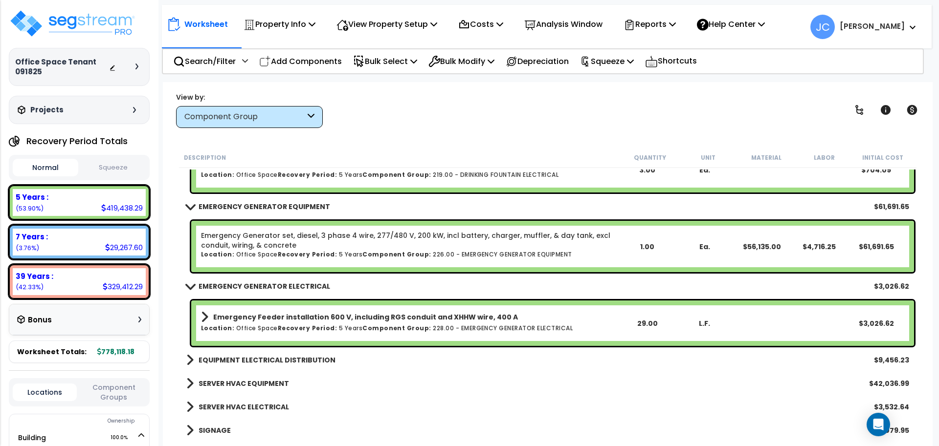
scroll to position [6423, 0]
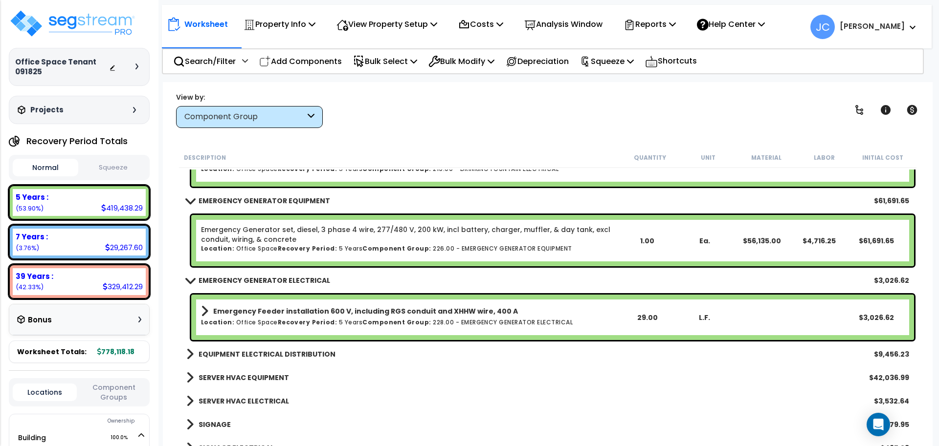
click at [273, 350] on b "EQUIPMENT ELECTRICAL DISTRIBUTION" at bounding box center [267, 355] width 137 height 10
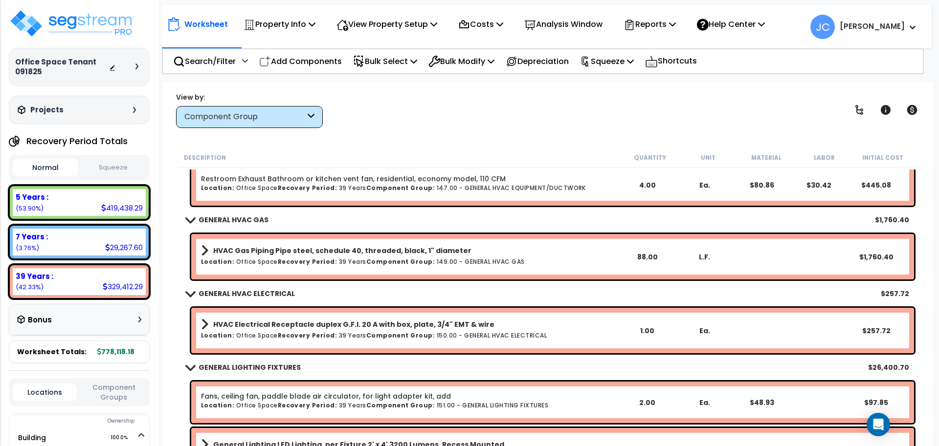
scroll to position [2962, 0]
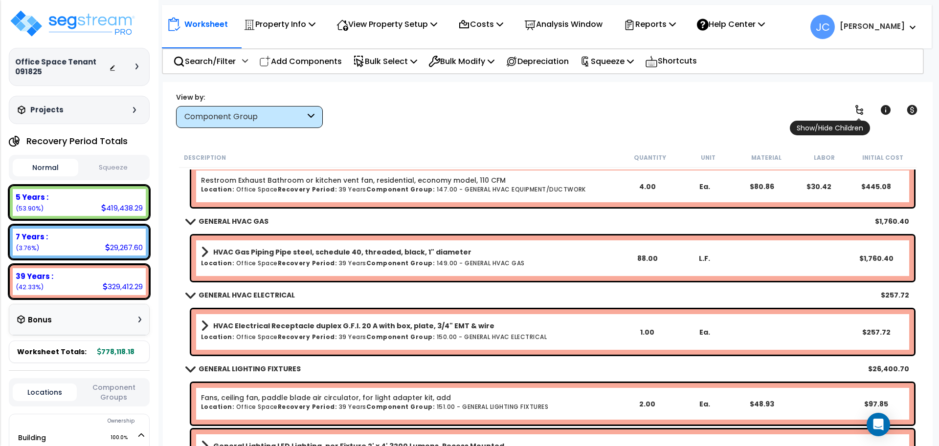
click at [852, 111] on link at bounding box center [859, 110] width 22 height 22
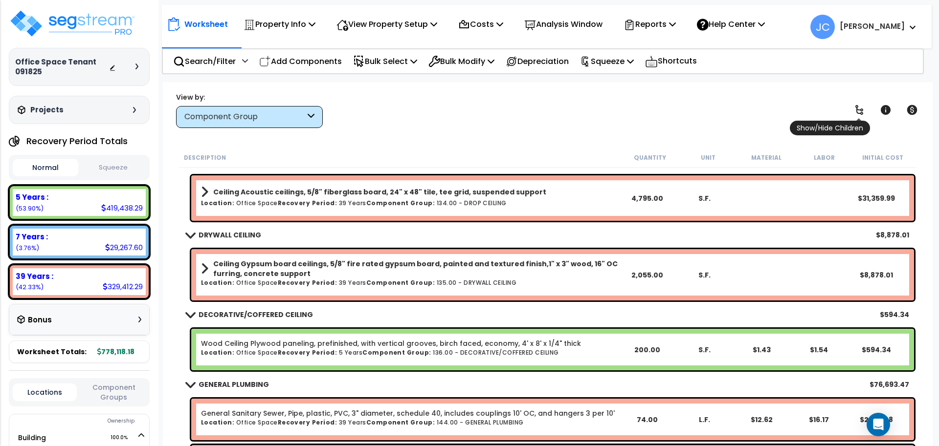
click at [852, 111] on link at bounding box center [859, 110] width 22 height 22
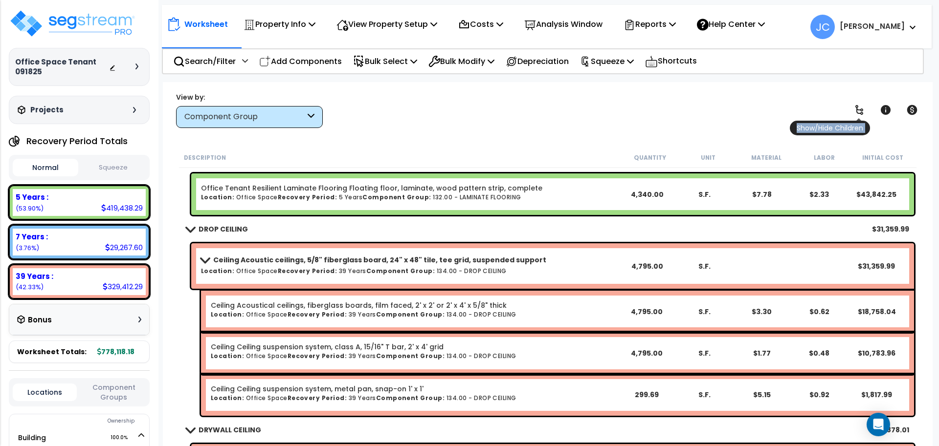
click at [853, 111] on link at bounding box center [859, 110] width 22 height 22
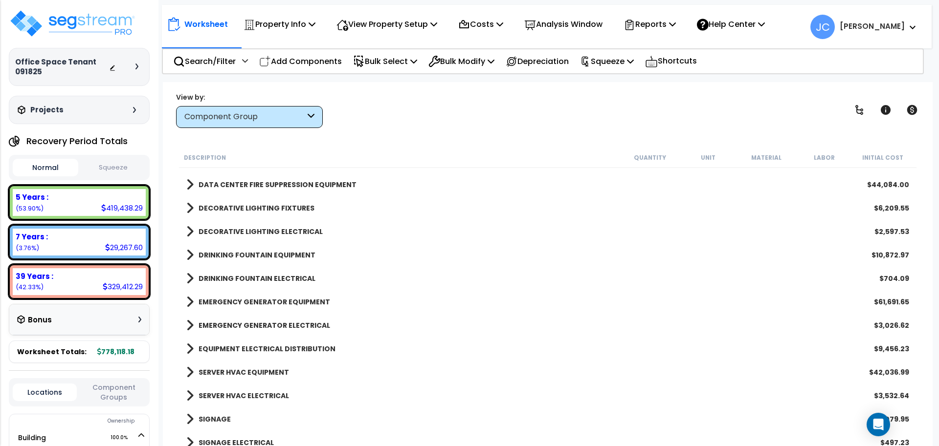
scroll to position [1710, 0]
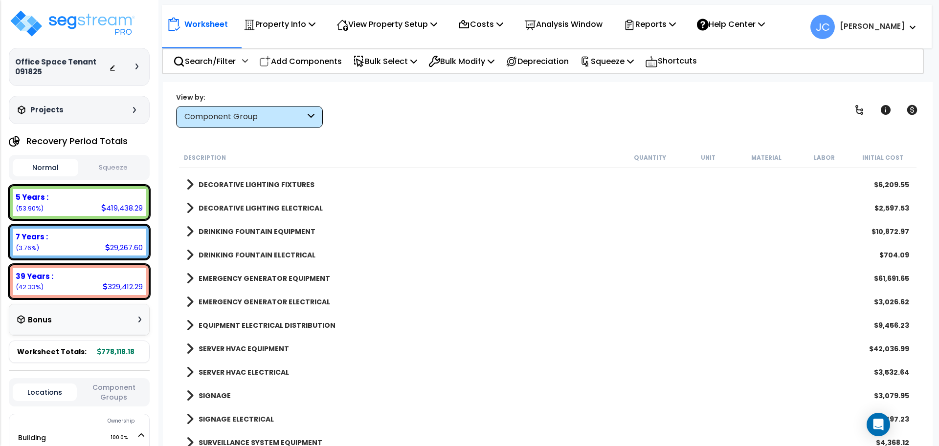
click at [294, 296] on link "EMERGENCY GENERATOR ELECTRICAL" at bounding box center [258, 302] width 144 height 14
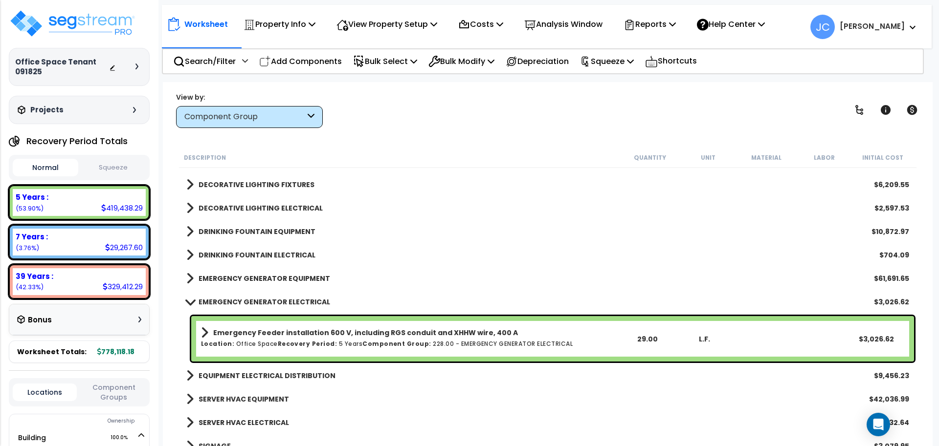
click at [273, 300] on b "EMERGENCY GENERATOR ELECTRICAL" at bounding box center [265, 302] width 132 height 10
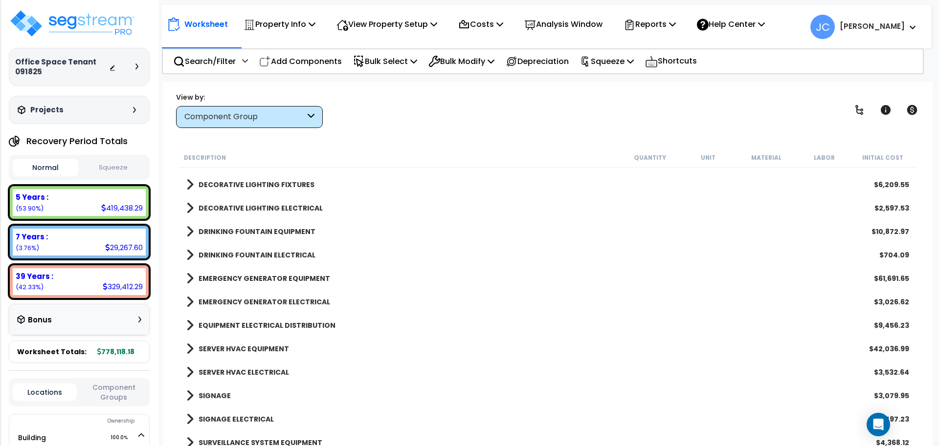
click at [283, 329] on b "EQUIPMENT ELECTRICAL DISTRIBUTION" at bounding box center [267, 326] width 137 height 10
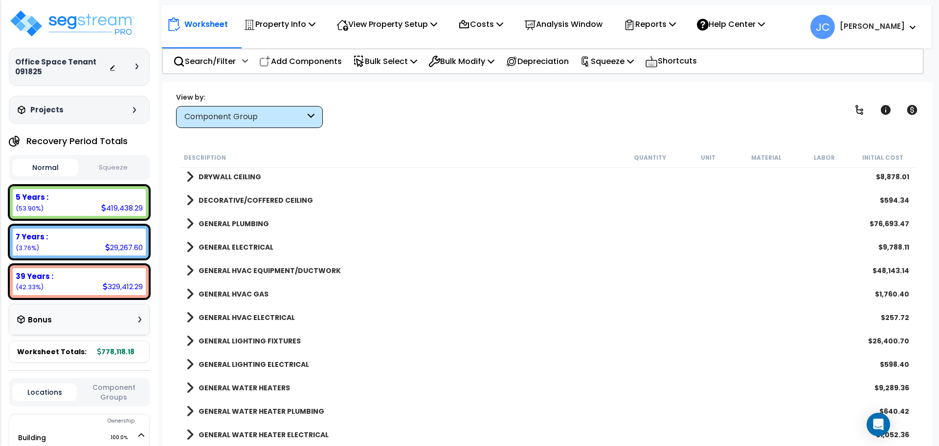
scroll to position [794, 0]
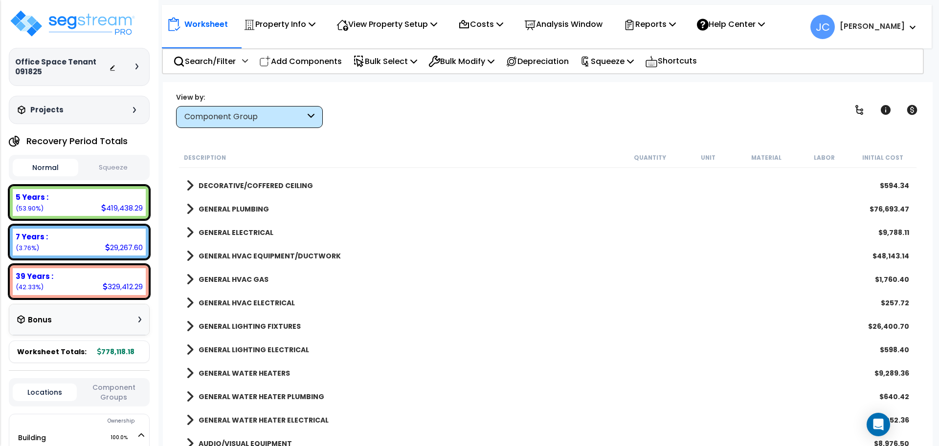
click at [251, 239] on link "GENERAL ELECTRICAL" at bounding box center [229, 233] width 87 height 14
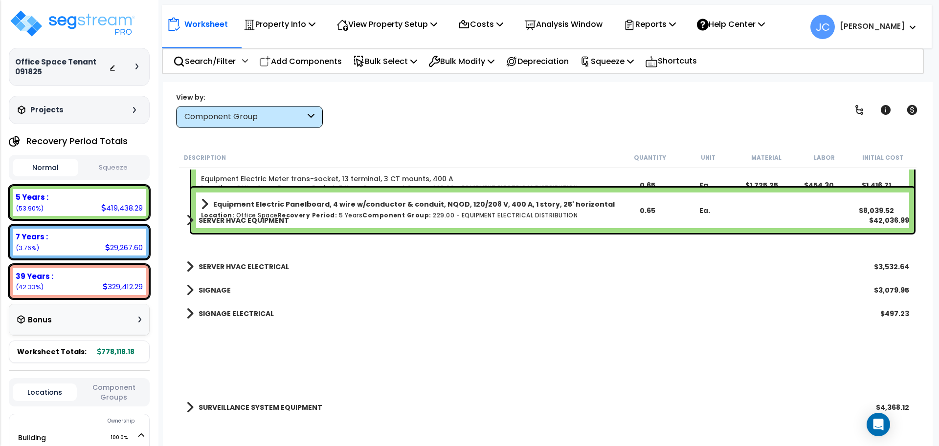
scroll to position [1819, 0]
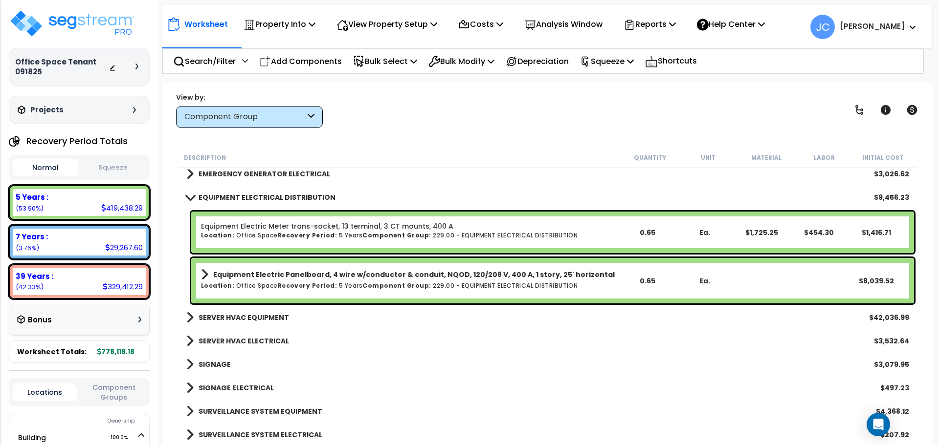
click at [255, 317] on b "SERVER HVAC EQUIPMENT" at bounding box center [244, 318] width 90 height 10
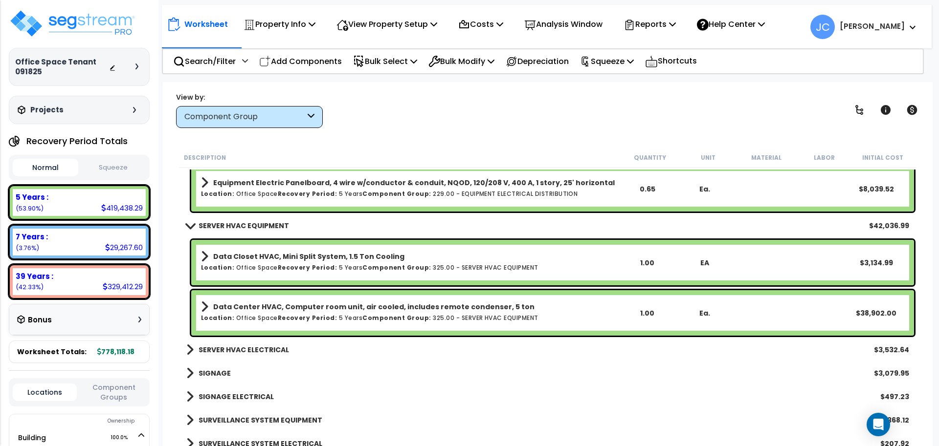
scroll to position [1920, 0]
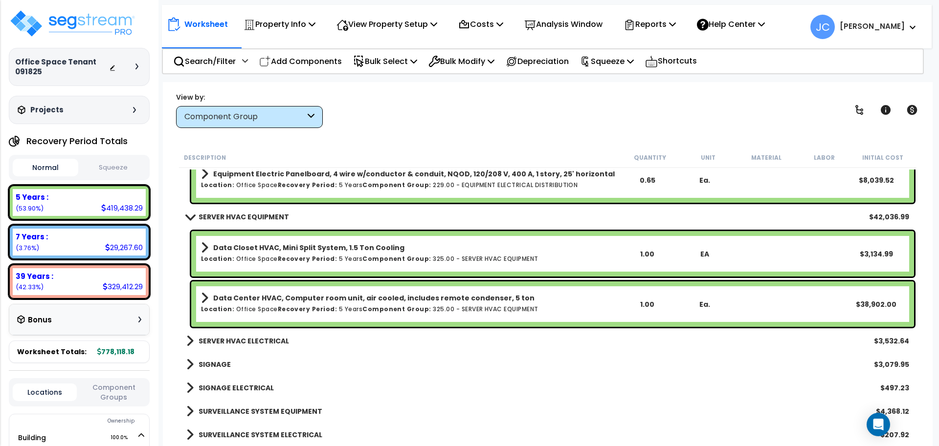
click at [274, 341] on b "SERVER HVAC ELECTRICAL" at bounding box center [244, 341] width 90 height 10
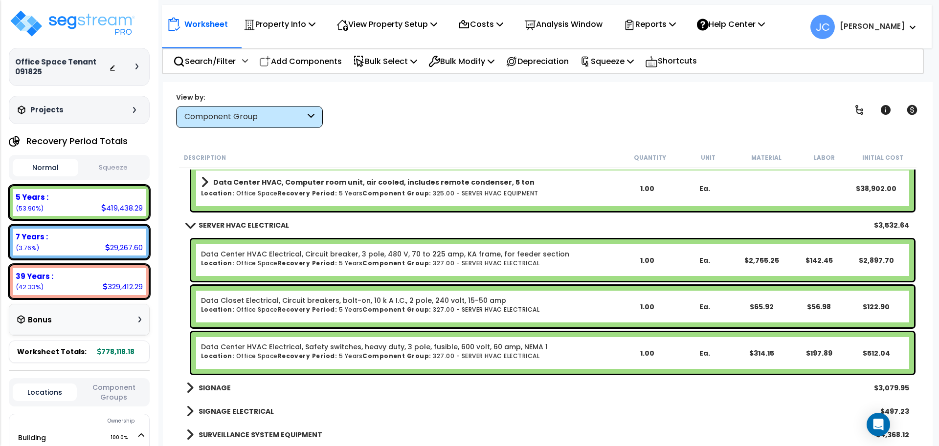
scroll to position [2059, 0]
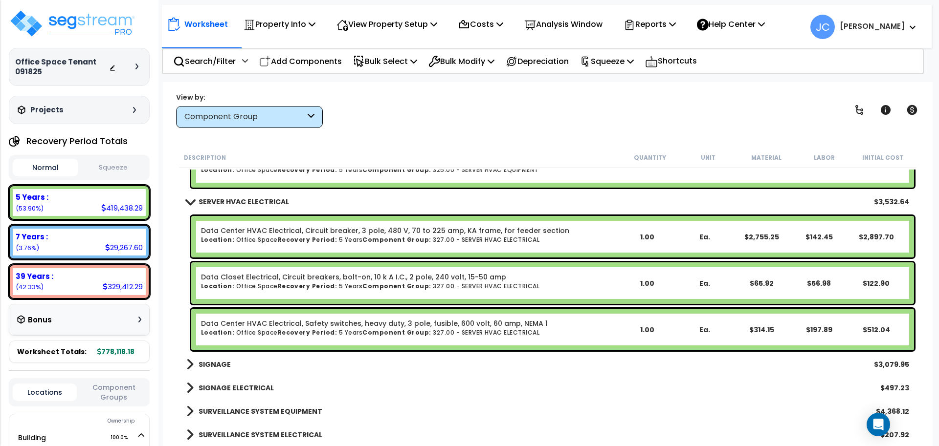
click at [207, 358] on link "SIGNAGE" at bounding box center [208, 365] width 44 height 14
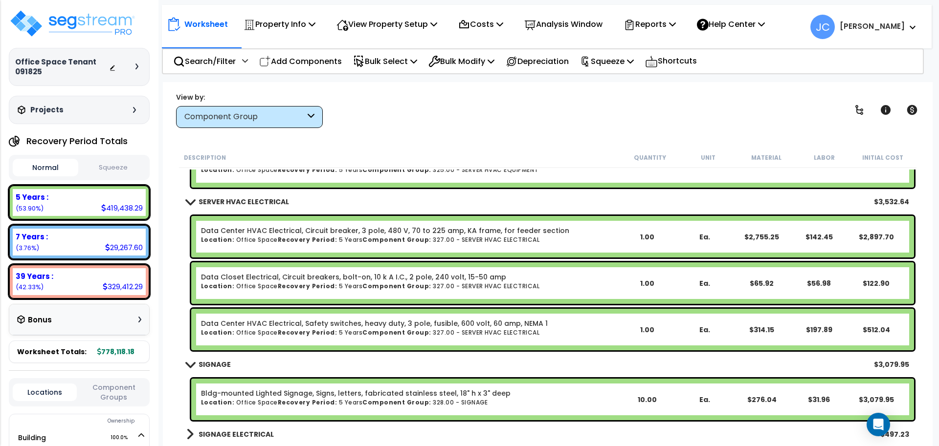
scroll to position [2106, 0]
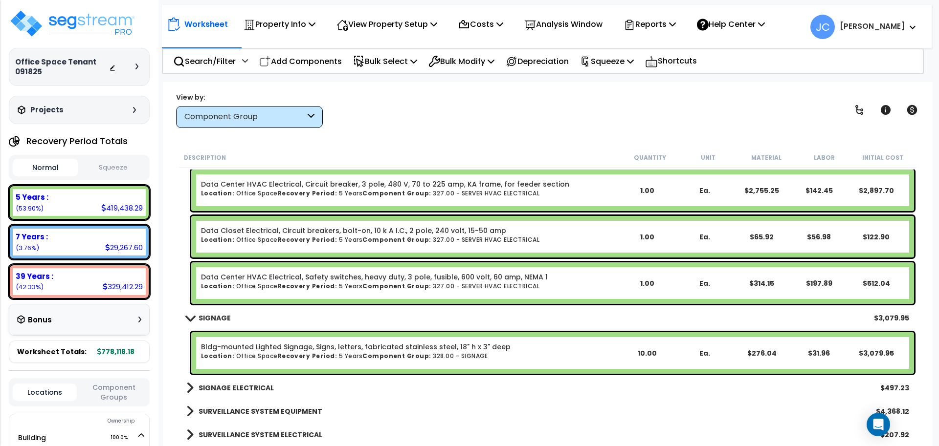
click at [238, 386] on b "SIGNAGE ELECTRICAL" at bounding box center [236, 388] width 75 height 10
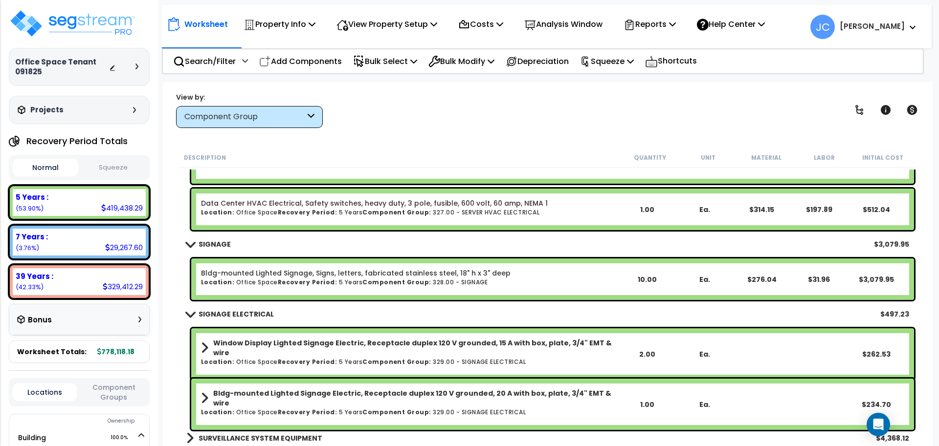
scroll to position [2207, 0]
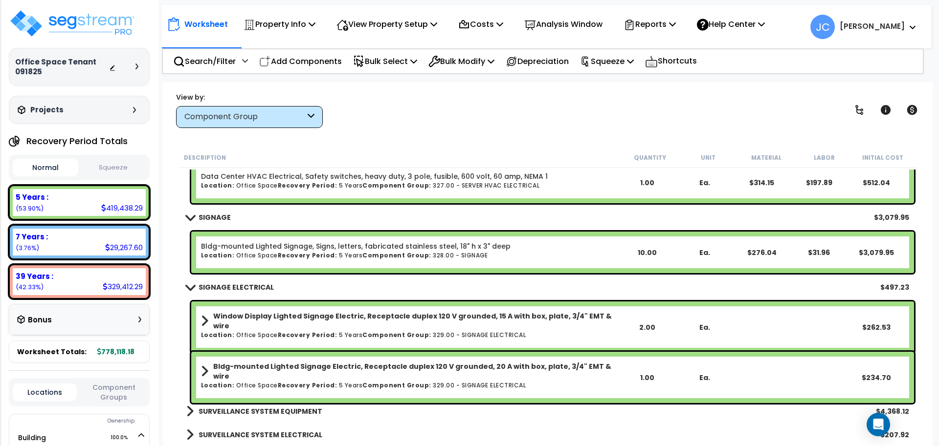
click at [249, 418] on link "SURVEILLANCE SYSTEM EQUIPMENT" at bounding box center [254, 412] width 136 height 14
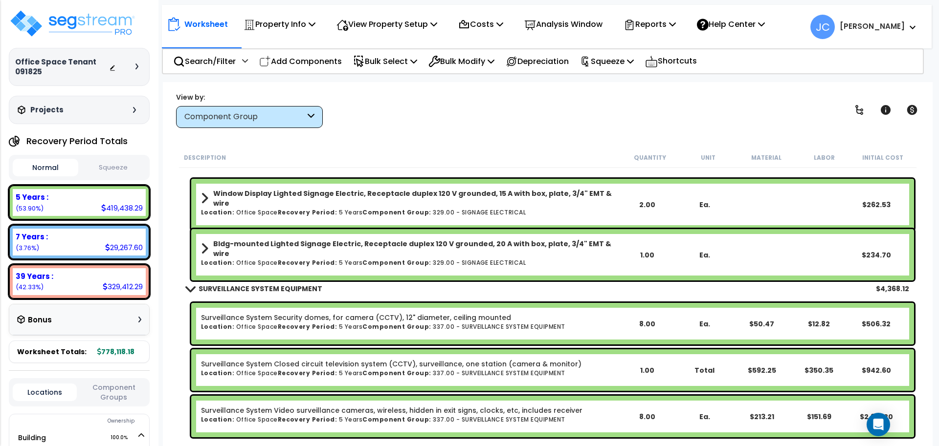
scroll to position [2346, 0]
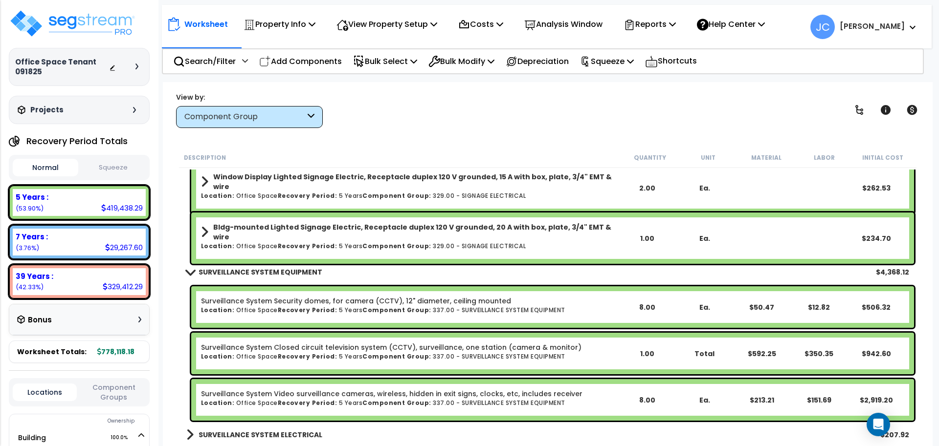
click at [266, 437] on b "SURVEILLANCE SYSTEM ELECTRICAL" at bounding box center [261, 435] width 124 height 10
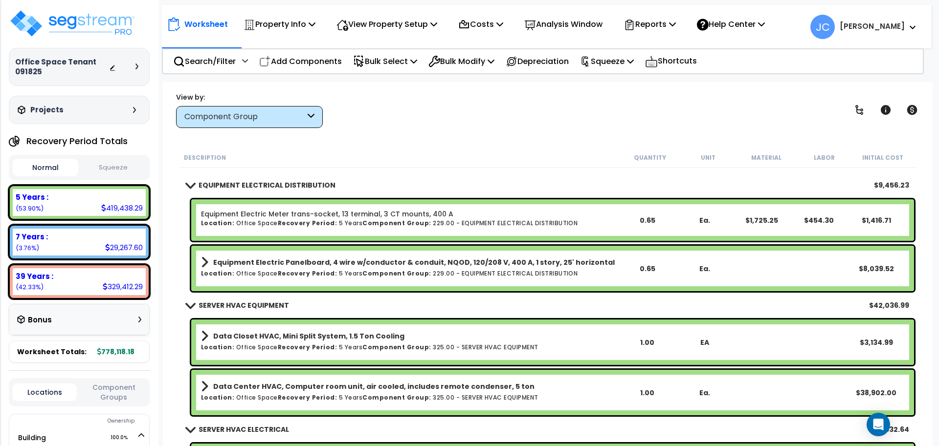
scroll to position [1816, 0]
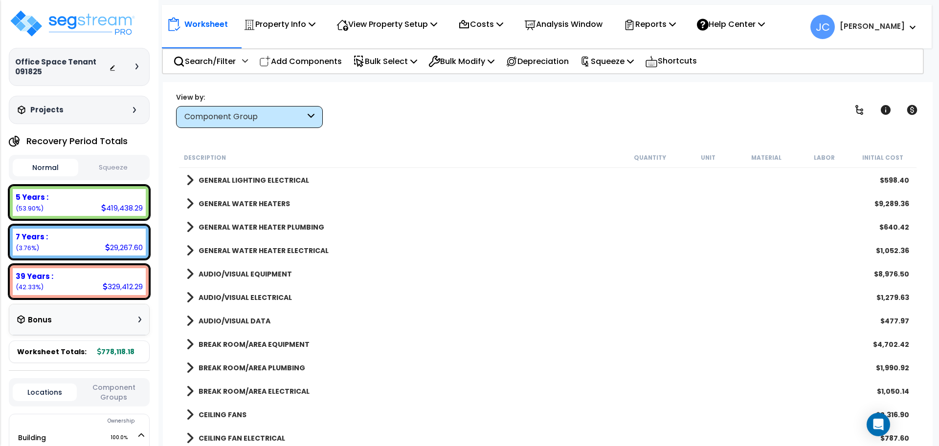
click at [241, 319] on b "AUDIO/VISUAL DATA" at bounding box center [235, 321] width 72 height 10
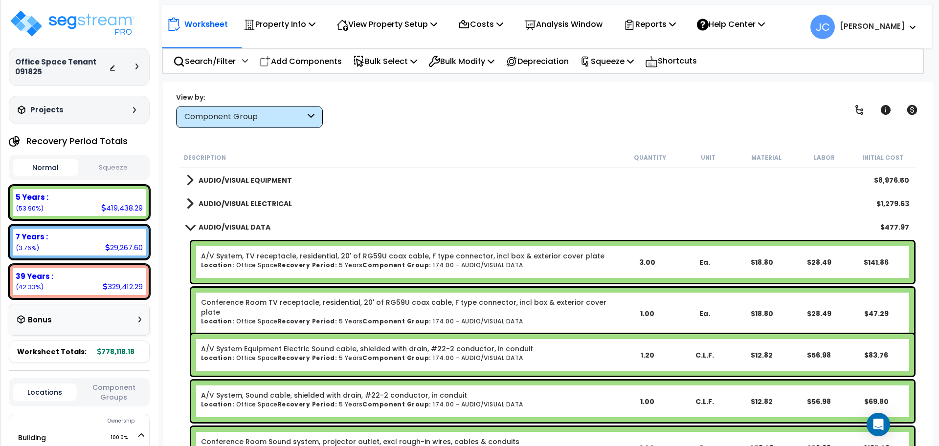
scroll to position [1379, 0]
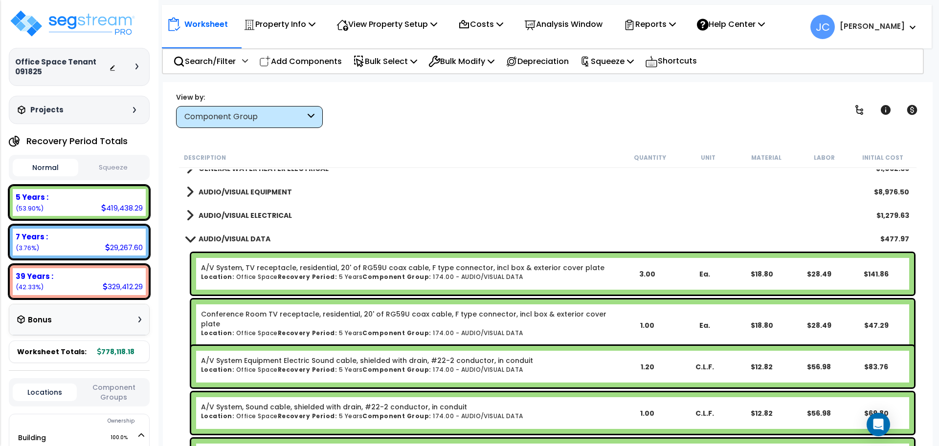
click at [272, 217] on b "AUDIO/VISUAL ELECTRICAL" at bounding box center [245, 216] width 93 height 10
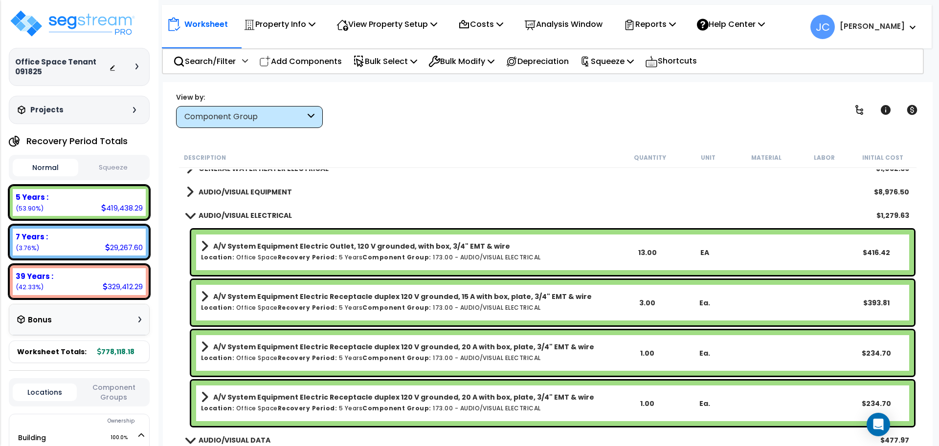
click at [264, 215] on b "AUDIO/VISUAL ELECTRICAL" at bounding box center [245, 216] width 93 height 10
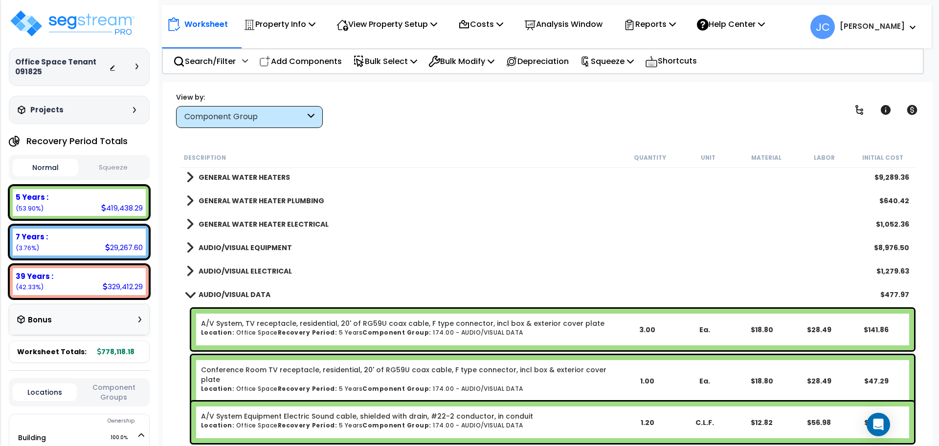
click at [268, 244] on b "AUDIO/VISUAL EQUIPMENT" at bounding box center [245, 248] width 93 height 10
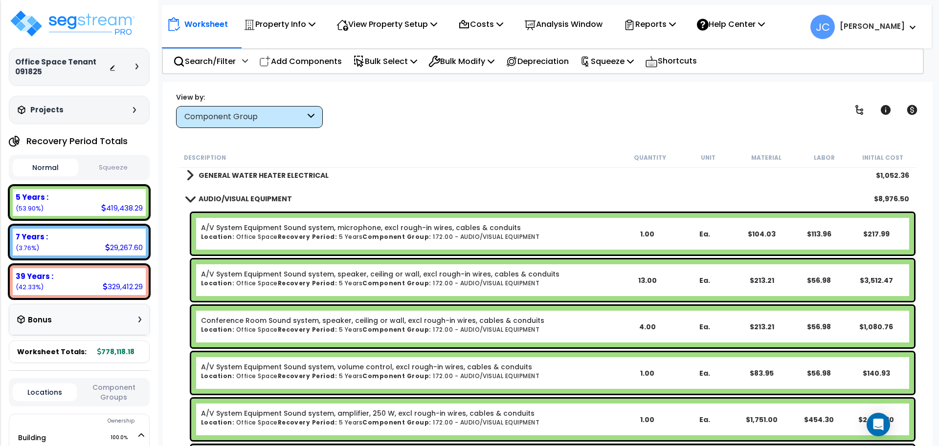
scroll to position [1371, 0]
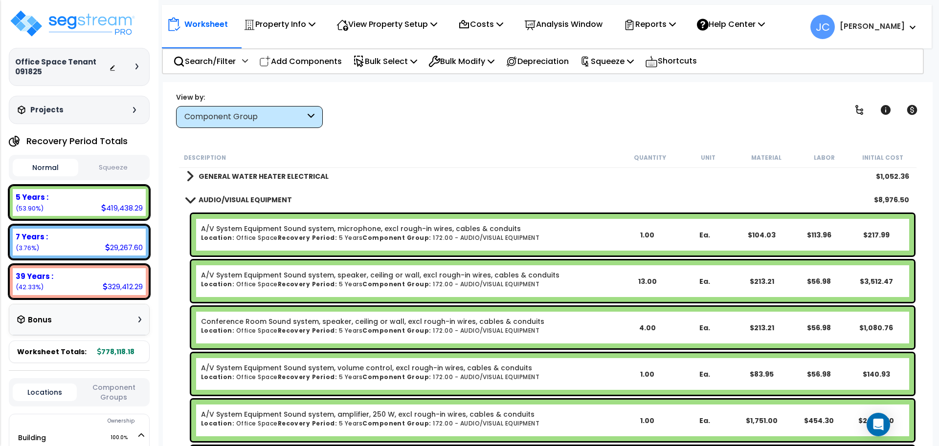
click at [250, 203] on b "AUDIO/VISUAL EQUIPMENT" at bounding box center [245, 200] width 93 height 10
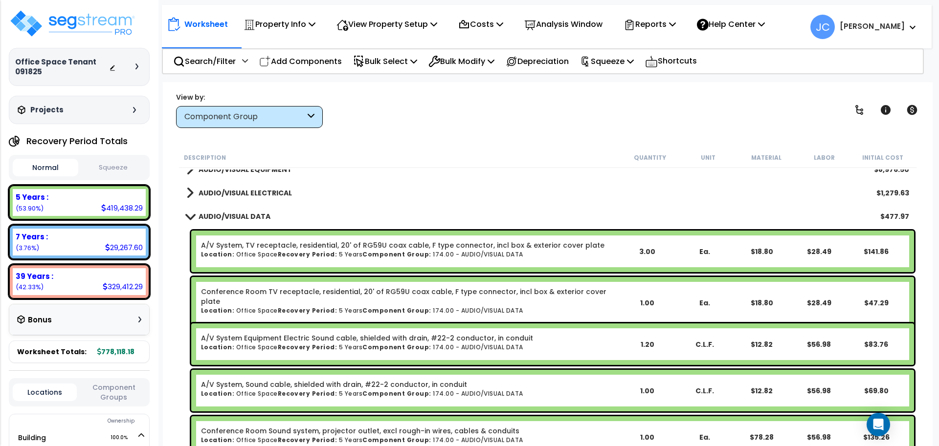
scroll to position [1420, 0]
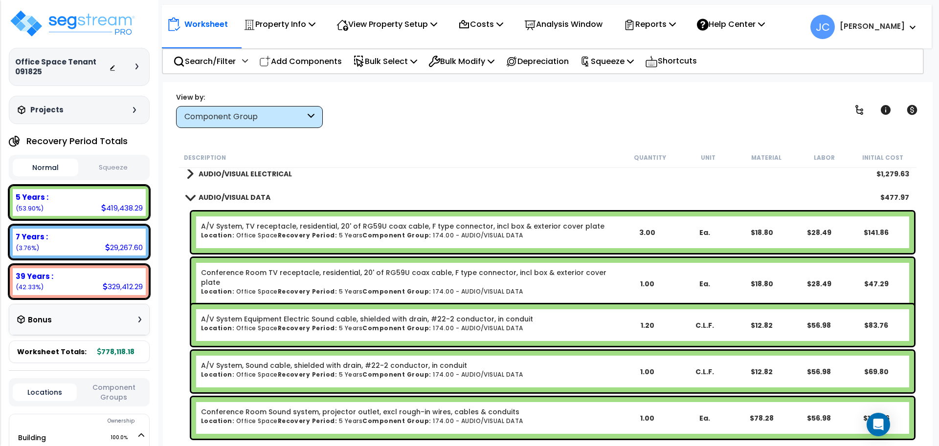
click at [243, 199] on b "AUDIO/VISUAL DATA" at bounding box center [235, 198] width 72 height 10
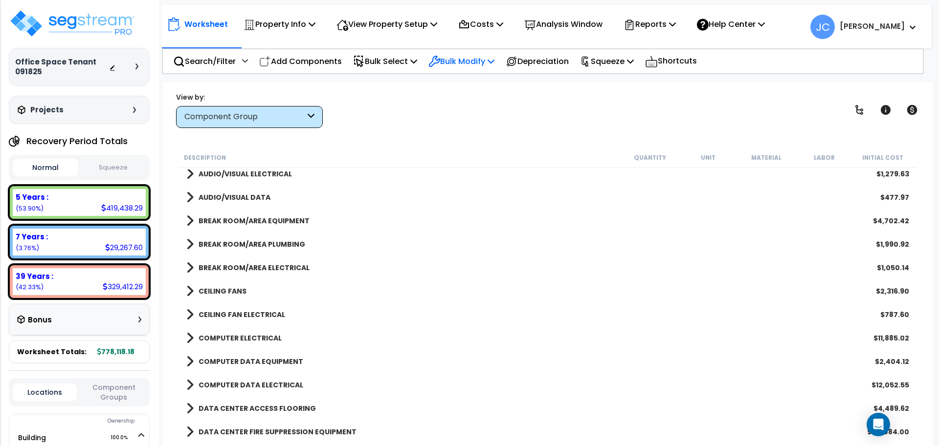
scroll to position [43, 0]
click at [419, 29] on p "View Property Setup" at bounding box center [386, 24] width 101 height 13
click at [597, 22] on p "Analysis Window" at bounding box center [563, 24] width 78 height 13
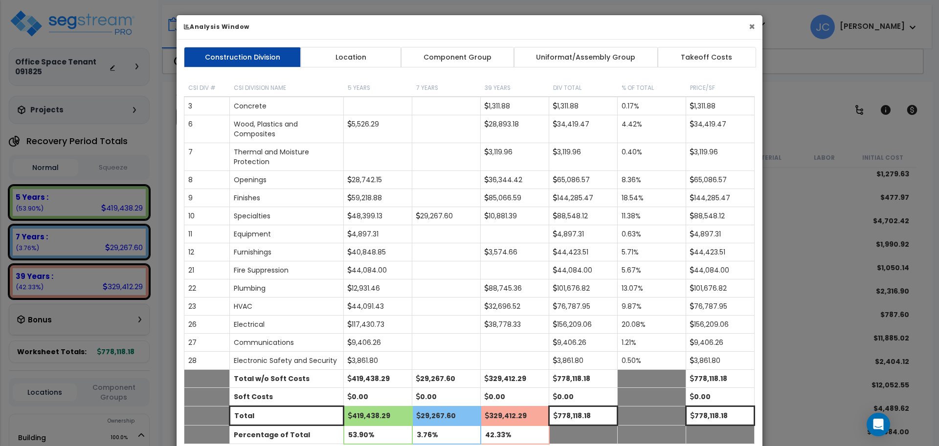
click at [752, 27] on button "×" at bounding box center [752, 27] width 6 height 10
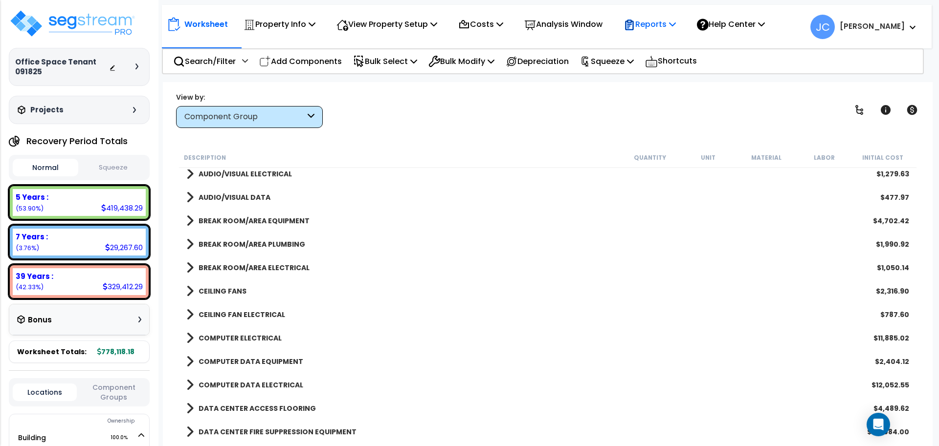
click at [676, 26] on icon at bounding box center [672, 24] width 7 height 8
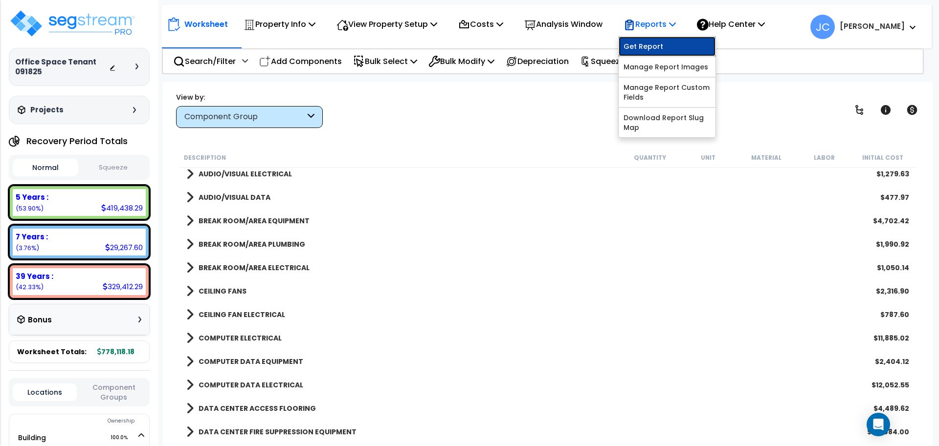
click at [672, 41] on link "Get Report" at bounding box center [666, 47] width 97 height 20
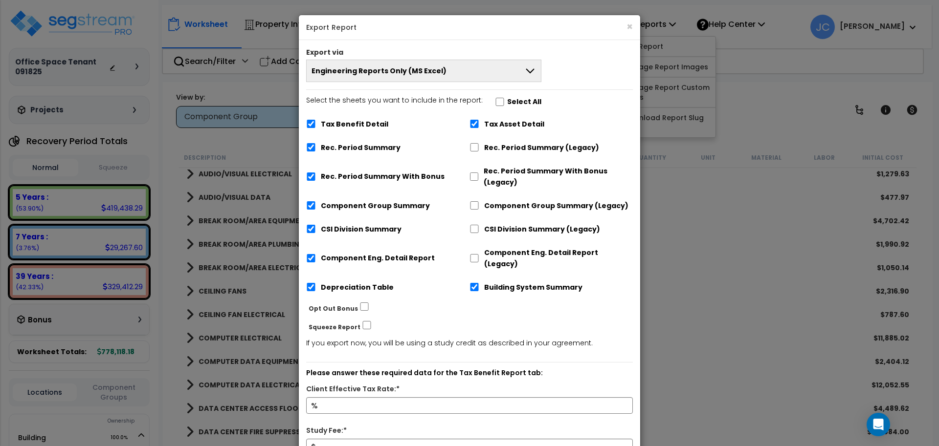
click at [498, 69] on button "Engineering Reports Only (MS Excel)" at bounding box center [423, 71] width 235 height 22
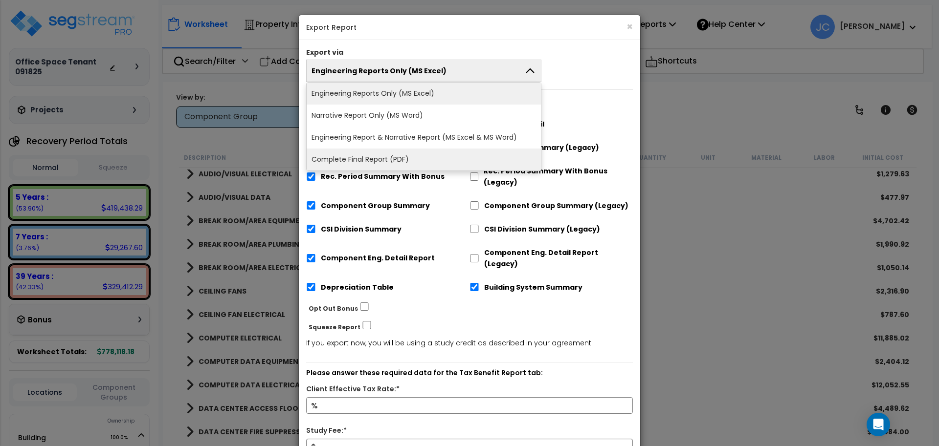
click at [422, 151] on li "Complete Final Report (PDF)" at bounding box center [424, 160] width 234 height 22
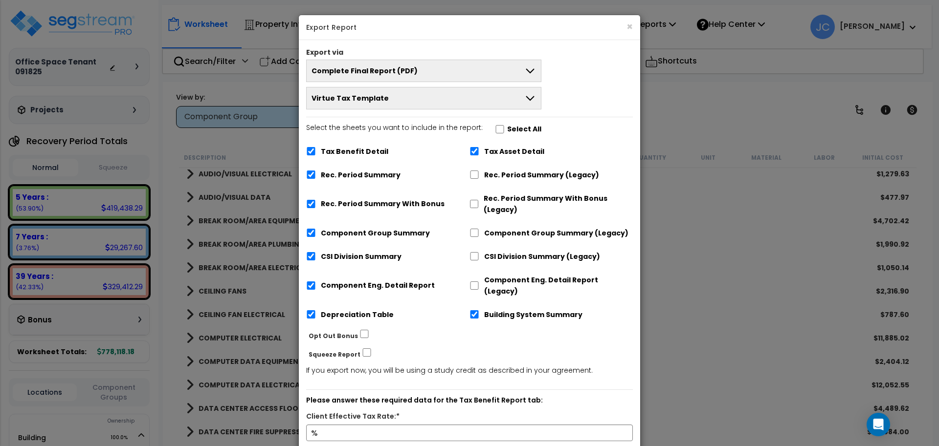
click at [493, 123] on label "Select the sheets you want to include in the report: Select All" at bounding box center [423, 130] width 235 height 17
click at [501, 128] on label "Select the sheets you want to include in the report: Select All" at bounding box center [423, 131] width 235 height 17
click at [501, 128] on input "Select the sheets you want to include in the report: Select All" at bounding box center [500, 130] width 10 height 8
checkbox input "true"
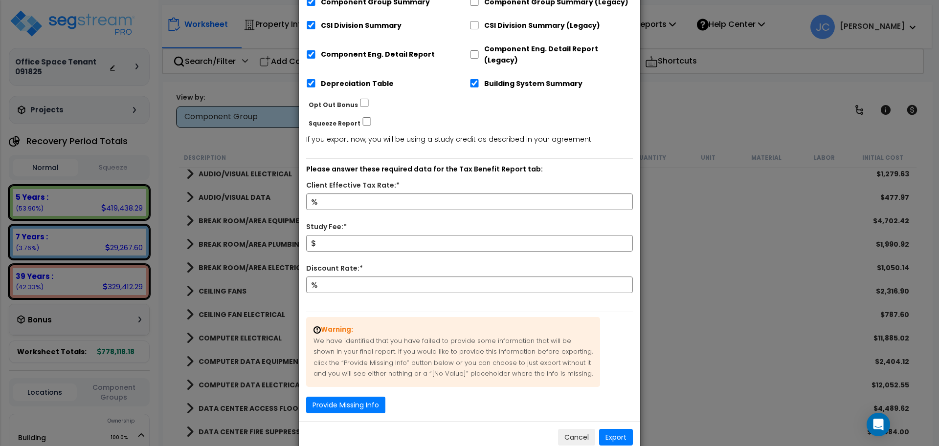
scroll to position [233, 0]
click at [417, 193] on input "Client Effective Tax Rate:*" at bounding box center [469, 201] width 327 height 17
type input "32"
type input "5,000"
type input "9"
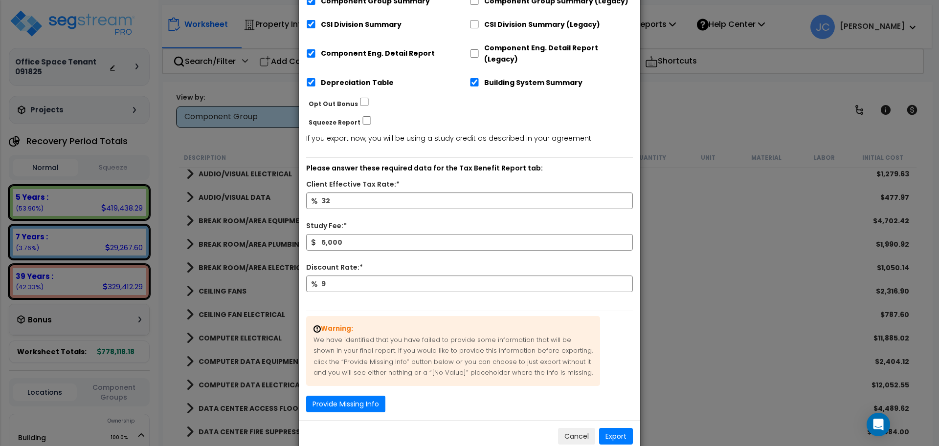
click at [371, 382] on div "Warning: We have identified that you have failed to provide some information th…" at bounding box center [469, 358] width 341 height 109
click at [363, 396] on button "Provide Missing Info" at bounding box center [345, 404] width 79 height 17
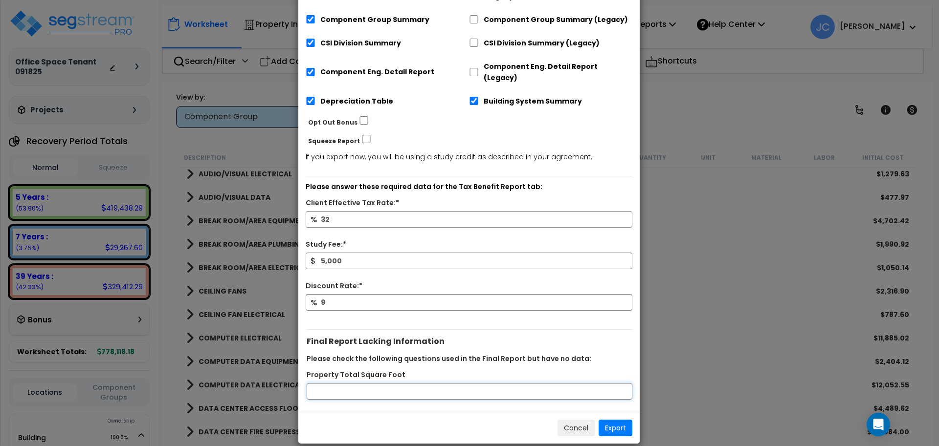
click at [369, 385] on input "Property Total Square Foot" at bounding box center [470, 391] width 326 height 17
type input "7000"
click at [618, 420] on button "Export" at bounding box center [615, 428] width 34 height 17
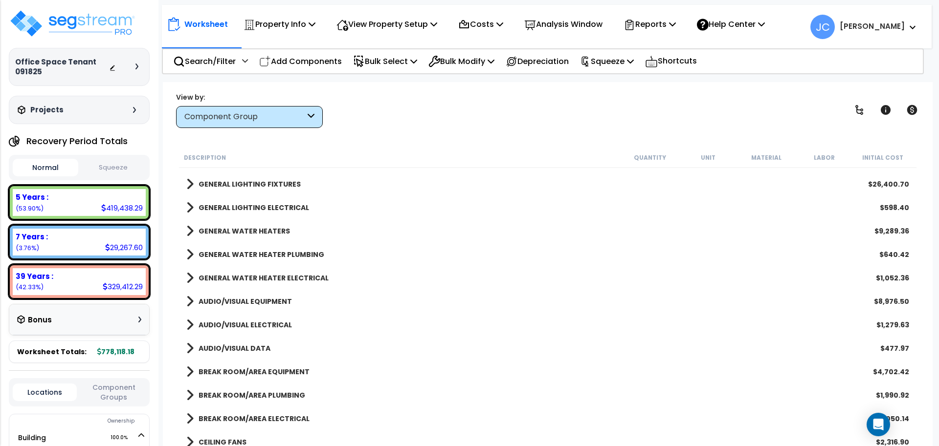
scroll to position [1251, 0]
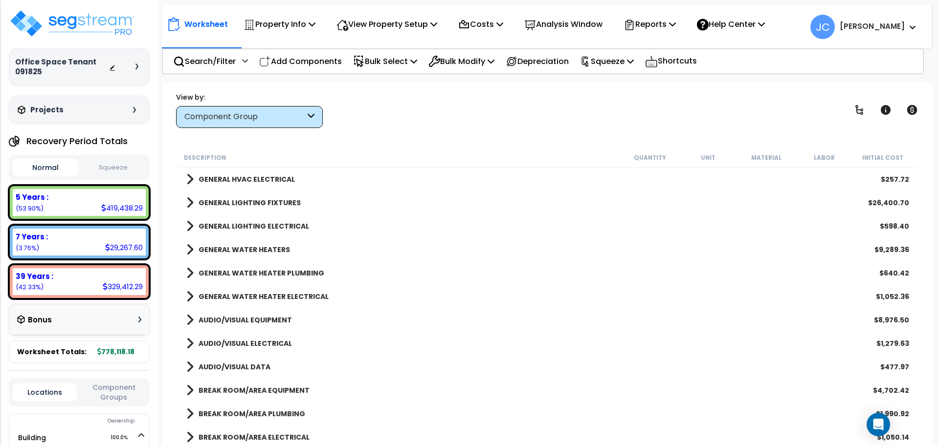
click at [262, 252] on b "GENERAL WATER HEATERS" at bounding box center [244, 250] width 91 height 10
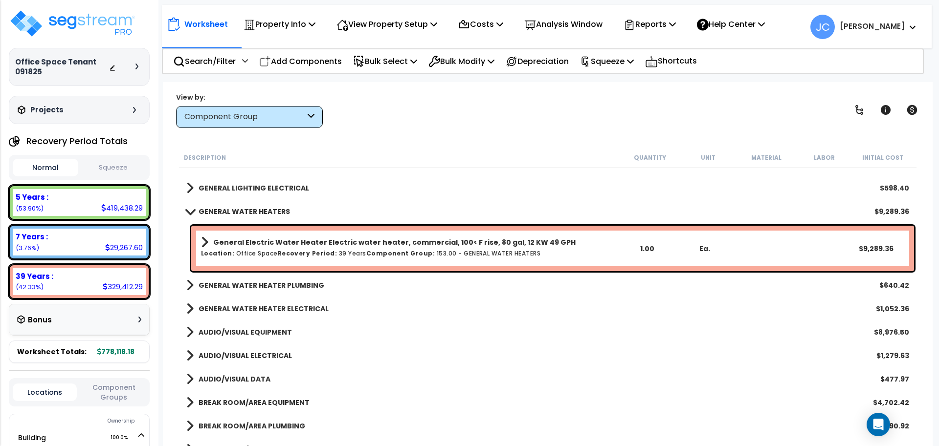
scroll to position [1295, 0]
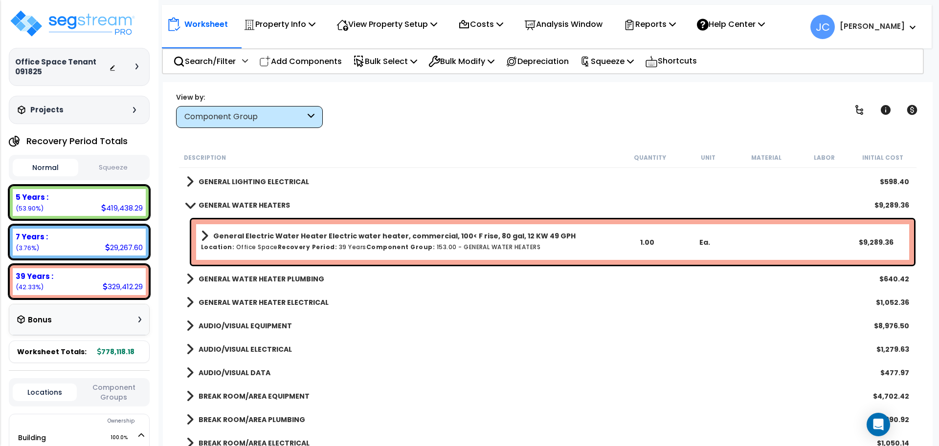
click at [266, 280] on b "GENERAL WATER HEATER PLUMBING" at bounding box center [262, 279] width 126 height 10
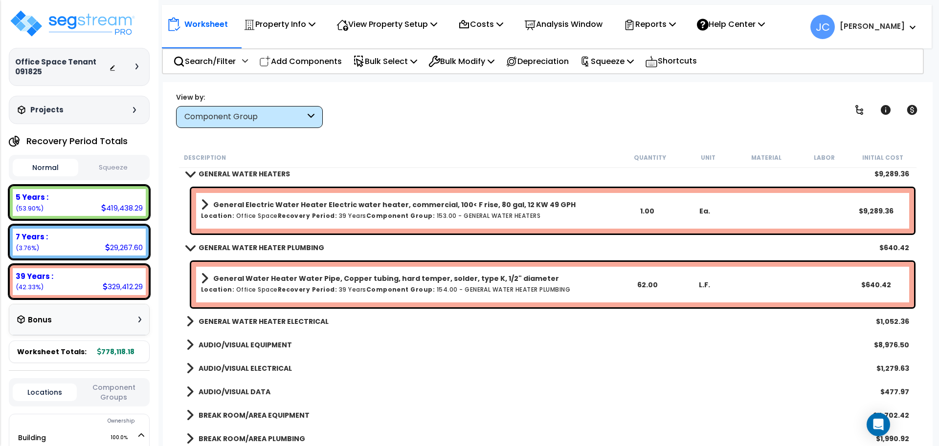
scroll to position [1336, 0]
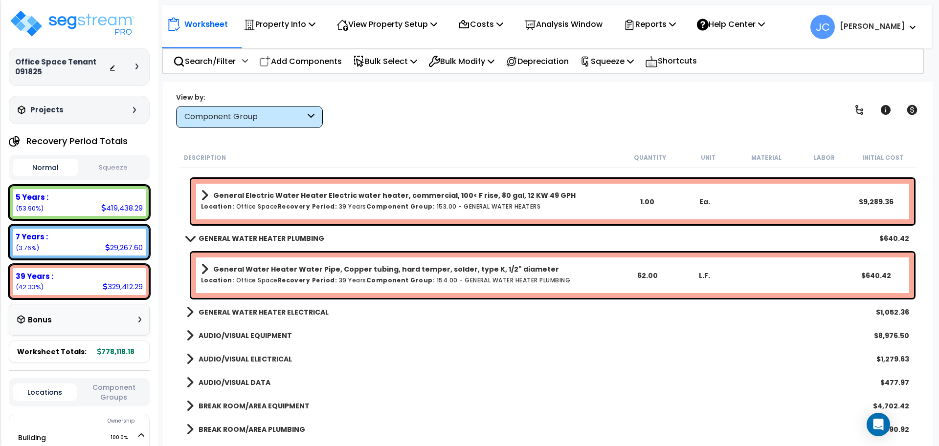
click at [291, 310] on b "GENERAL WATER HEATER ELECTRICAL" at bounding box center [264, 313] width 130 height 10
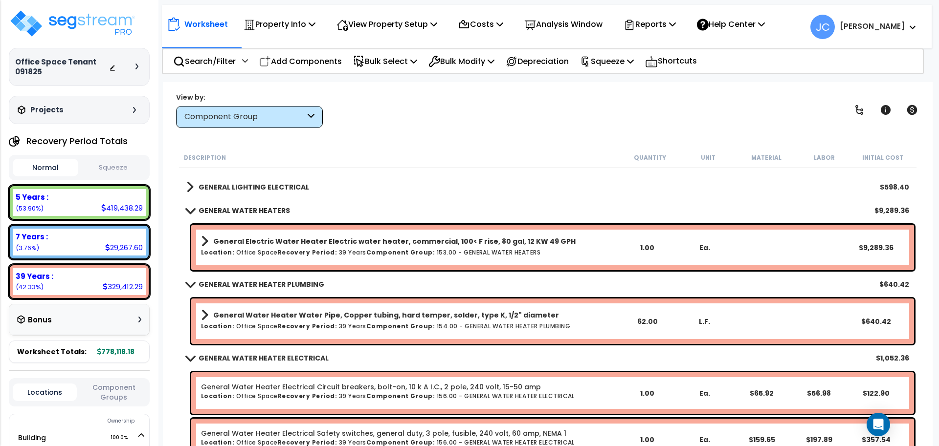
scroll to position [1287, 0]
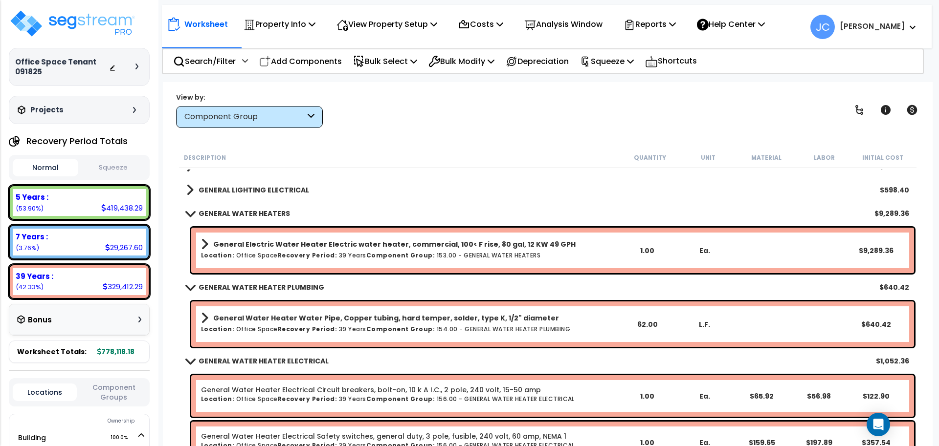
click at [278, 115] on div "Component Group" at bounding box center [244, 116] width 121 height 11
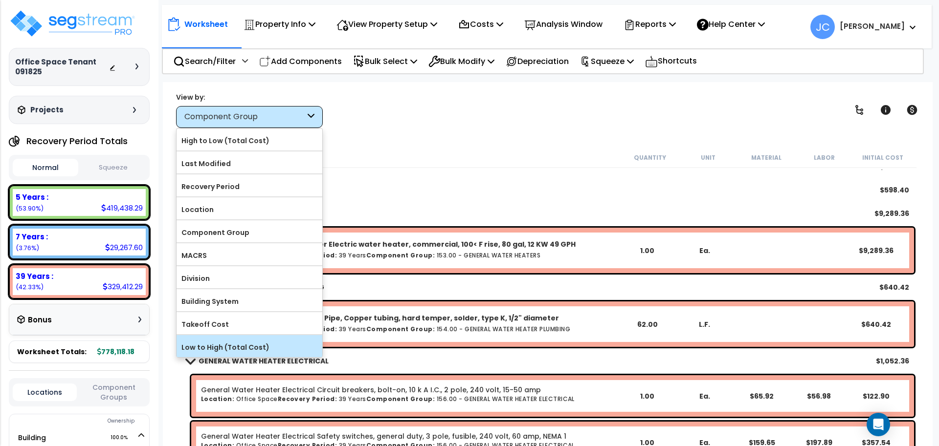
click at [259, 346] on label "Low to High (Total Cost)" at bounding box center [250, 347] width 146 height 15
click at [0, 0] on input "Low to High (Total Cost)" at bounding box center [0, 0] width 0 height 0
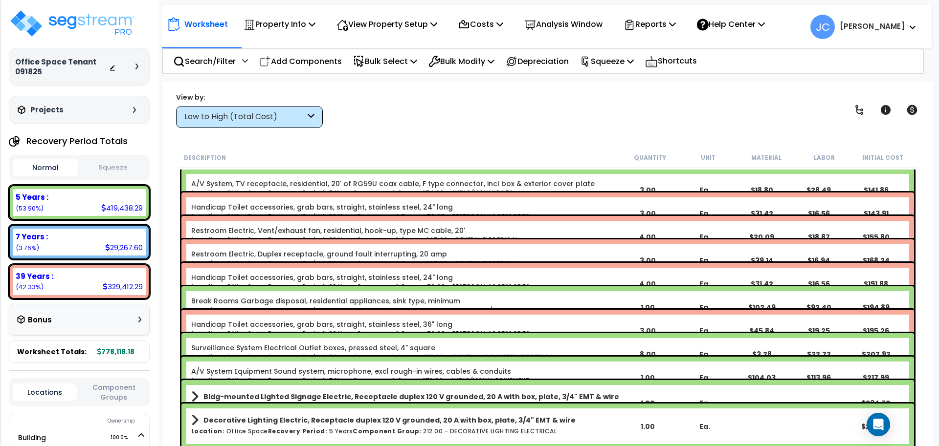
scroll to position [0, 0]
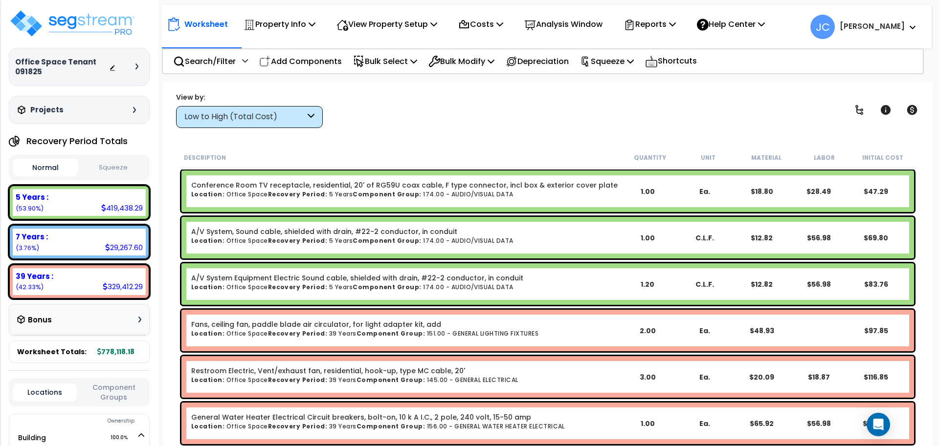
click at [281, 121] on div "Low to High (Total Cost)" at bounding box center [244, 116] width 121 height 11
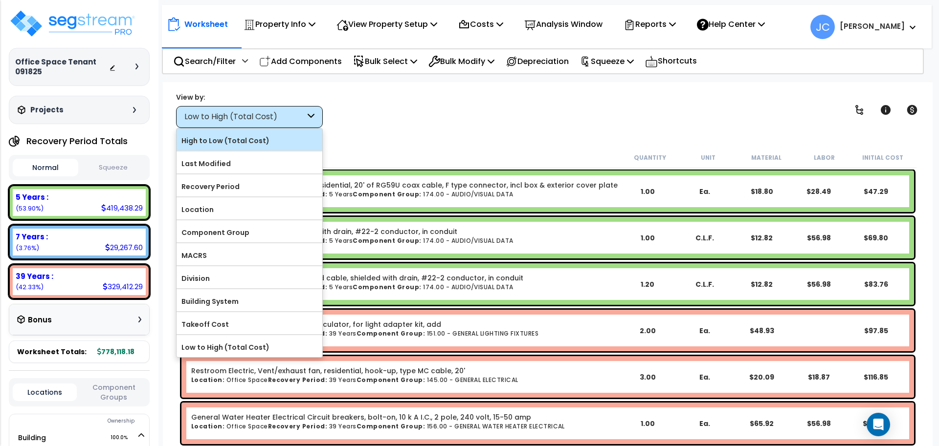
click at [269, 143] on label "High to Low (Total Cost)" at bounding box center [250, 140] width 146 height 15
click at [0, 0] on input "High to Low (Total Cost)" at bounding box center [0, 0] width 0 height 0
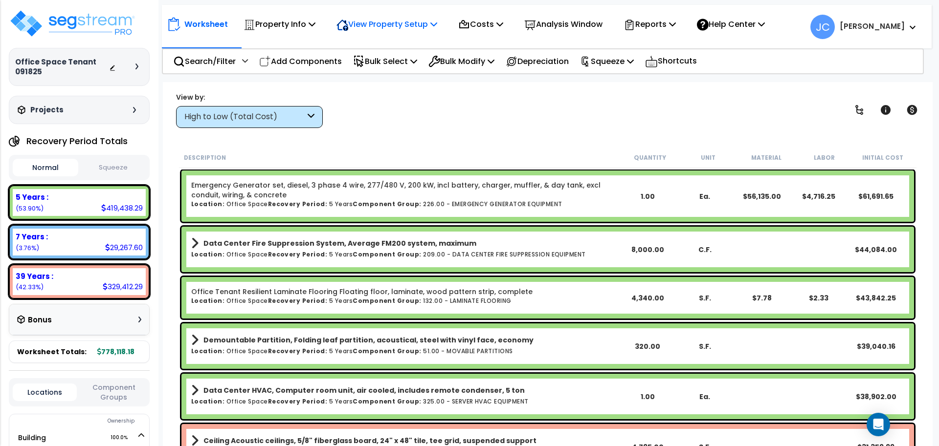
click at [403, 27] on p "View Property Setup" at bounding box center [386, 24] width 101 height 13
click at [394, 69] on link "View Questionnaire" at bounding box center [379, 67] width 97 height 20
click at [118, 32] on img at bounding box center [72, 23] width 127 height 29
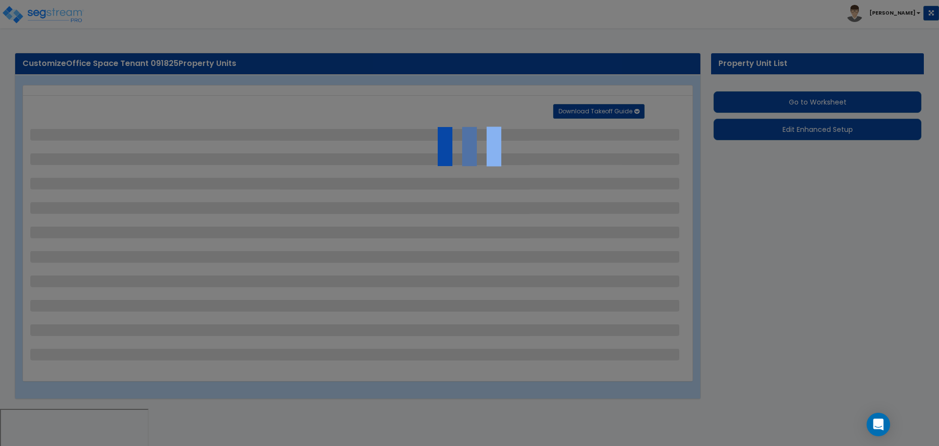
select select "2"
select select "1"
select select "2"
select select "1"
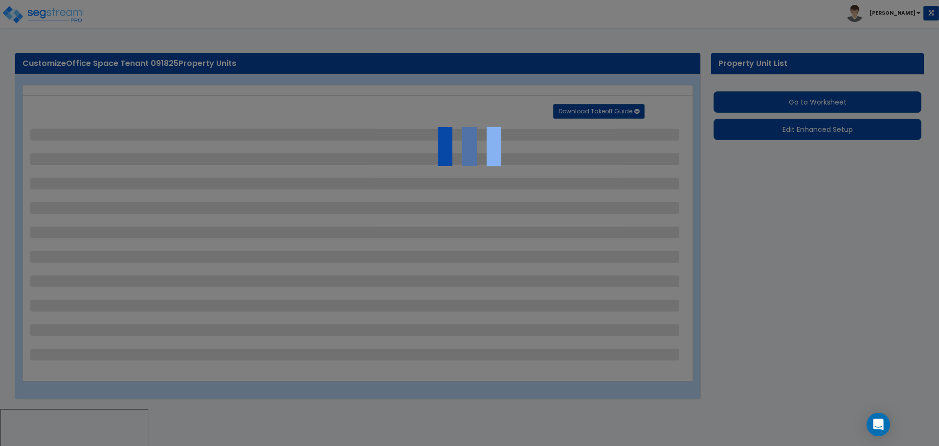
select select "2"
select select "3"
select select "9"
select select "2"
select select "1"
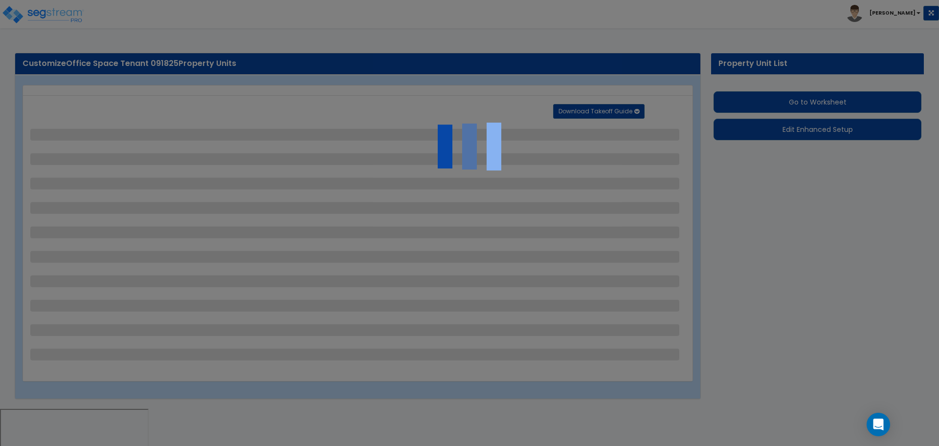
select select "3"
select select "1"
select select "5"
select select "4"
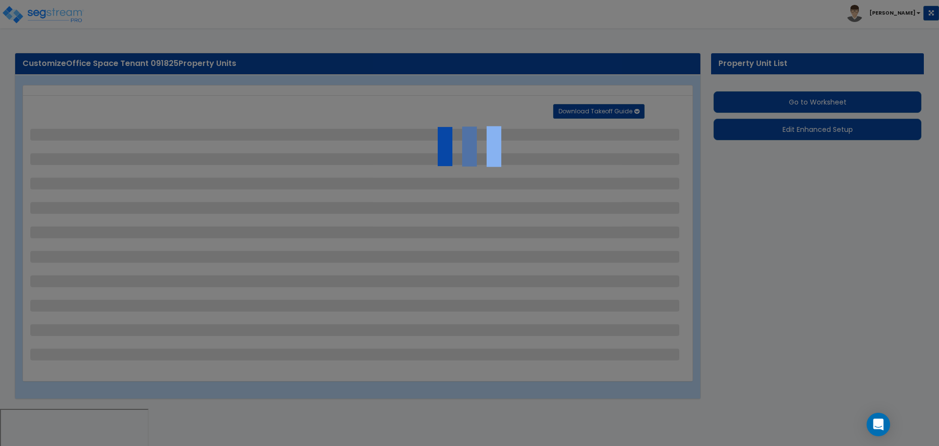
select select "2"
select select "5"
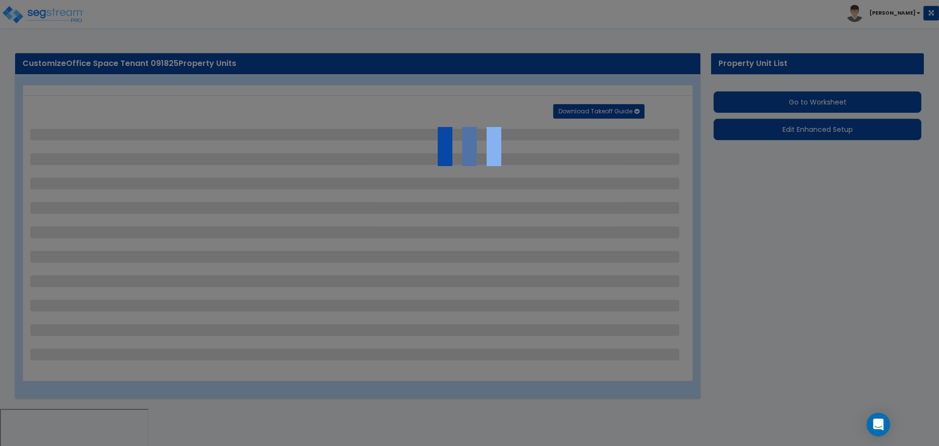
select select "2"
select select "1"
select select "2"
select select "7"
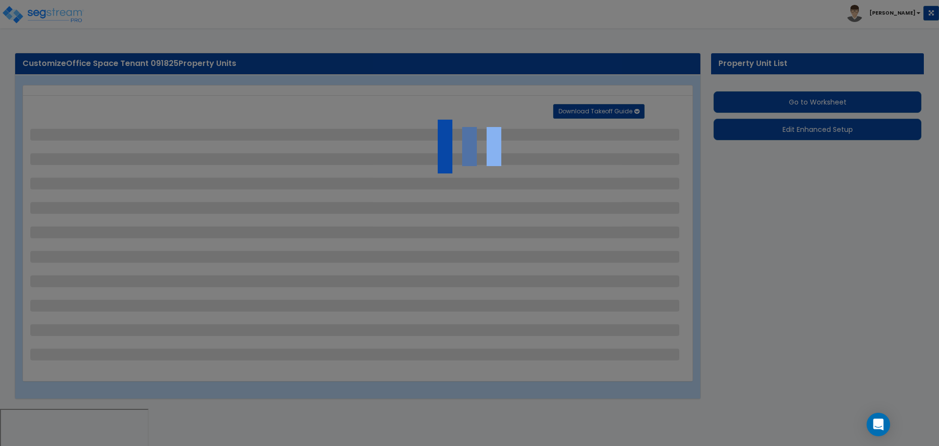
select select "1"
select select "2"
select select "3"
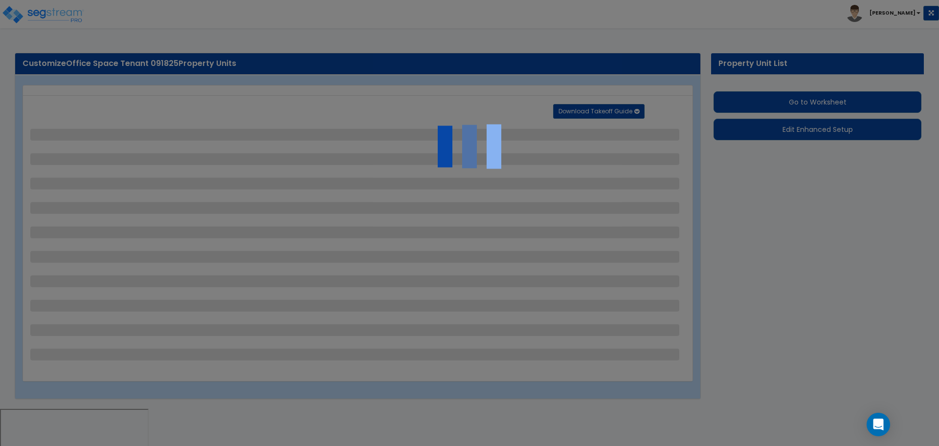
select select "4"
select select "1"
select select "4"
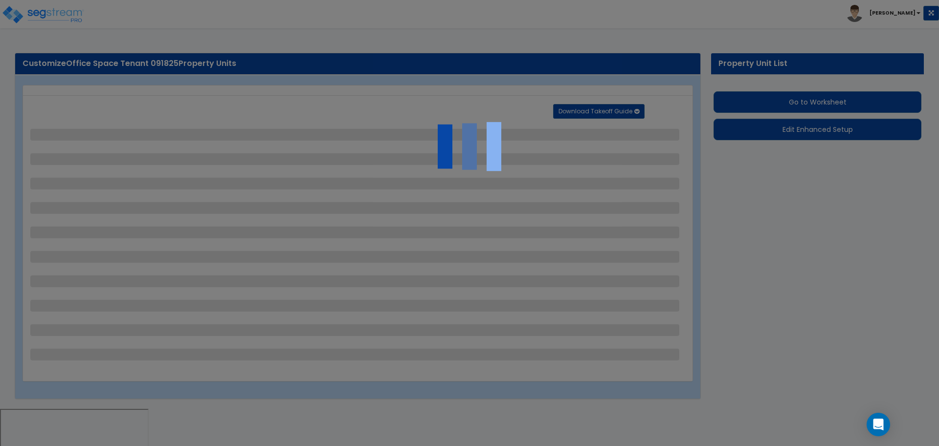
select select "1"
select select "2"
select select "1"
select select "8"
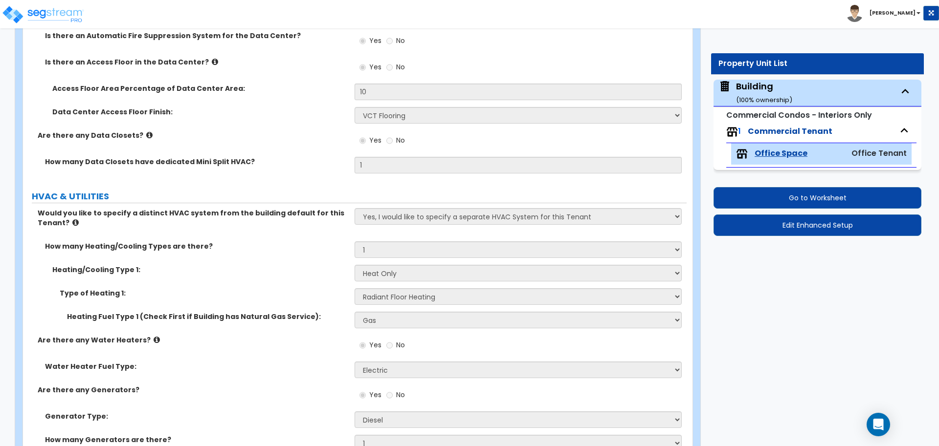
scroll to position [3945, 0]
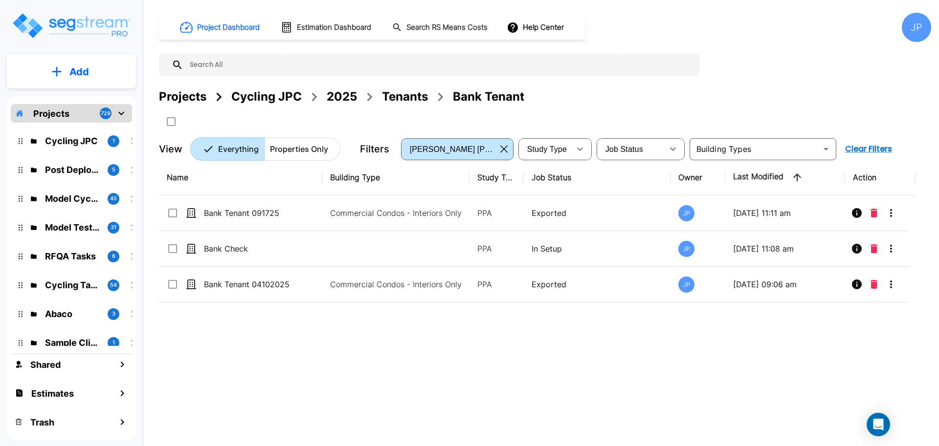
click at [359, 93] on ol "Cycling JPC 2025 Tenants Bank Tenant" at bounding box center [377, 97] width 293 height 18
click at [344, 93] on div "2025" at bounding box center [342, 97] width 30 height 18
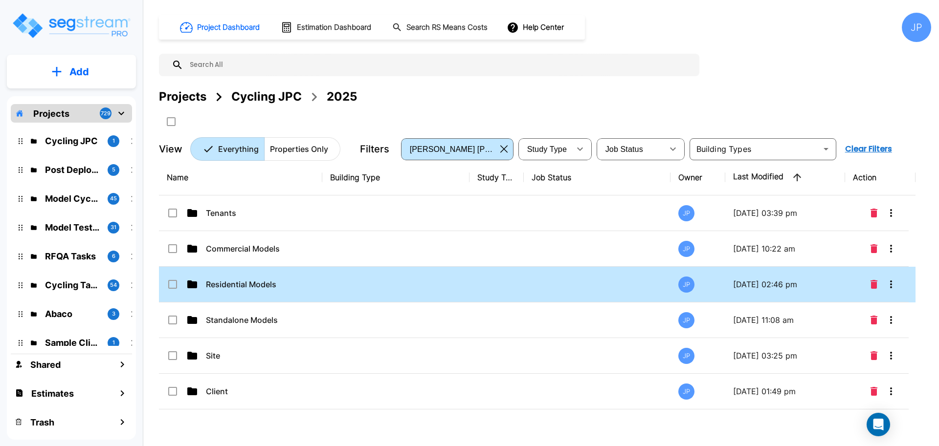
click at [267, 274] on td "Residential Models" at bounding box center [240, 285] width 163 height 36
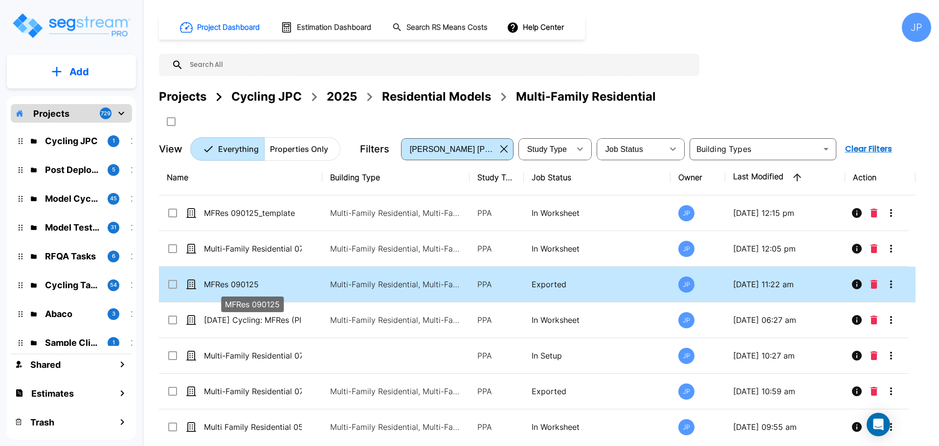
click at [285, 283] on p "MFRes 090125" at bounding box center [253, 285] width 98 height 12
checkbox input "true"
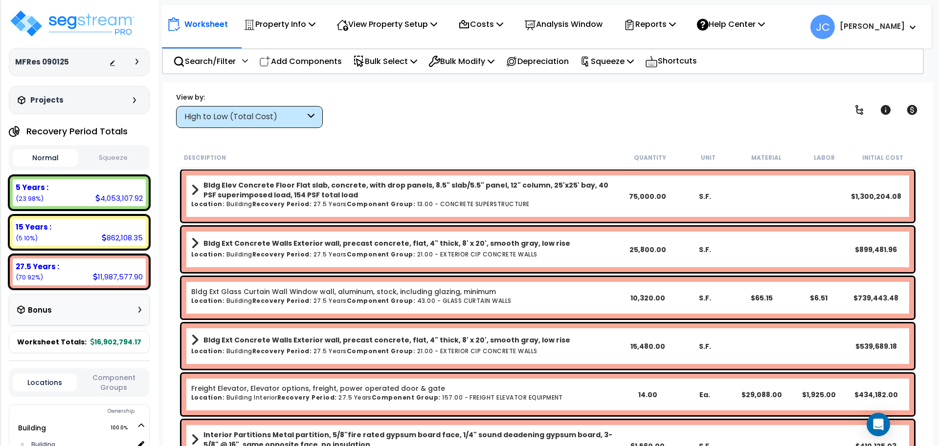
click at [304, 114] on div "High to Low (Total Cost)" at bounding box center [244, 116] width 121 height 11
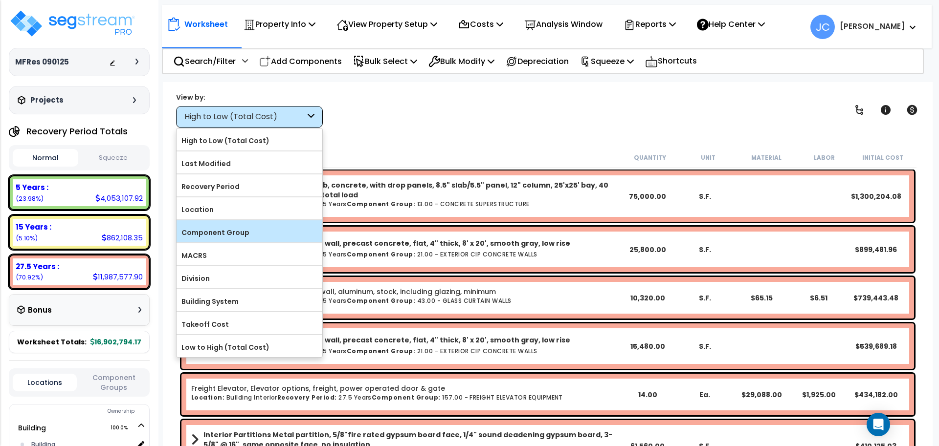
click at [288, 225] on label "Component Group" at bounding box center [250, 232] width 146 height 15
click at [0, 0] on input "Component Group" at bounding box center [0, 0] width 0 height 0
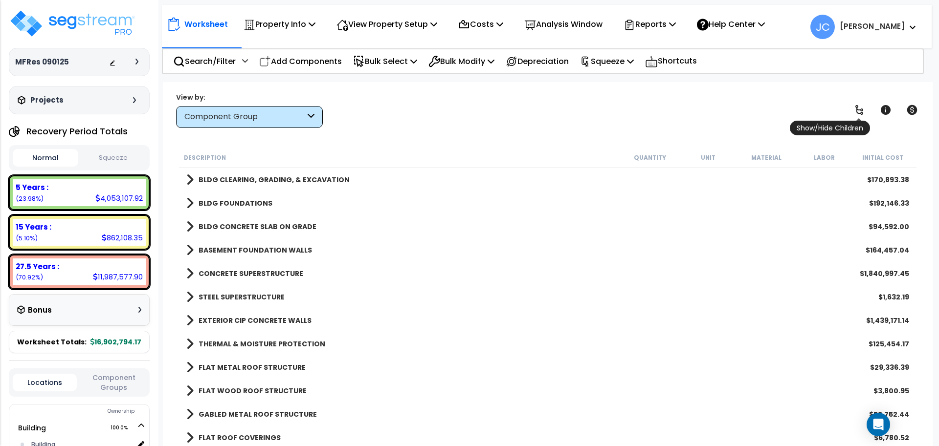
click at [858, 109] on icon at bounding box center [859, 110] width 12 height 12
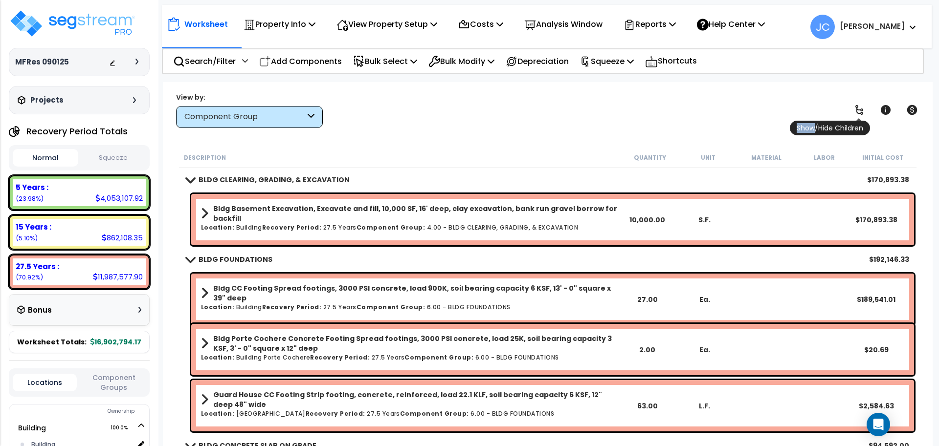
click at [858, 109] on icon at bounding box center [859, 110] width 12 height 12
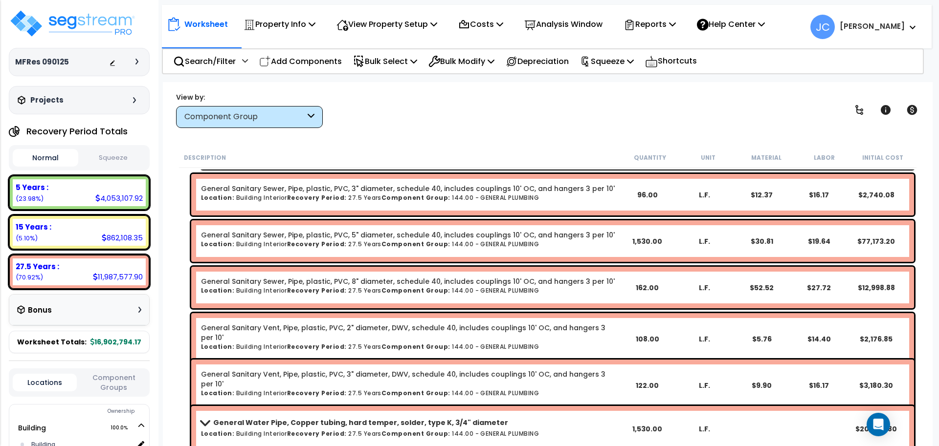
scroll to position [29498, 0]
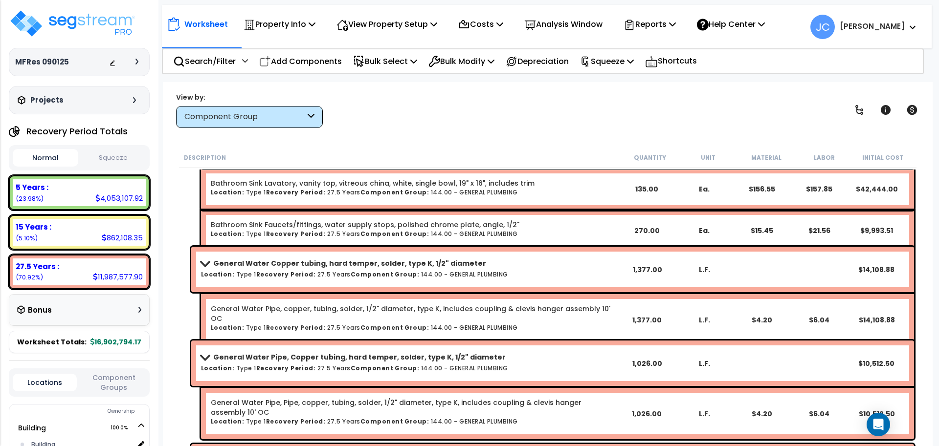
scroll to position [29086, 0]
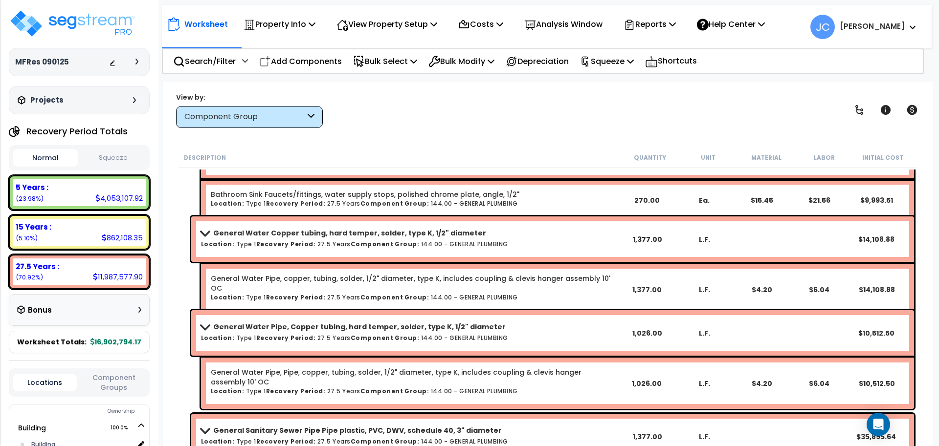
click at [899, 16] on span "[PERSON_NAME]" at bounding box center [863, 27] width 107 height 24
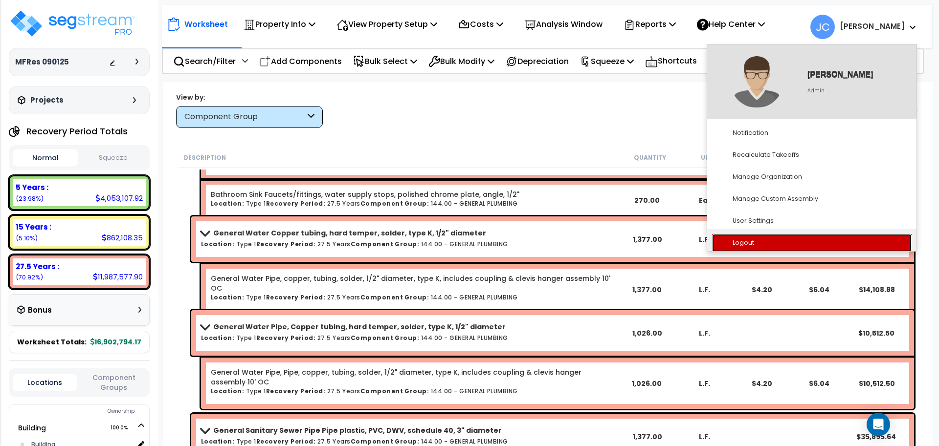
click at [777, 239] on link "Logout" at bounding box center [811, 243] width 199 height 18
